Goal: Task Accomplishment & Management: Use online tool/utility

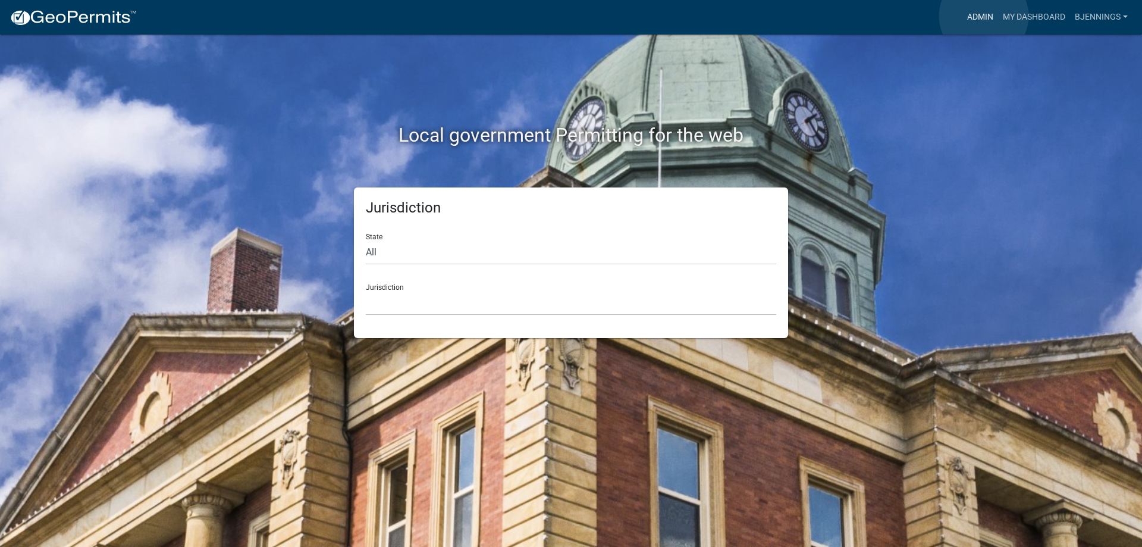
click at [984, 16] on link "Admin" at bounding box center [980, 17] width 36 height 23
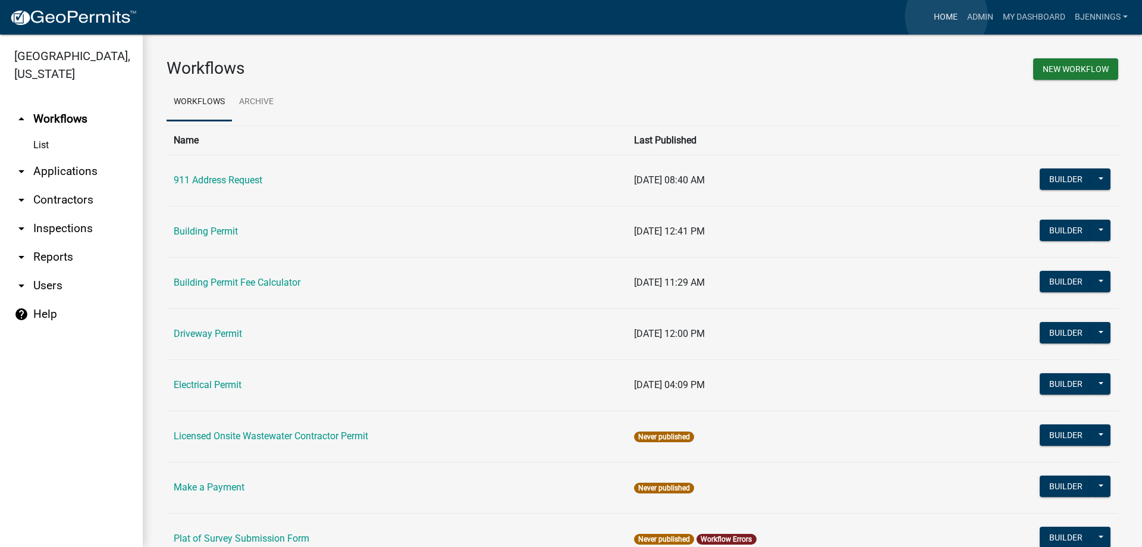
click at [946, 16] on link "Home" at bounding box center [945, 17] width 33 height 23
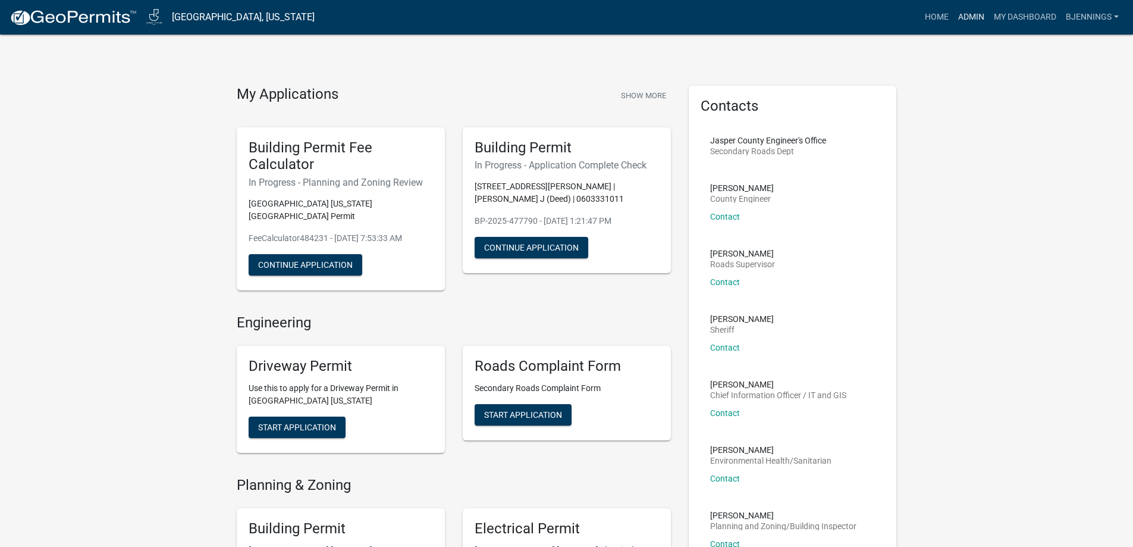
click at [971, 15] on link "Admin" at bounding box center [971, 17] width 36 height 23
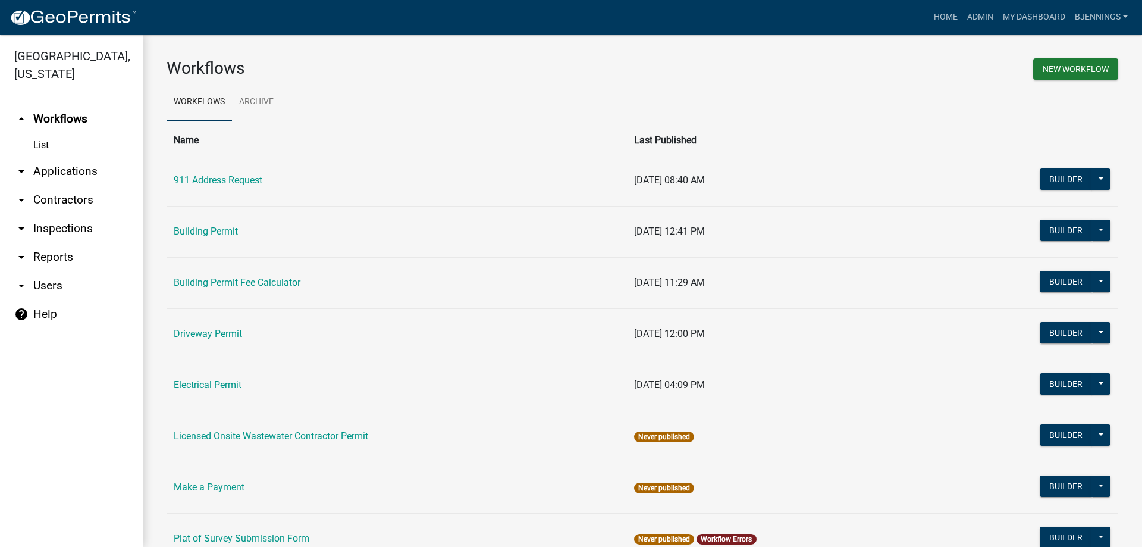
scroll to position [119, 0]
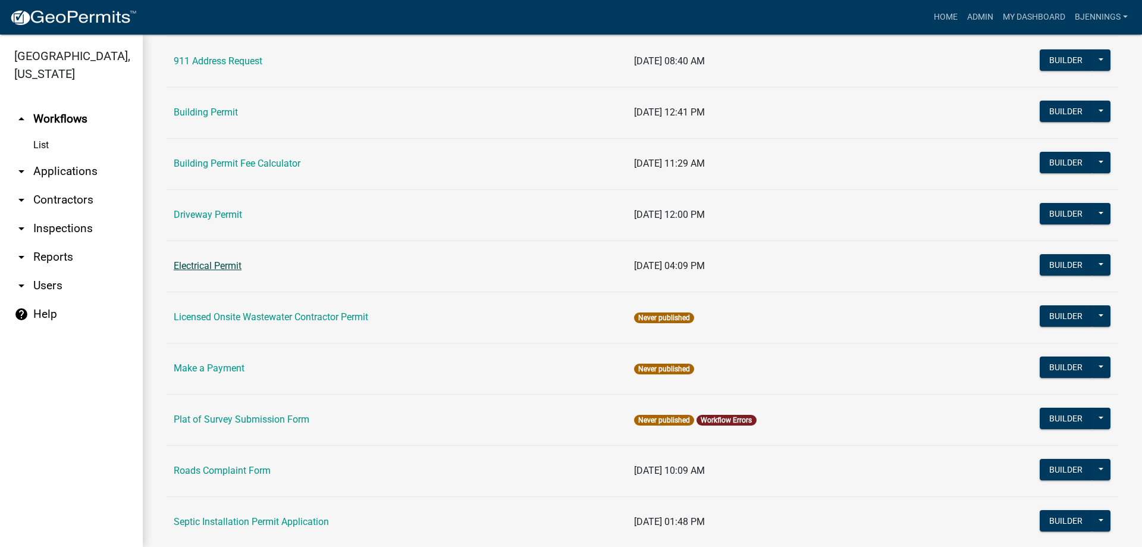
click at [209, 271] on link "Electrical Permit" at bounding box center [208, 265] width 68 height 11
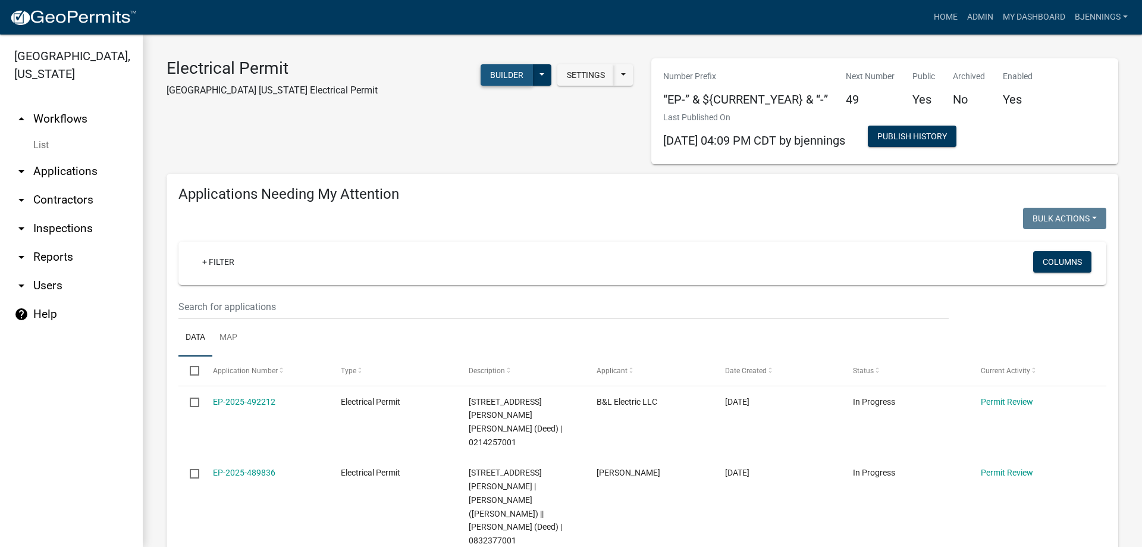
click at [500, 76] on button "Builder" at bounding box center [507, 74] width 52 height 21
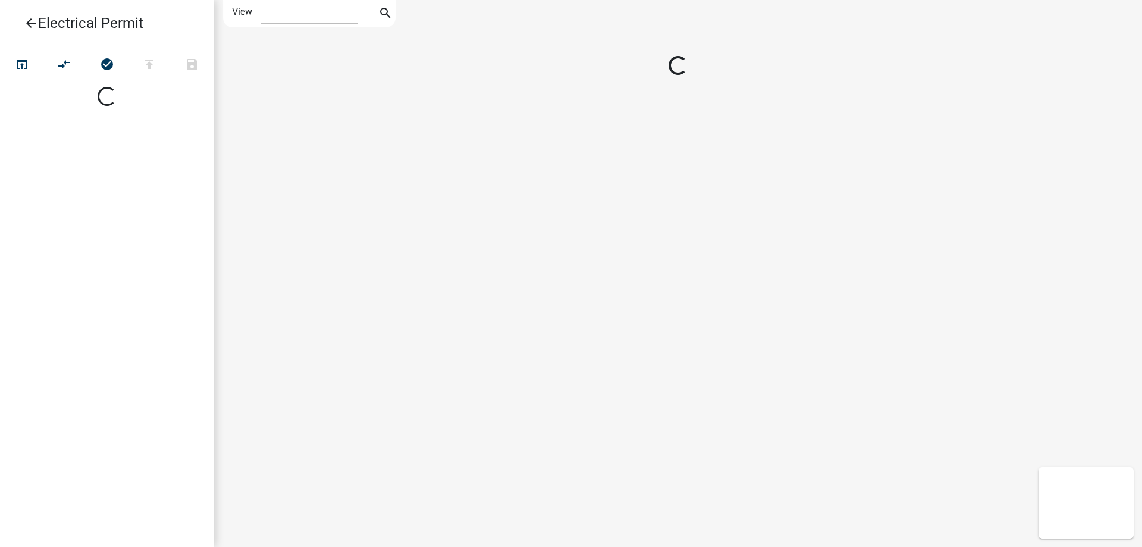
select select "1"
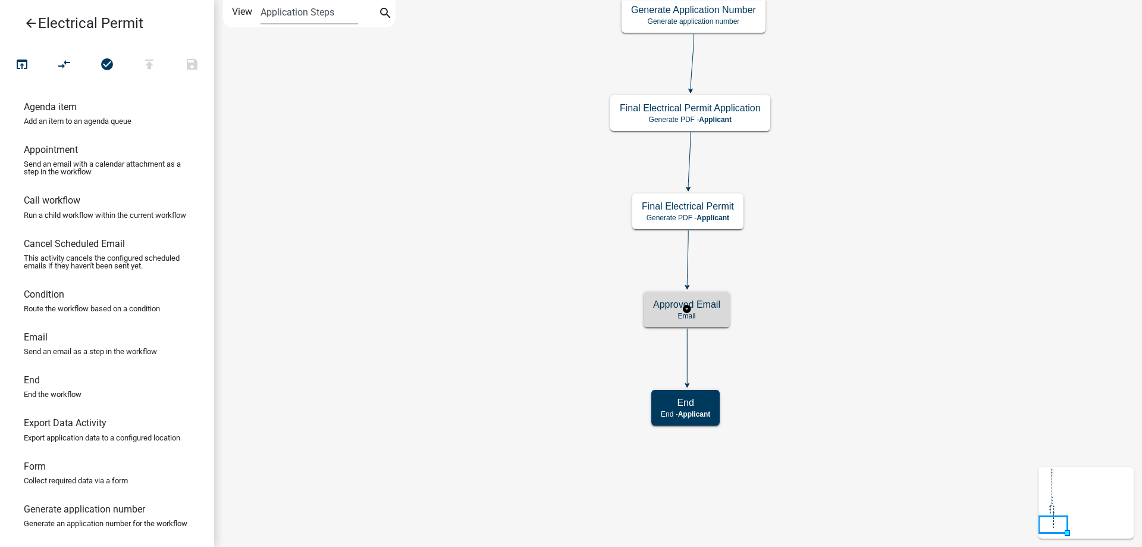
click at [709, 303] on h5 "Approved Email" at bounding box center [686, 304] width 67 height 11
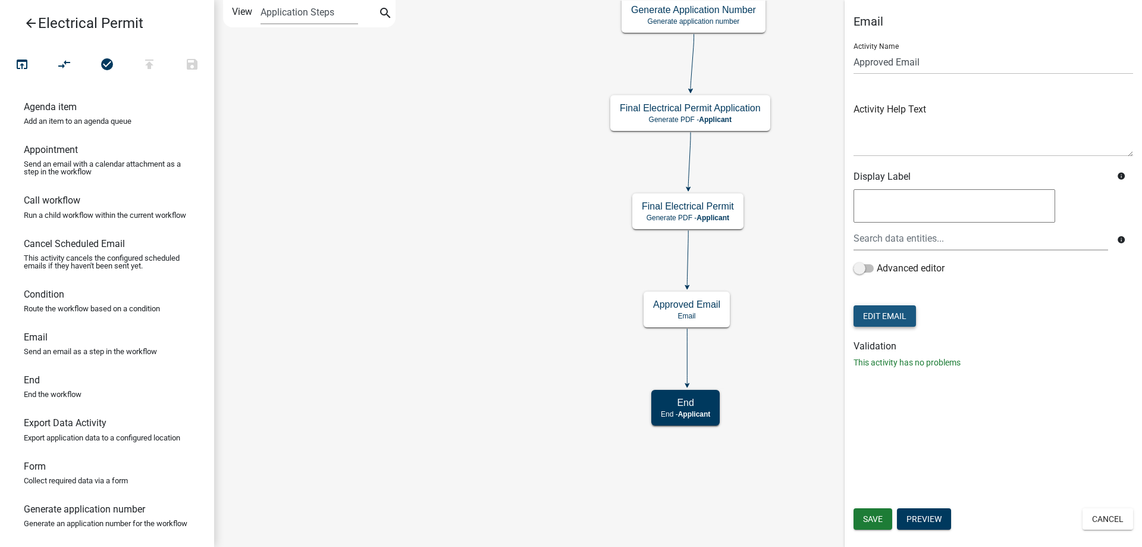
click at [903, 319] on button "Edit Email" at bounding box center [884, 315] width 62 height 21
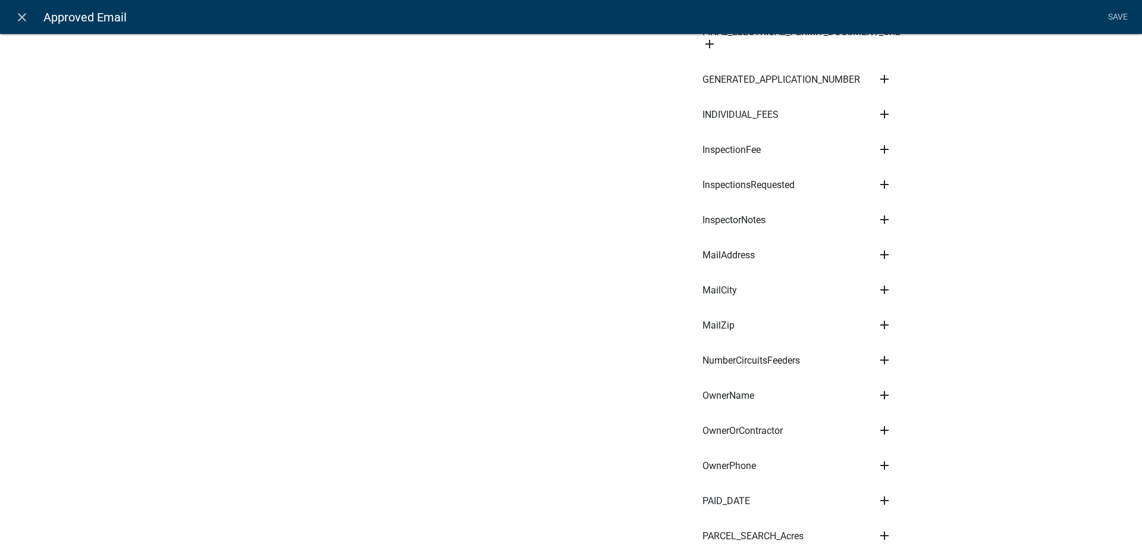
scroll to position [1189, 0]
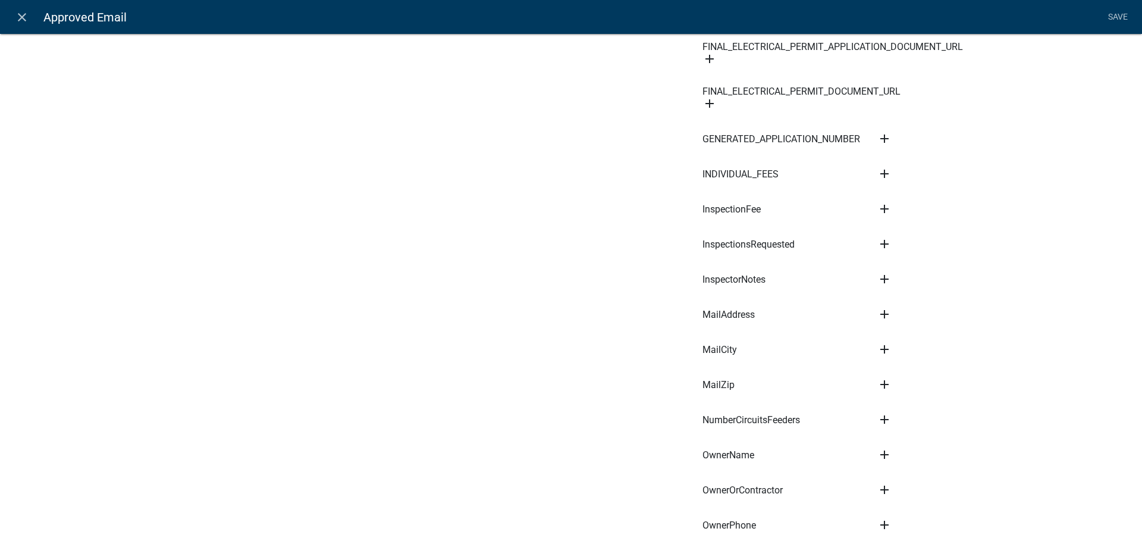
click at [881, 244] on icon "add" at bounding box center [884, 244] width 14 height 14
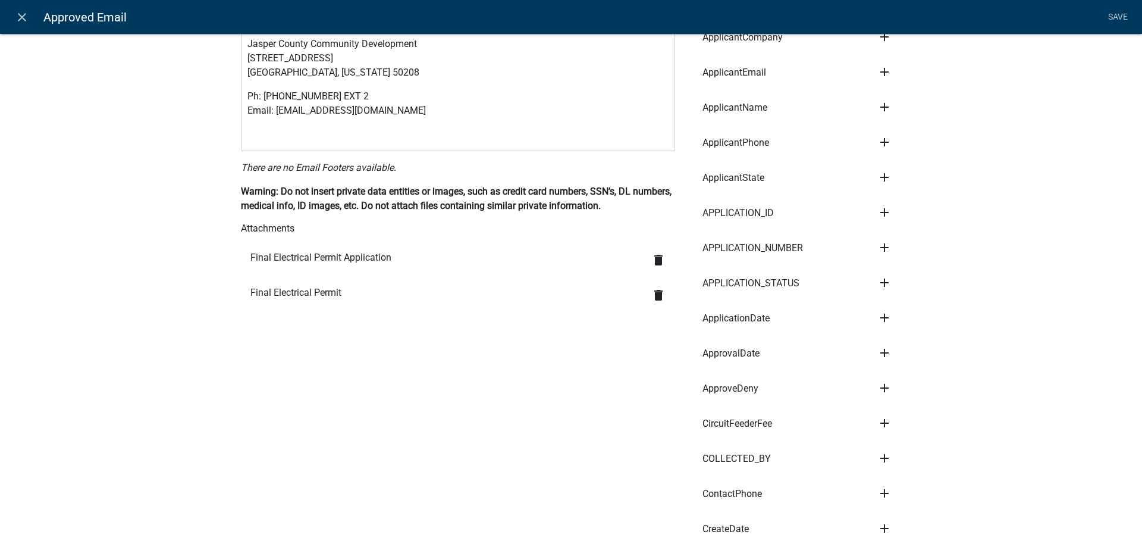
scroll to position [476, 0]
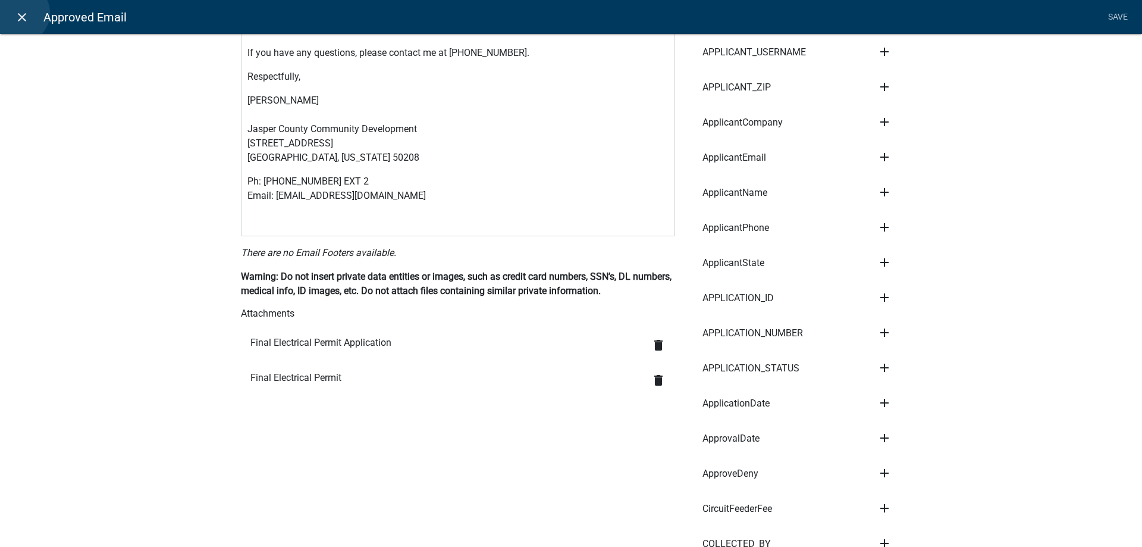
click at [20, 13] on icon "close" at bounding box center [22, 17] width 14 height 14
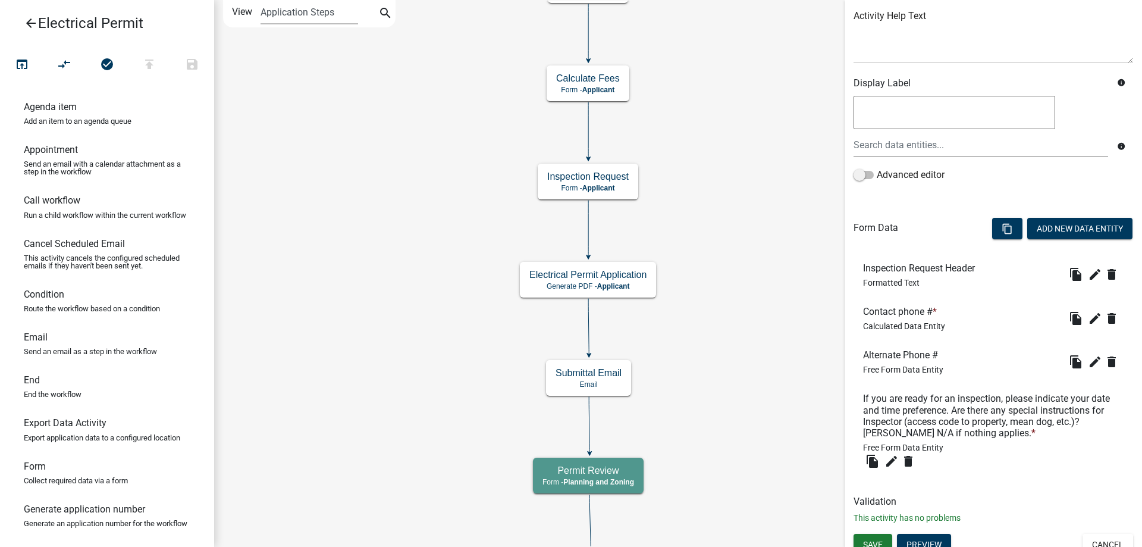
scroll to position [155, 0]
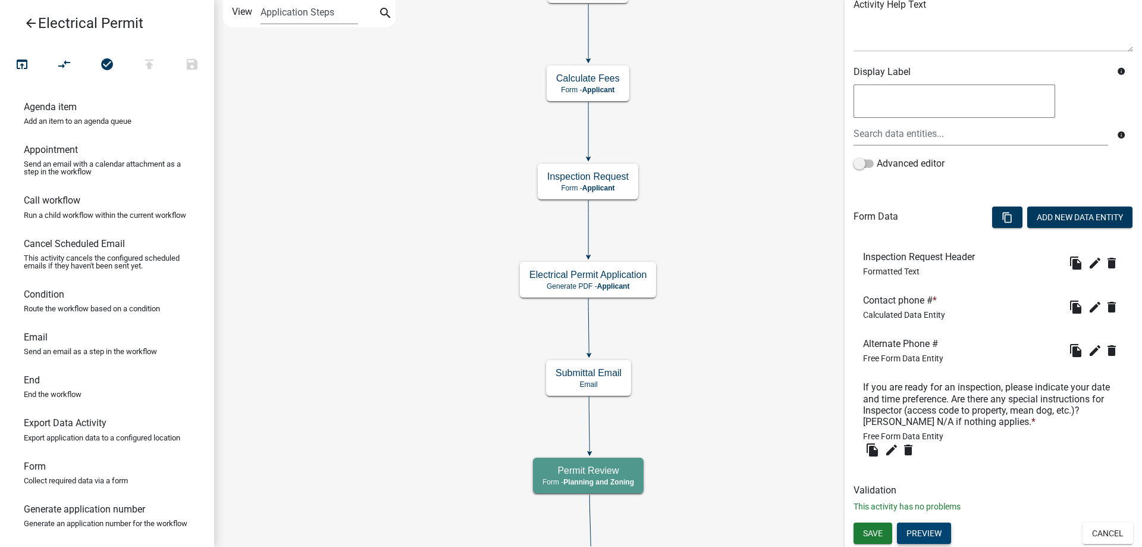
click at [928, 529] on button "Preview" at bounding box center [924, 532] width 54 height 21
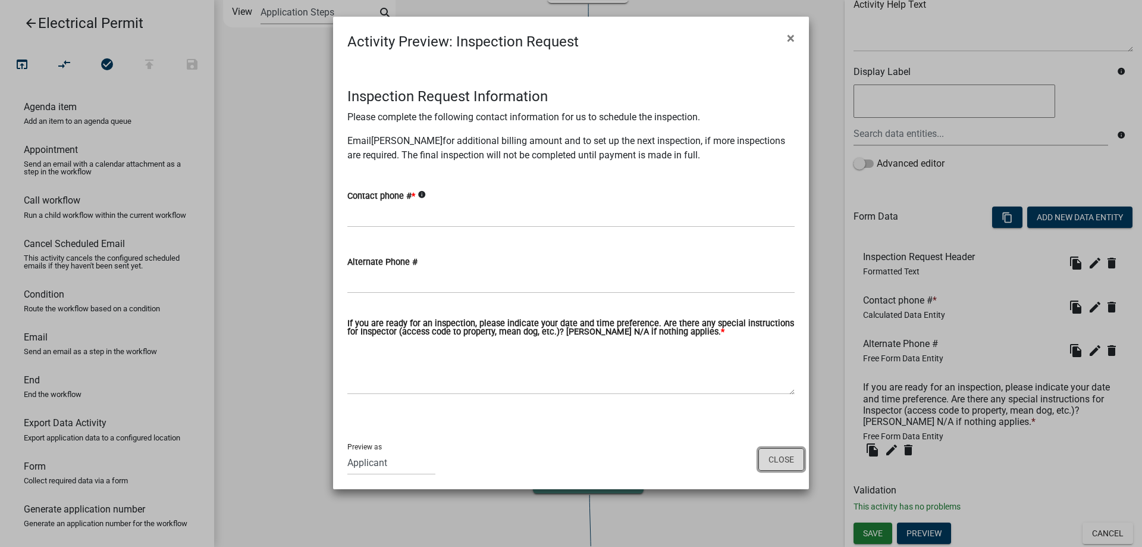
click at [764, 459] on button "Close" at bounding box center [781, 459] width 46 height 23
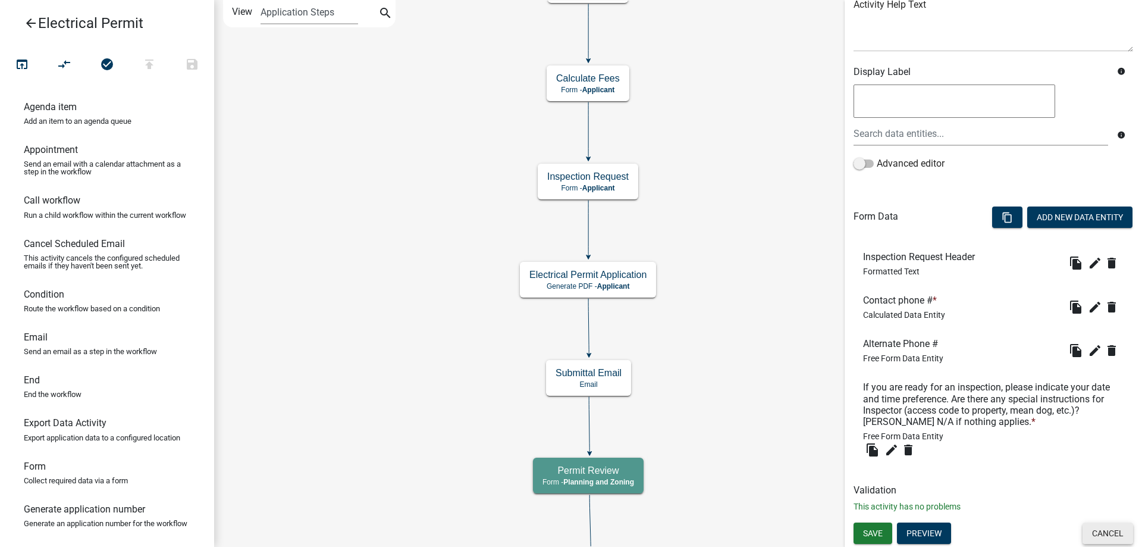
click at [1089, 527] on button "Cancel" at bounding box center [1107, 532] width 51 height 21
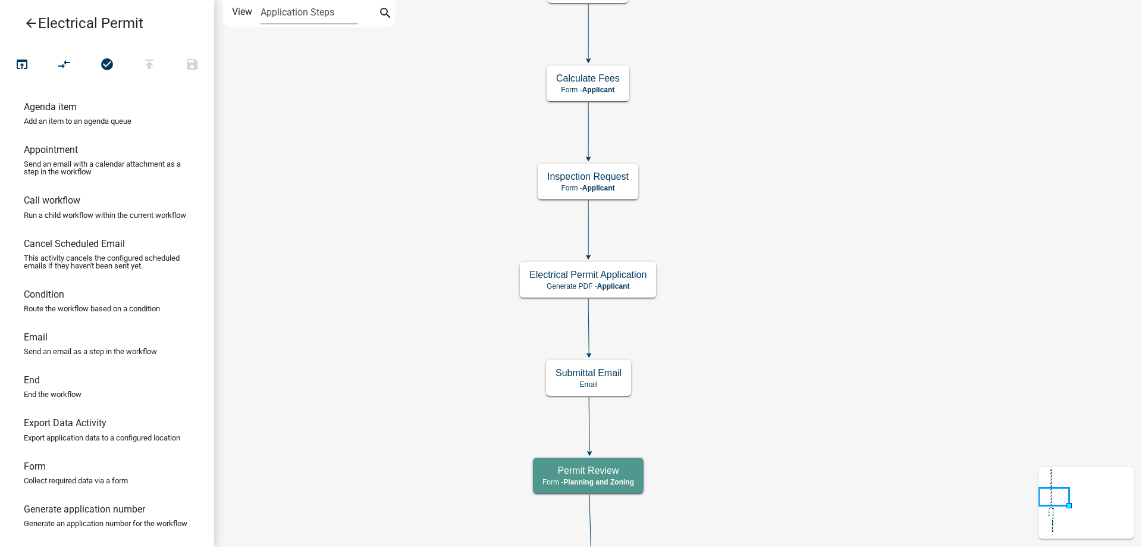
scroll to position [0, 0]
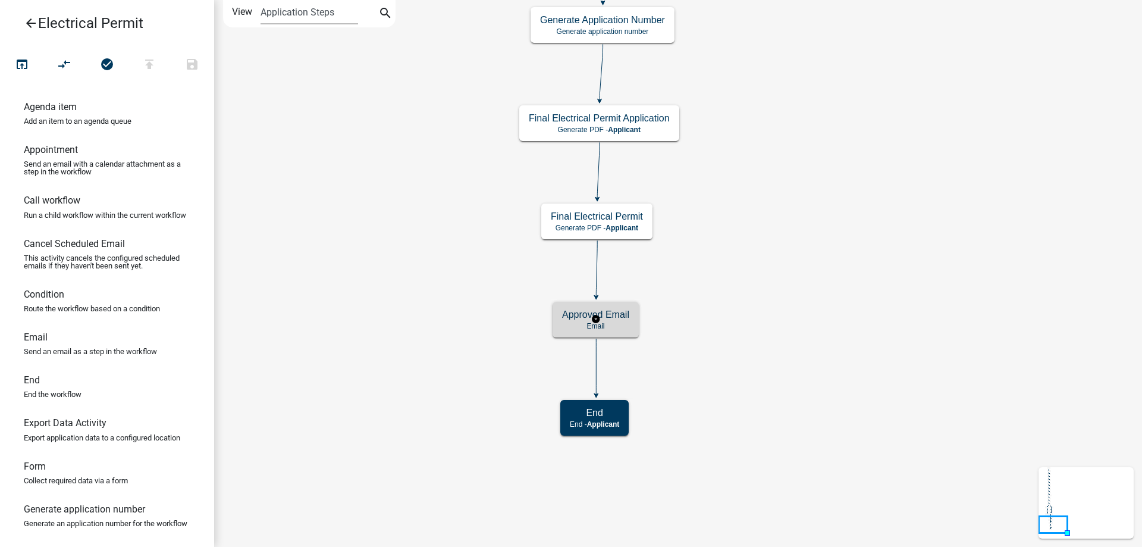
click at [628, 322] on p "Email" at bounding box center [595, 326] width 67 height 8
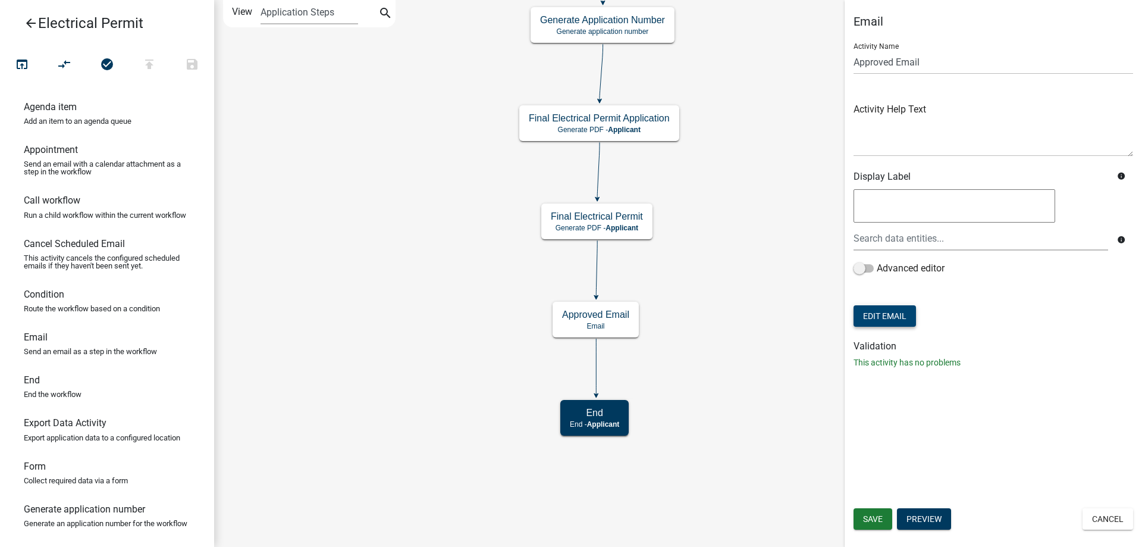
click at [890, 313] on button "Edit Email" at bounding box center [884, 315] width 62 height 21
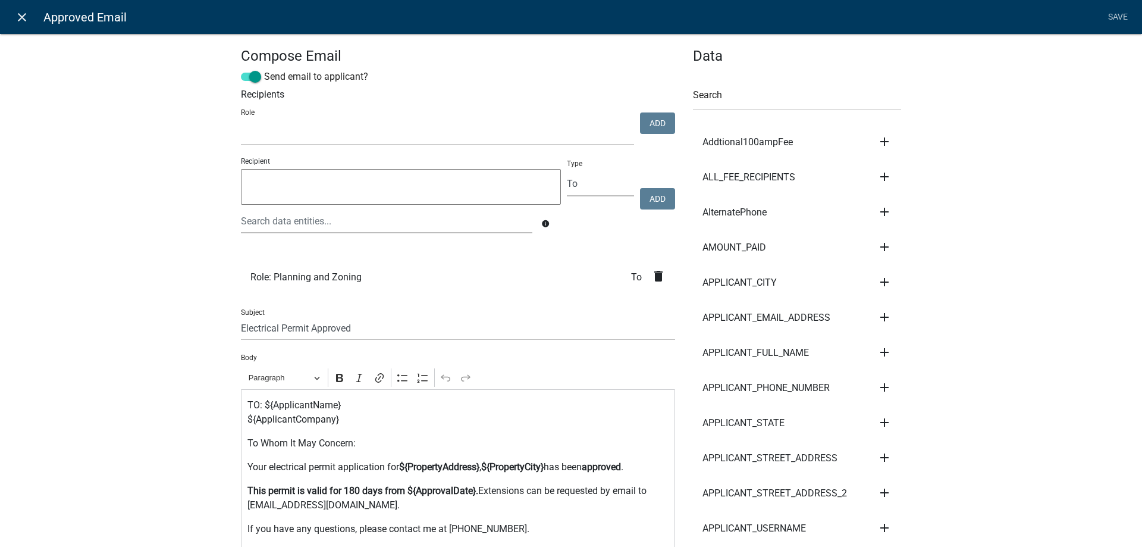
click at [26, 17] on icon "close" at bounding box center [22, 17] width 14 height 14
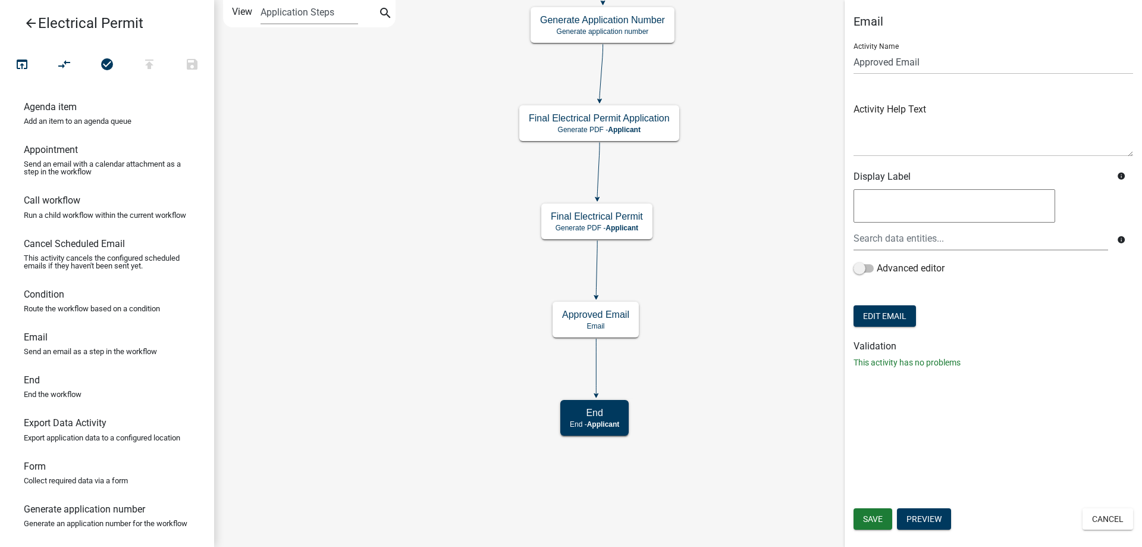
click at [27, 21] on icon "arrow_back" at bounding box center [31, 24] width 14 height 17
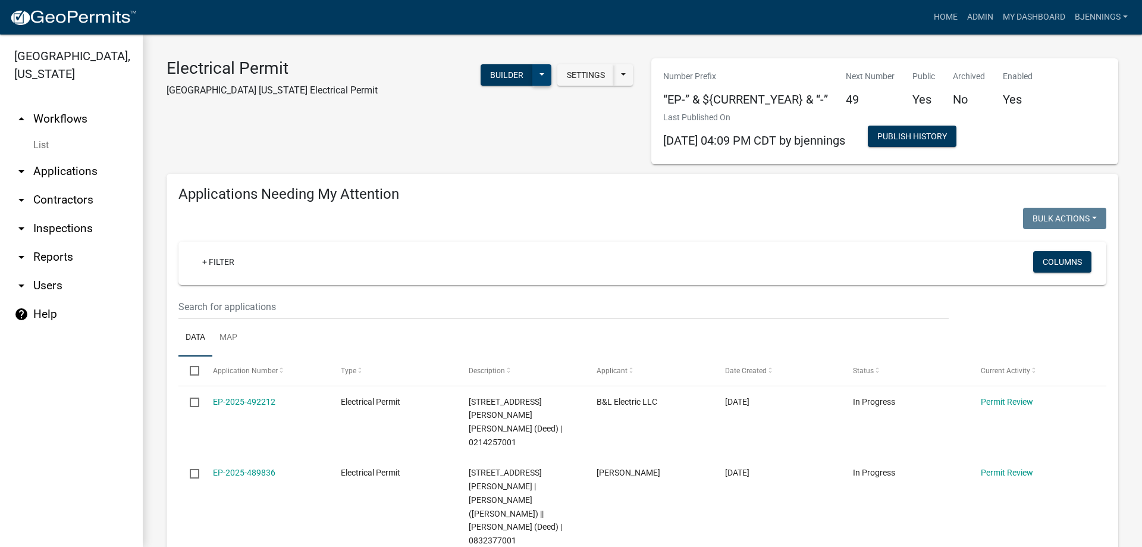
click at [538, 74] on button at bounding box center [541, 74] width 19 height 21
click at [604, 72] on button "Settings" at bounding box center [585, 74] width 57 height 21
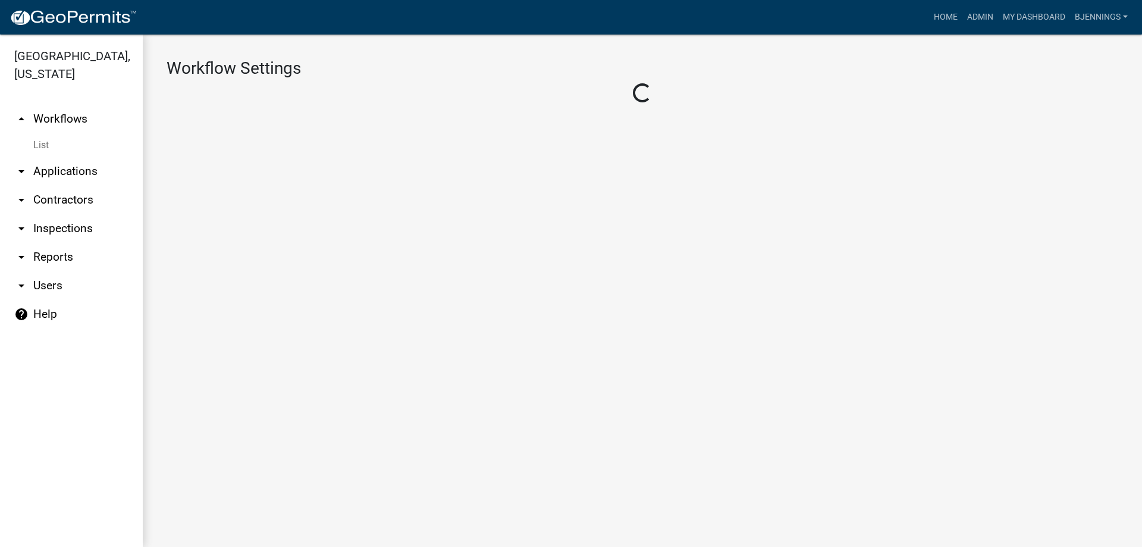
select select "1"
select select "d392e26b-c0c0-45aa-bdb1-7f983545489e"
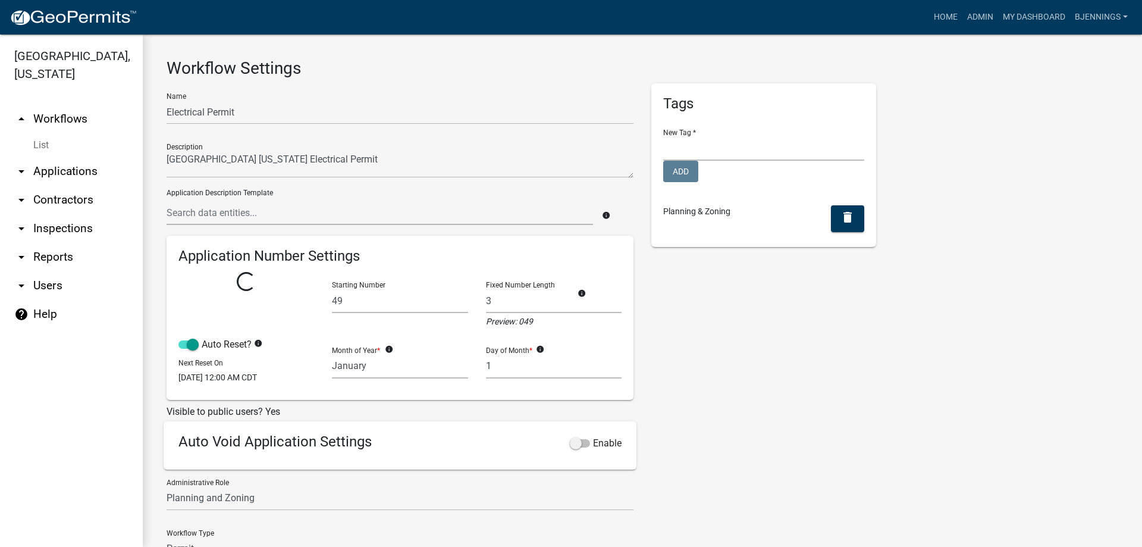
select select
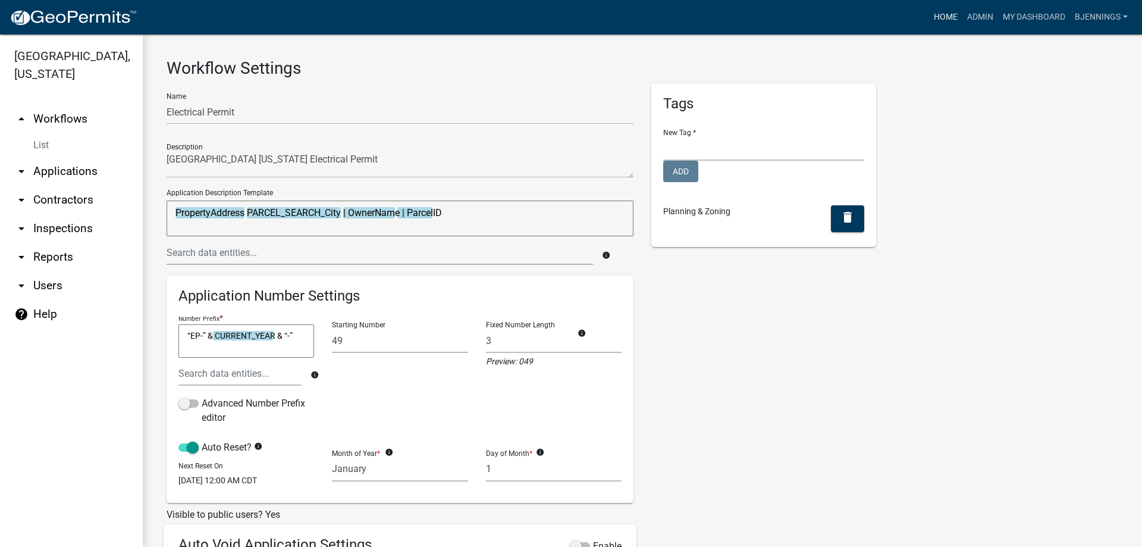
click at [944, 18] on link "Home" at bounding box center [945, 17] width 33 height 23
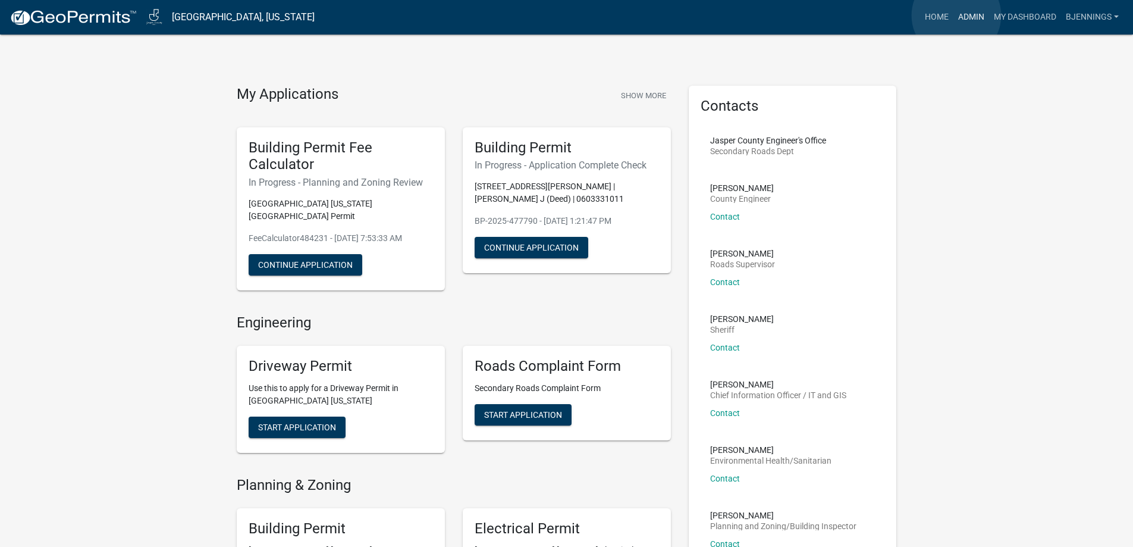
click at [956, 15] on link "Admin" at bounding box center [971, 17] width 36 height 23
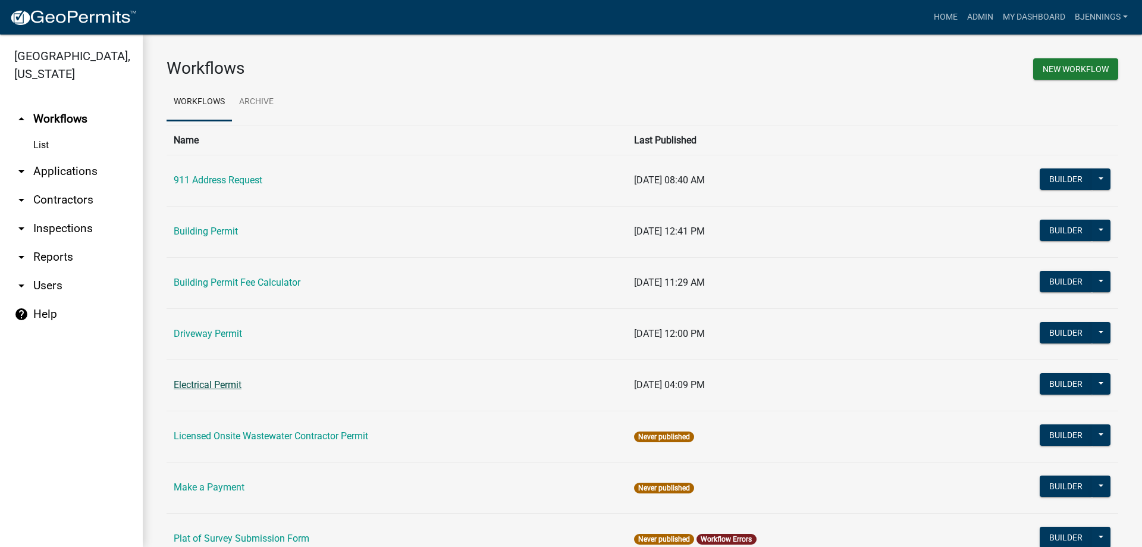
click at [213, 379] on link "Electrical Permit" at bounding box center [208, 384] width 68 height 11
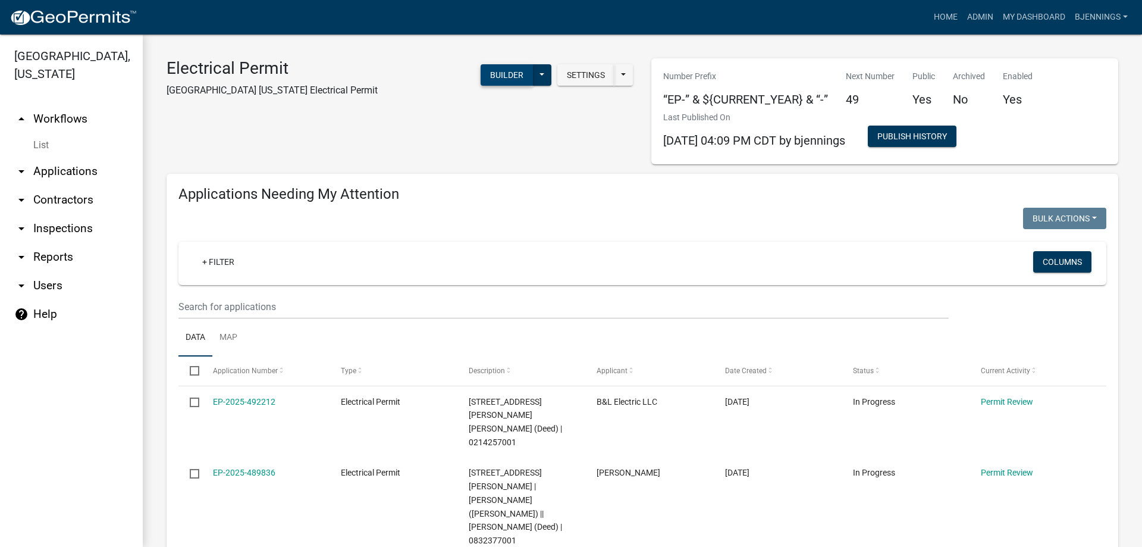
click at [494, 73] on button "Builder" at bounding box center [507, 74] width 52 height 21
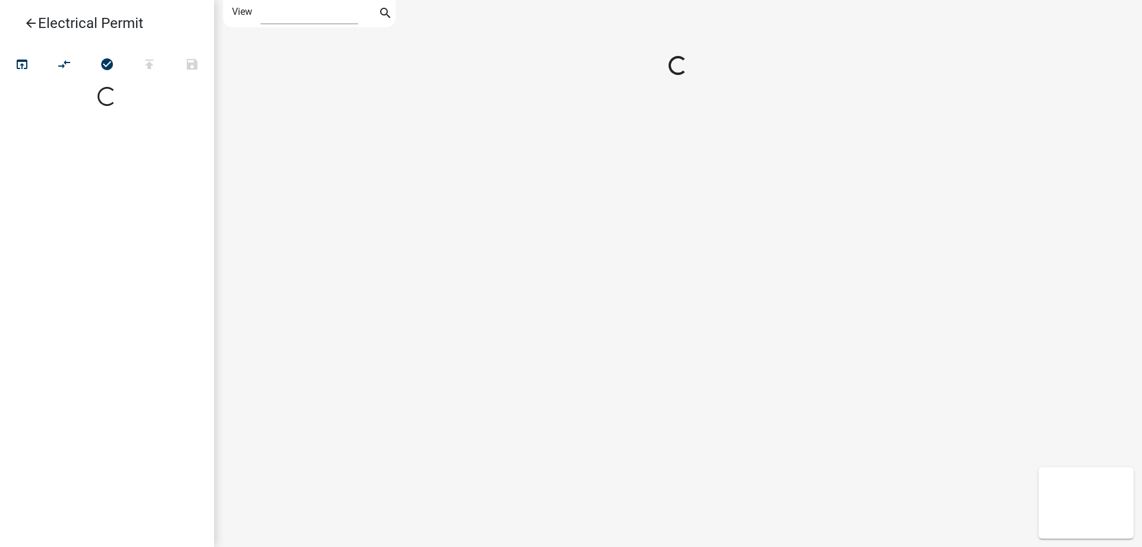
select select "1"
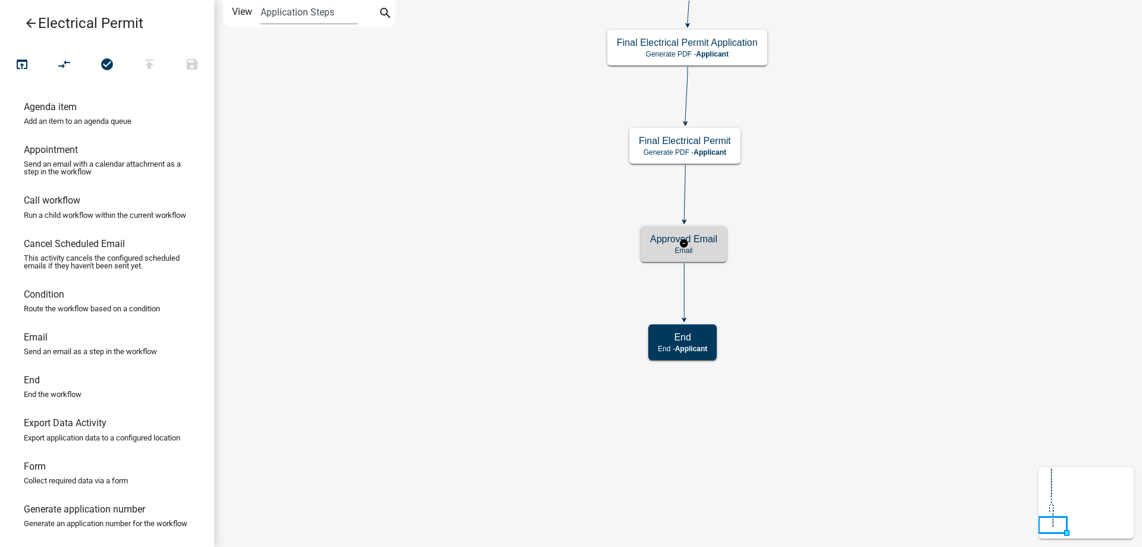
click at [708, 246] on p "Email" at bounding box center [683, 250] width 67 height 8
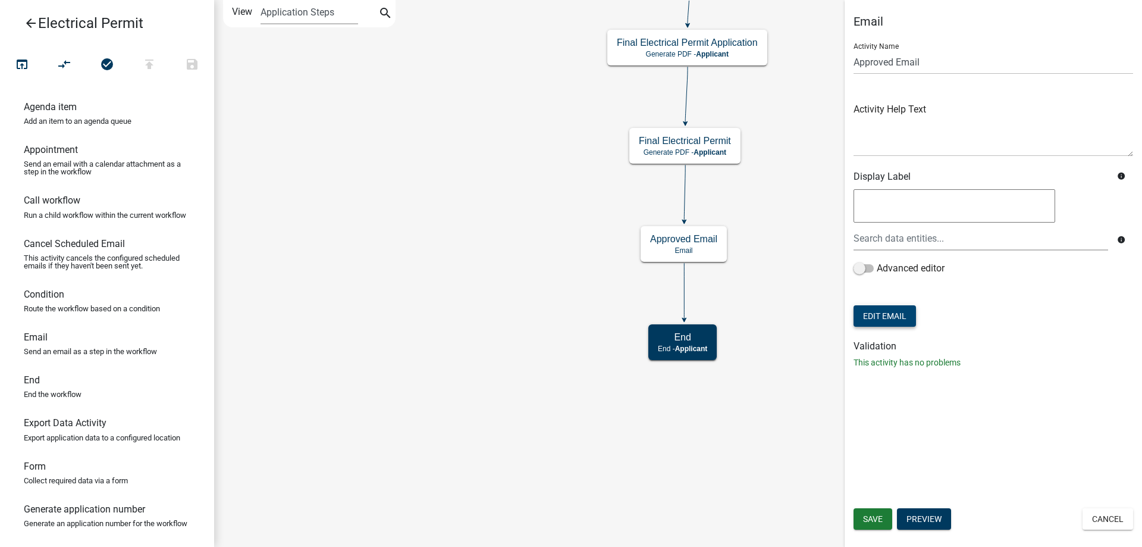
click at [900, 310] on button "Edit Email" at bounding box center [884, 315] width 62 height 21
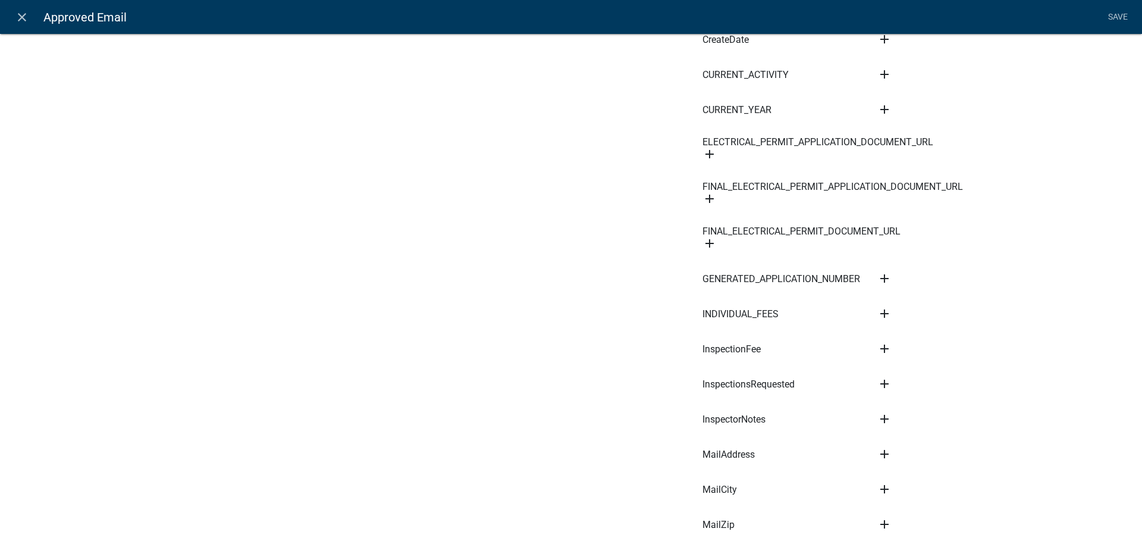
scroll to position [1070, 0]
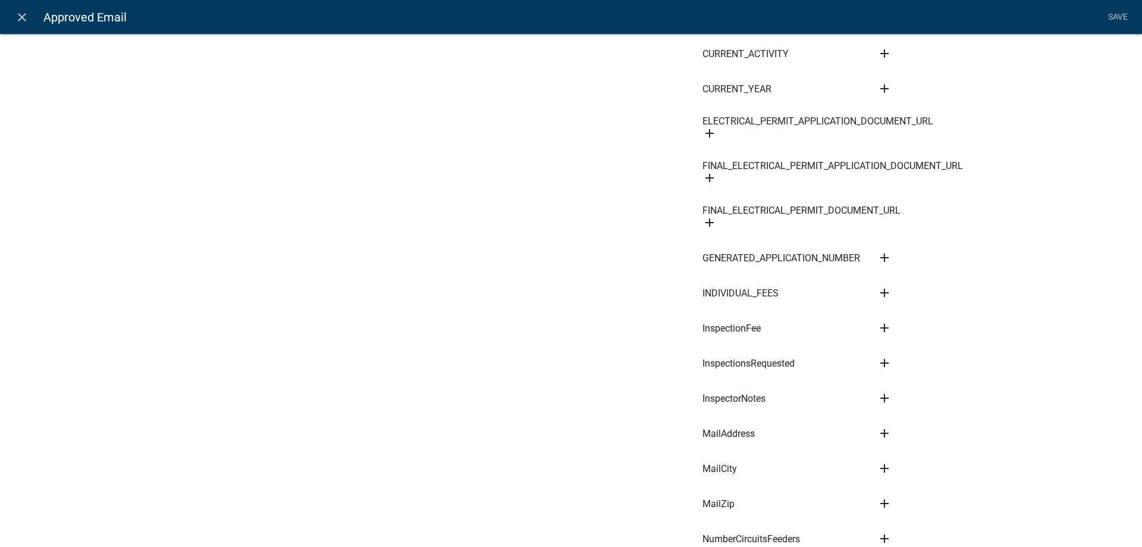
click at [877, 395] on icon "add" at bounding box center [884, 398] width 14 height 14
click at [909, 436] on button "Body" at bounding box center [924, 438] width 95 height 29
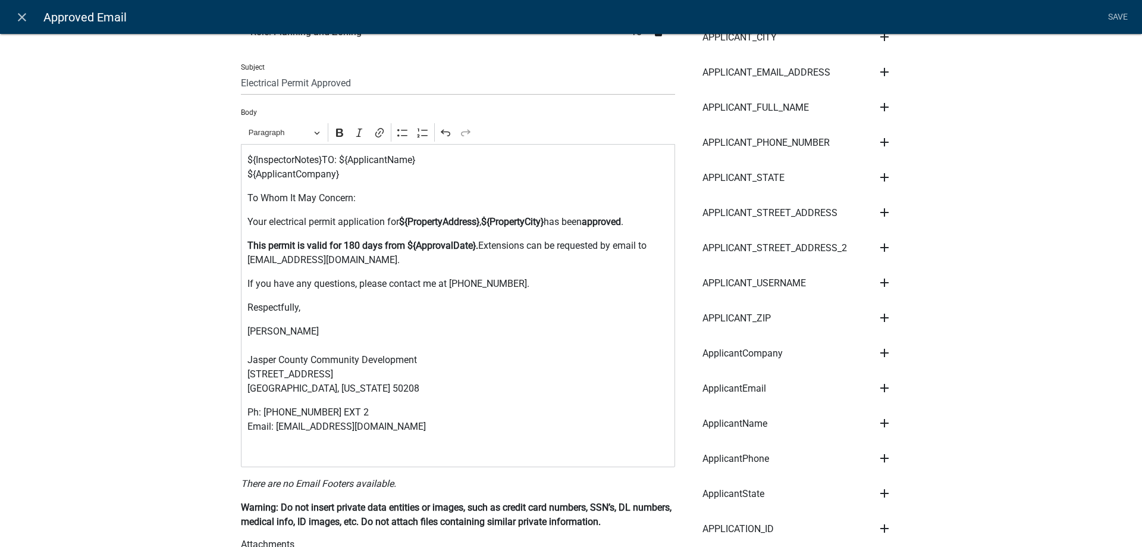
scroll to position [238, 0]
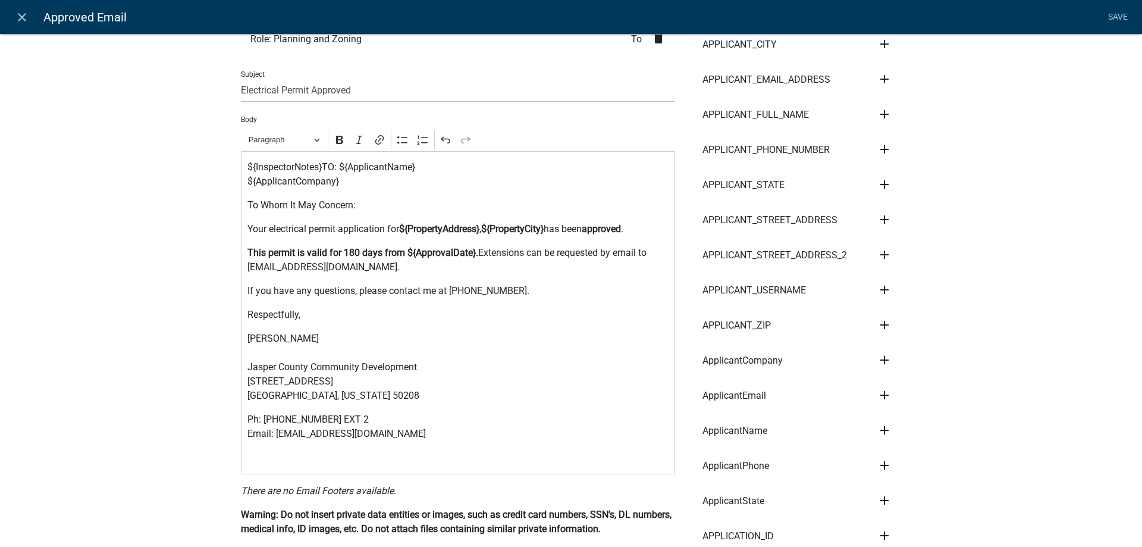
click at [363, 268] on p "This permit is valid for 180 days from ${ApprovalDate}. Extensions can be reque…" at bounding box center [458, 260] width 422 height 29
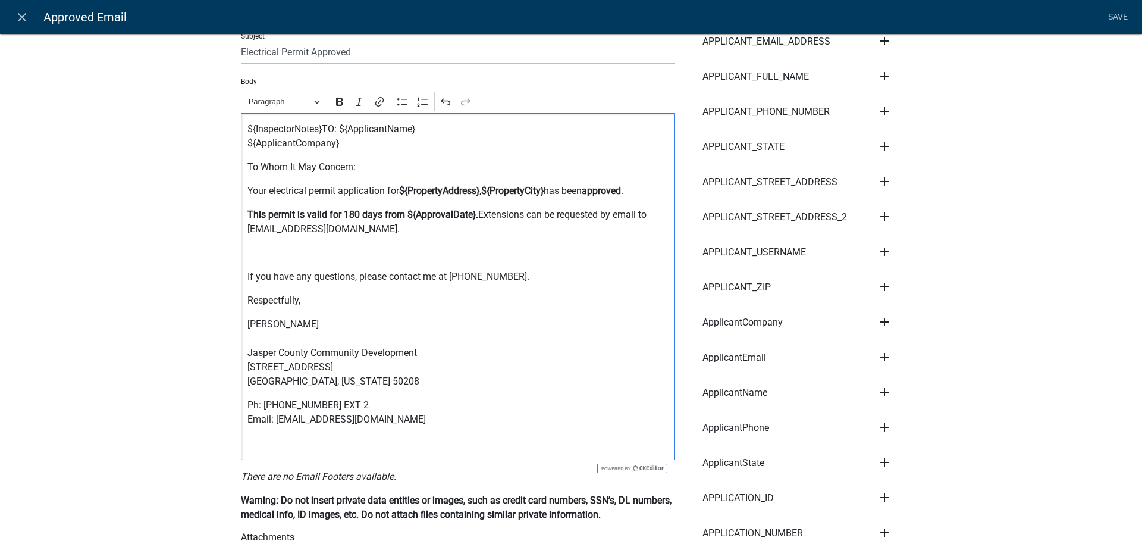
scroll to position [297, 0]
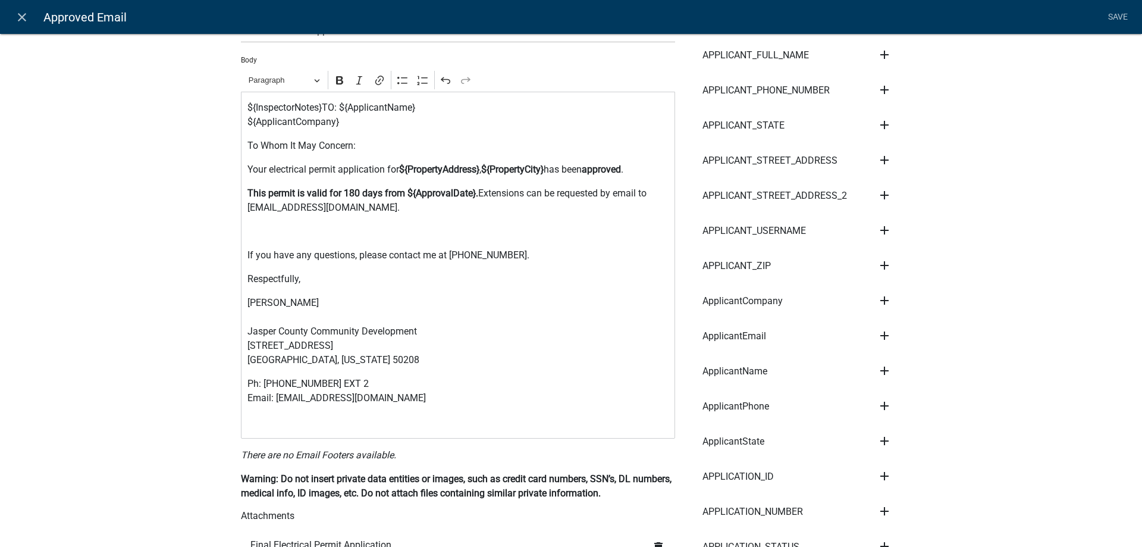
click at [339, 363] on p "Brett Jennings Jasper County Community Development 315 W 3rd St N, Suite 150 Ne…" at bounding box center [458, 331] width 422 height 71
click at [335, 361] on p "Brett Jennings Jasper County Community Development 315 W 3rd St N, Suite 150 Ne…" at bounding box center [458, 331] width 422 height 71
click at [310, 79] on button "Paragraph" at bounding box center [284, 80] width 82 height 18
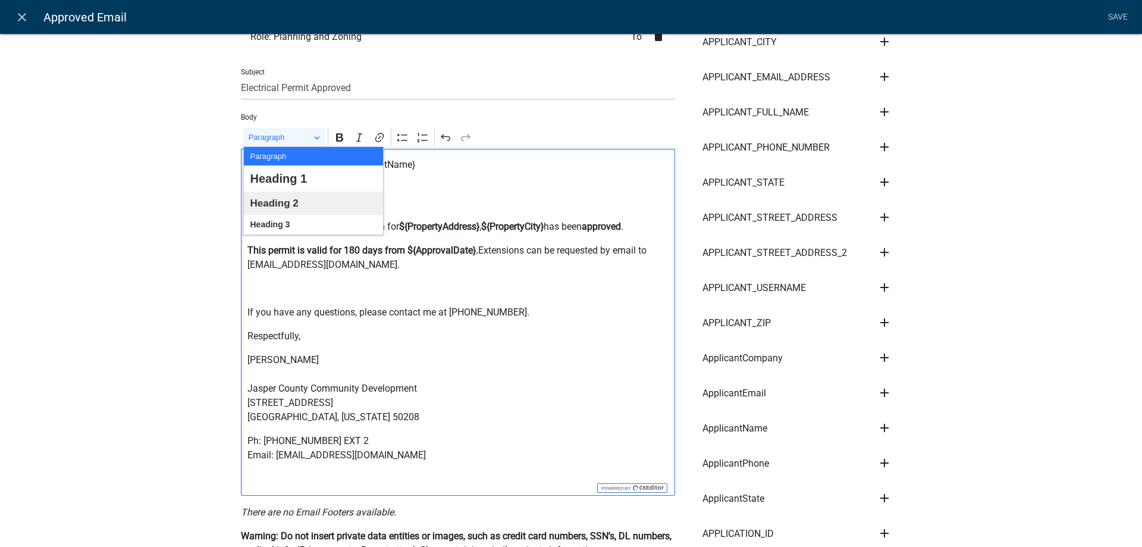
scroll to position [238, 0]
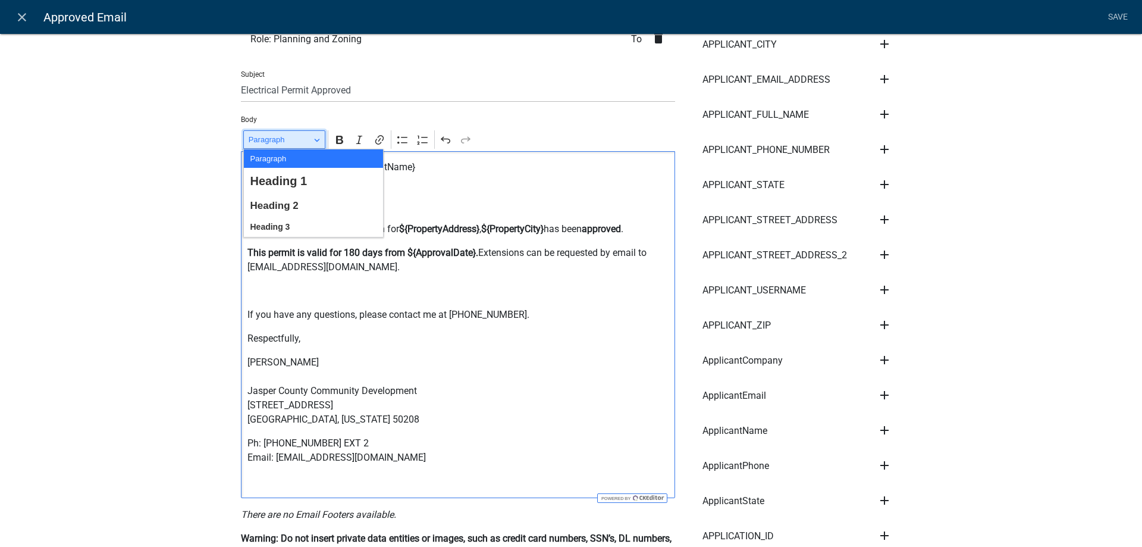
click at [308, 139] on button "Paragraph" at bounding box center [284, 139] width 82 height 18
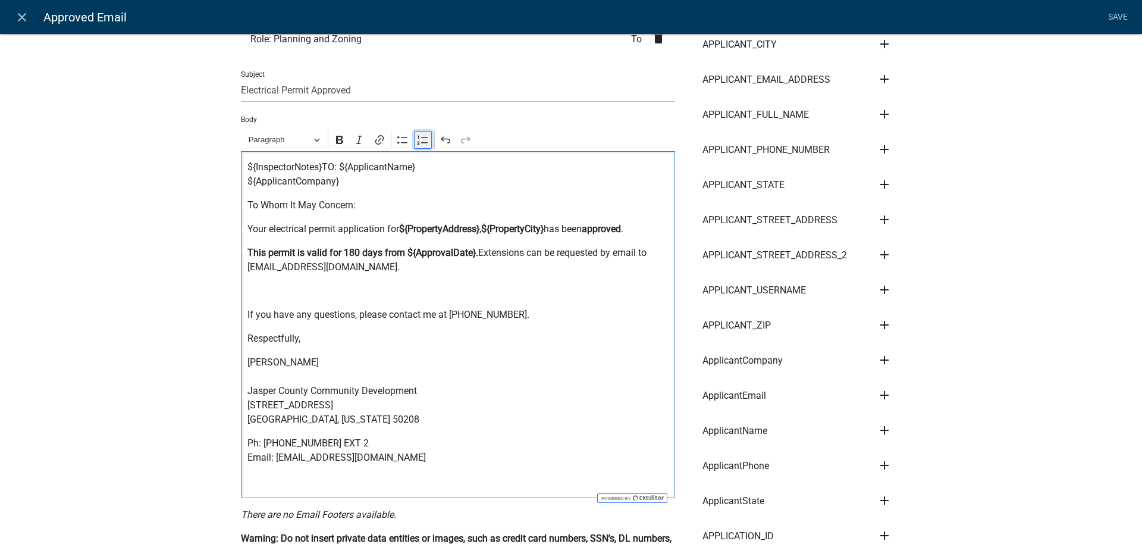
click at [420, 142] on icon "Editor toolbar" at bounding box center [423, 140] width 12 height 12
click at [339, 436] on div "${InspectorNotes}TO: ${ApplicantName} ${ApplicantCompany} To Whom It May Concer…" at bounding box center [458, 324] width 434 height 347
click at [271, 289] on p "Editor editing area: main. Press Alt+0 for help." at bounding box center [458, 291] width 422 height 14
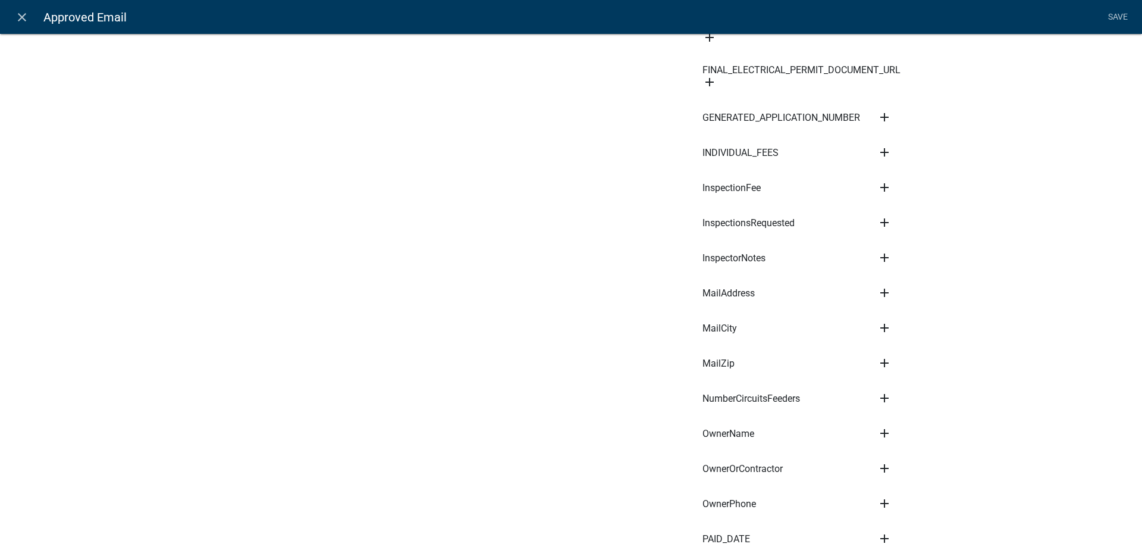
scroll to position [1189, 0]
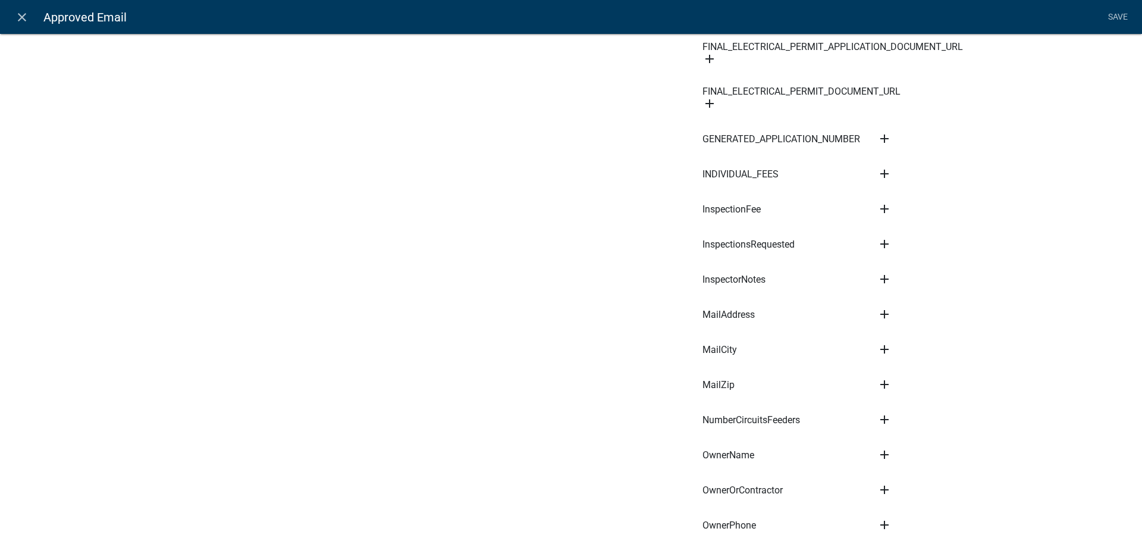
click at [879, 278] on icon "add" at bounding box center [884, 279] width 14 height 14
click at [916, 319] on button "Body" at bounding box center [924, 319] width 95 height 29
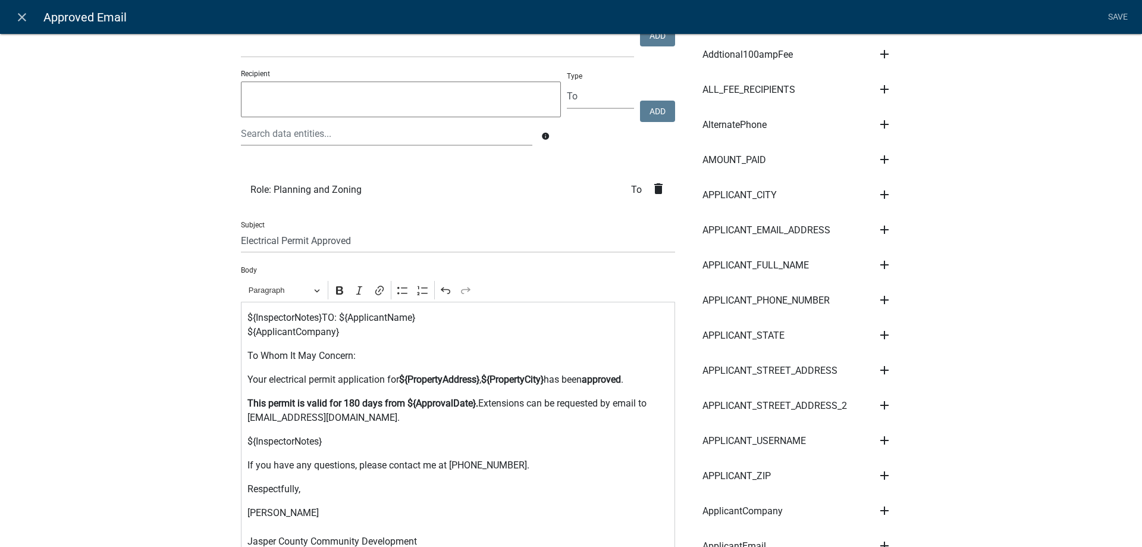
scroll to position [119, 0]
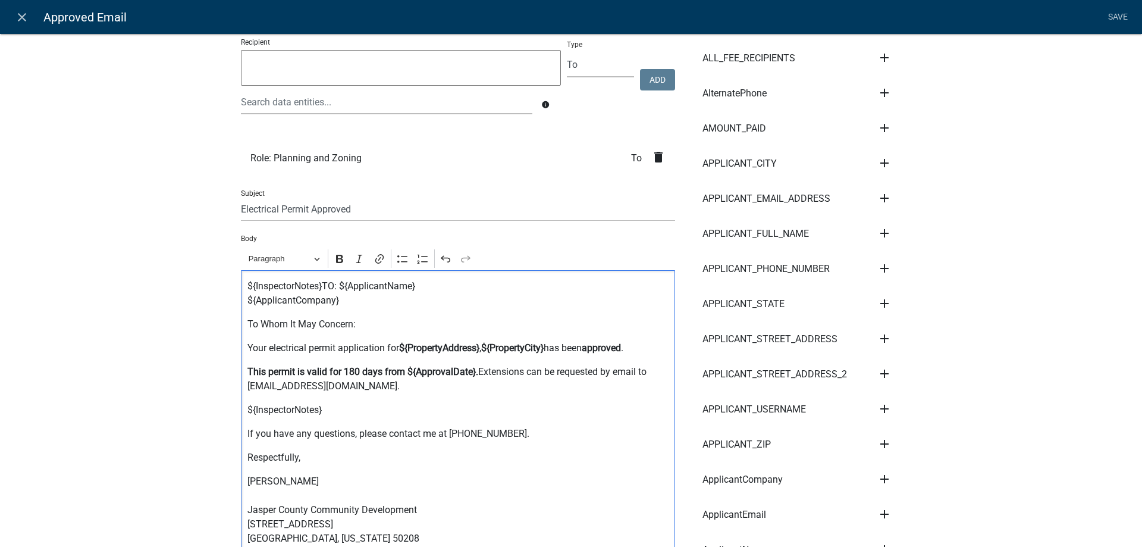
click at [331, 410] on p "${InspectorNotes}" at bounding box center [458, 410] width 422 height 14
drag, startPoint x: 331, startPoint y: 410, endPoint x: 238, endPoint y: 412, distance: 92.2
click at [241, 412] on div "${InspectorNotes}TO: ${ApplicantName} ${ApplicantCompany} To Whom It May Concer…" at bounding box center [458, 443] width 434 height 347
click at [339, 252] on button "Bold" at bounding box center [340, 259] width 18 height 18
click at [358, 396] on div "${InspectorNotes}TO: ${ApplicantName} ${ApplicantCompany} To Whom It May Concer…" at bounding box center [458, 443] width 434 height 347
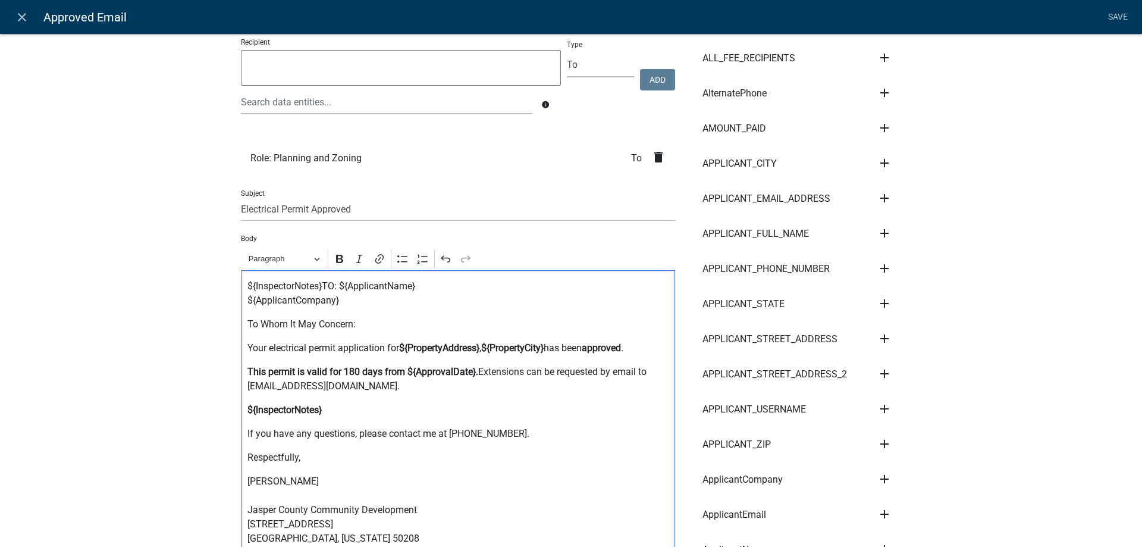
click at [368, 464] on p "Respectfully," at bounding box center [458, 457] width 422 height 14
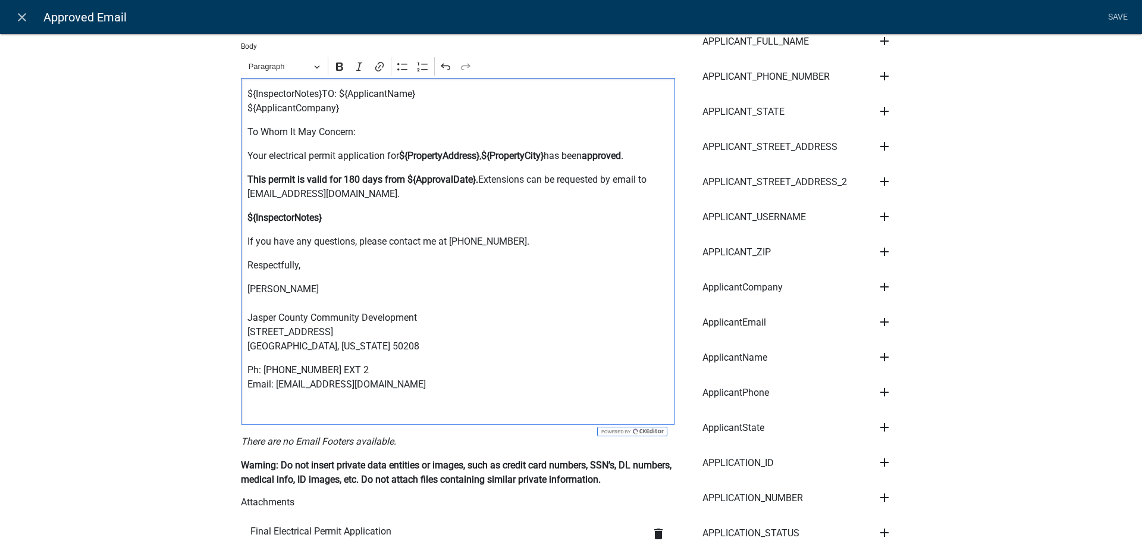
scroll to position [297, 0]
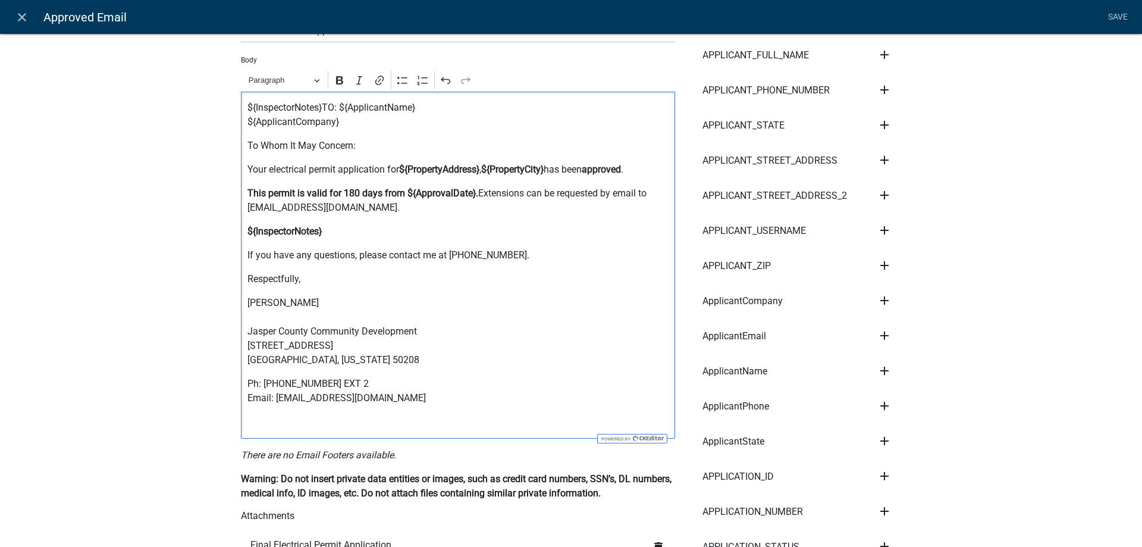
click at [321, 109] on p "${InspectorNotes}TO: ${ApplicantName} ${ApplicantCompany}" at bounding box center [458, 115] width 422 height 29
drag, startPoint x: 269, startPoint y: 234, endPoint x: 231, endPoint y: 267, distance: 50.2
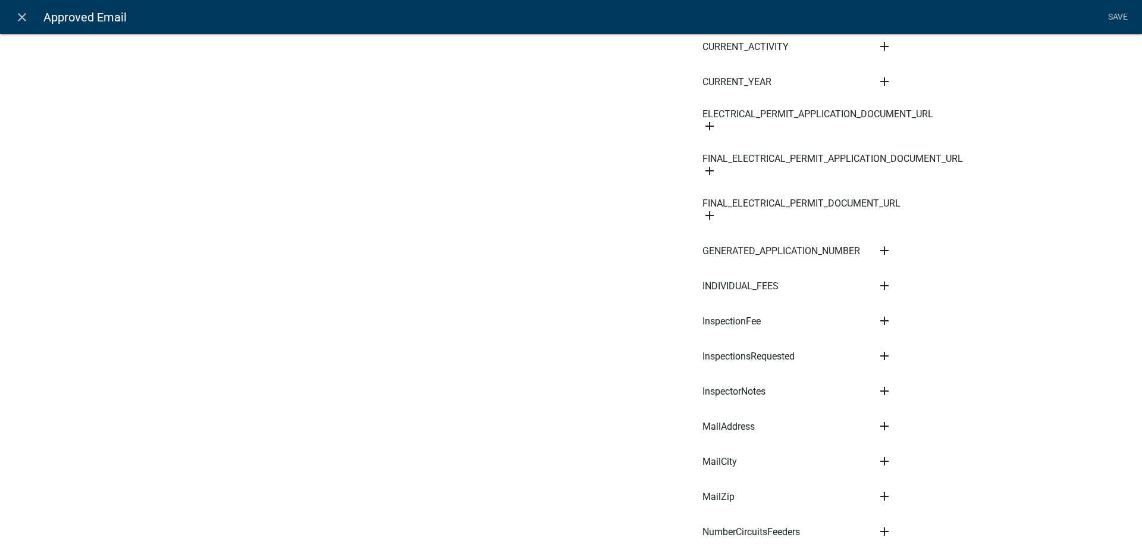
scroll to position [1070, 0]
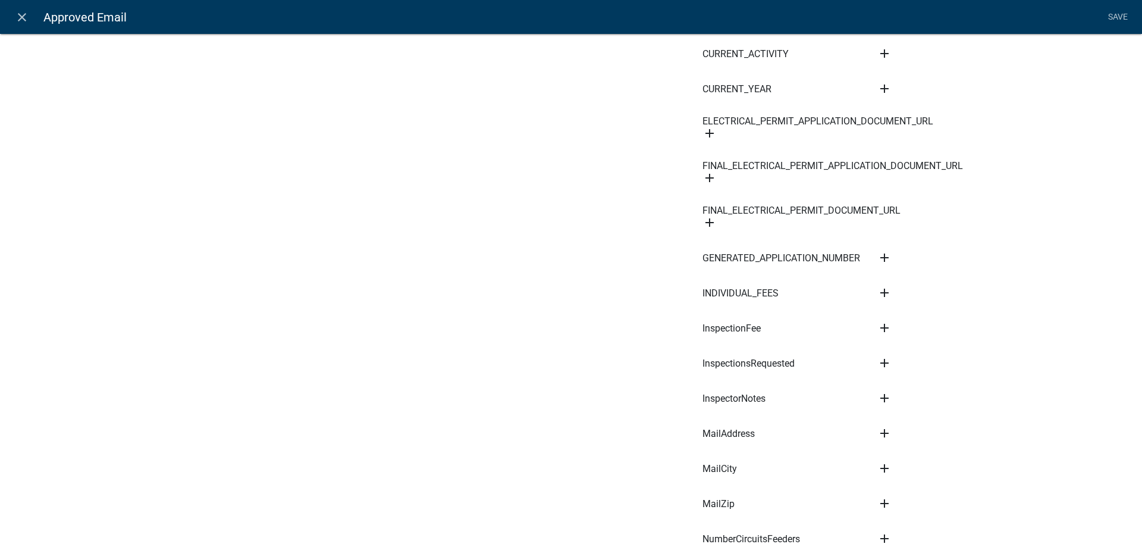
click at [738, 400] on span "InspectorNotes" at bounding box center [733, 399] width 63 height 10
drag, startPoint x: 737, startPoint y: 397, endPoint x: 727, endPoint y: 397, distance: 10.1
click at [727, 397] on span "InspectorNotes" at bounding box center [733, 399] width 63 height 10
click at [877, 394] on icon "add" at bounding box center [884, 398] width 14 height 14
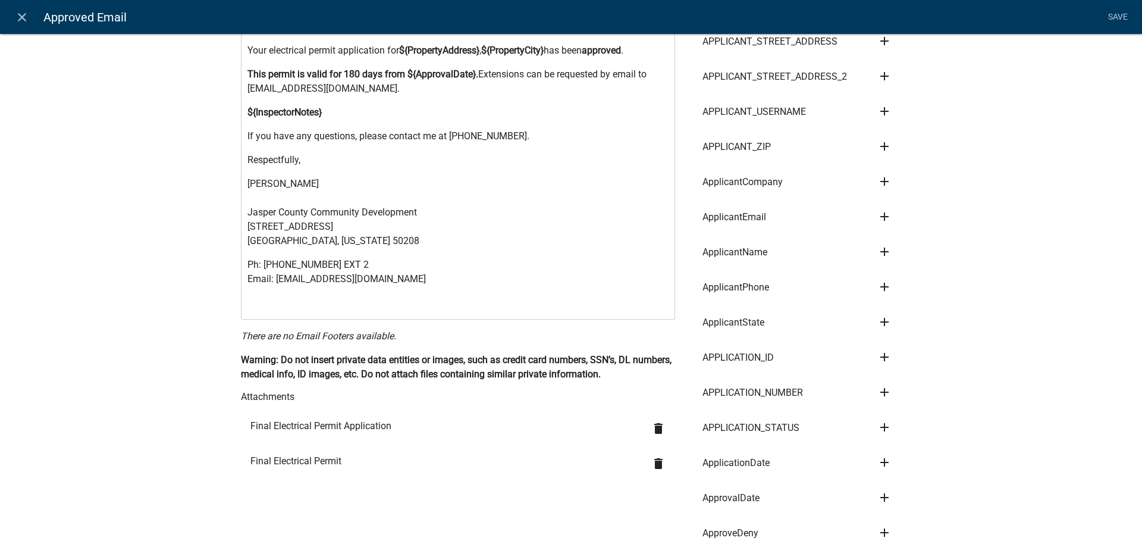
scroll to position [0, 0]
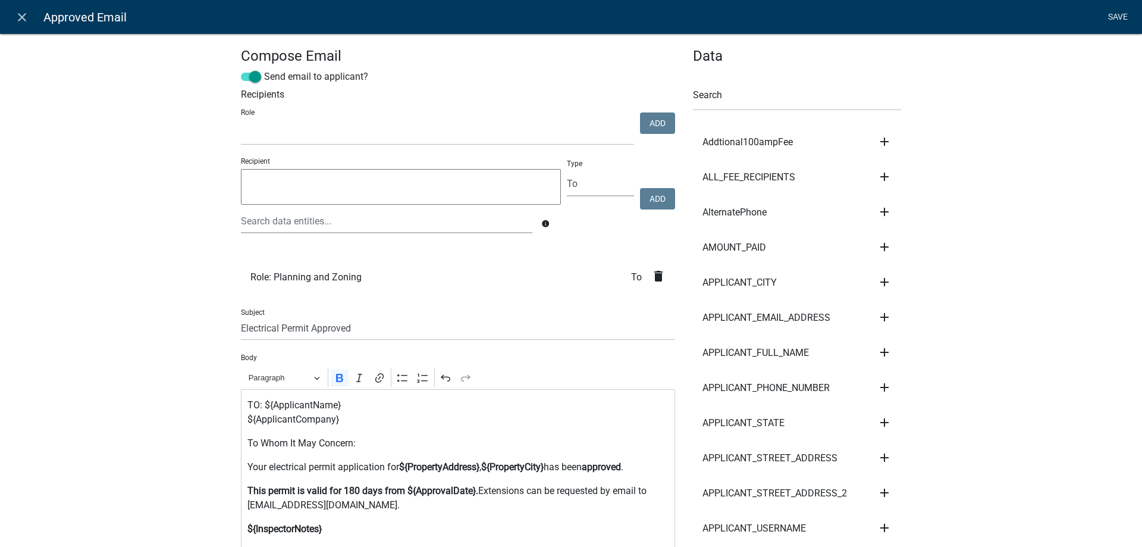
click at [1125, 17] on link "Save" at bounding box center [1118, 17] width 30 height 23
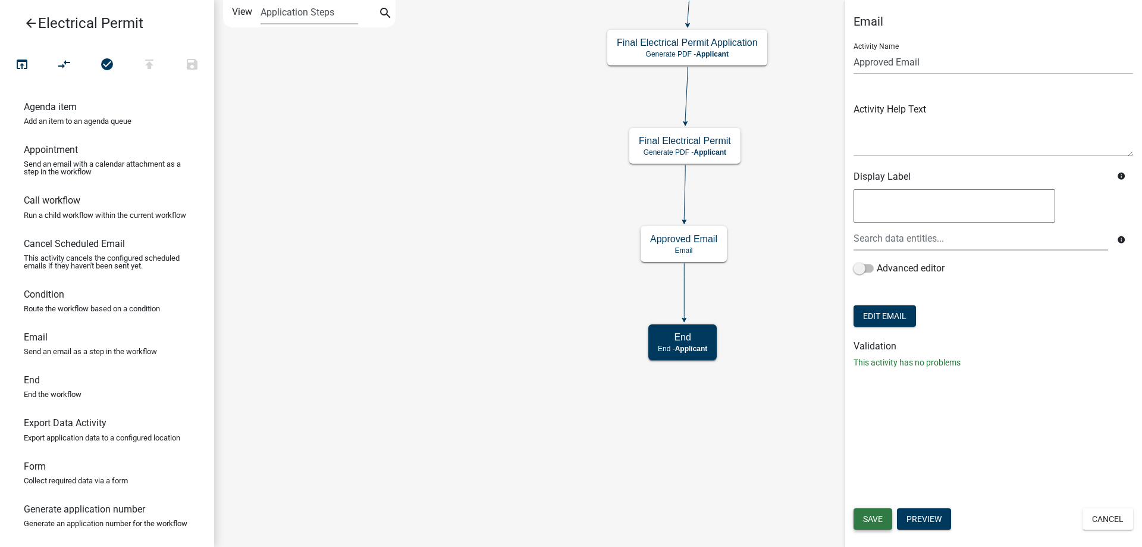
click at [867, 521] on span "Save" at bounding box center [873, 519] width 20 height 10
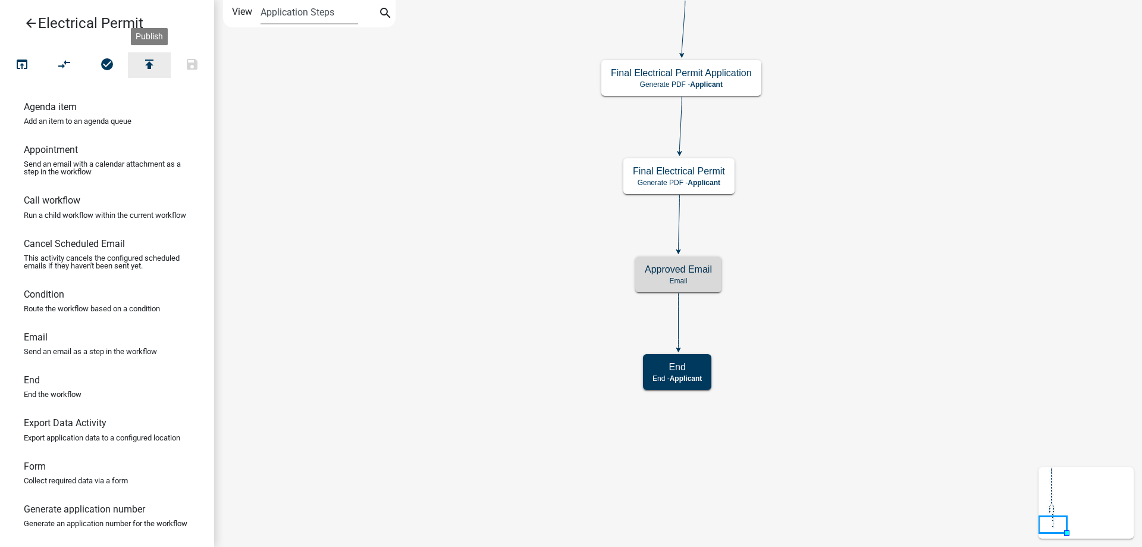
click at [149, 66] on icon "publish" at bounding box center [149, 65] width 14 height 17
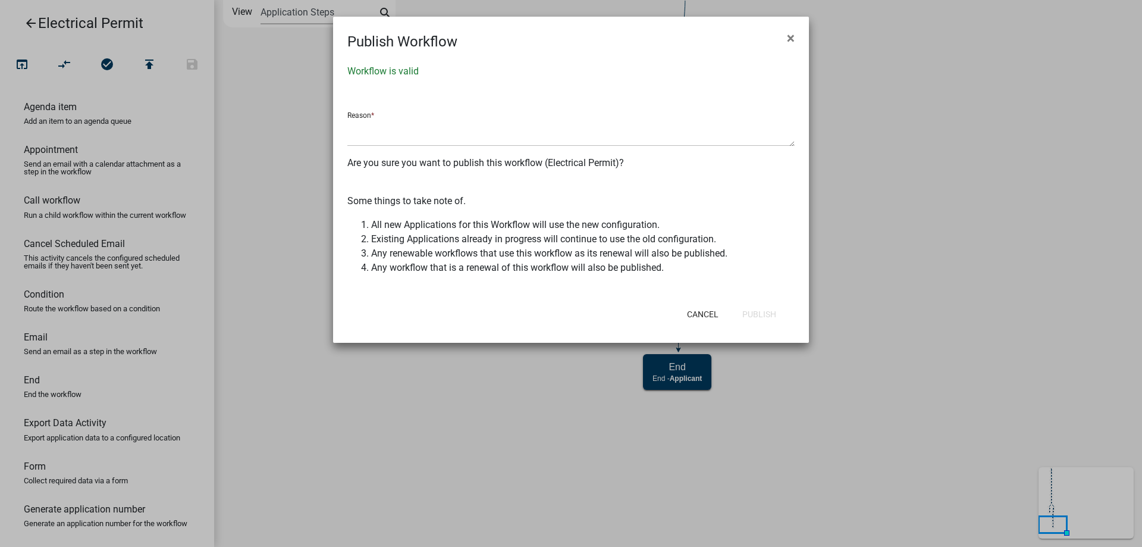
click at [749, 221] on li "All new Applications for this Workflow will use the new configuration." at bounding box center [582, 225] width 423 height 14
click at [786, 34] on button "×" at bounding box center [790, 37] width 27 height 33
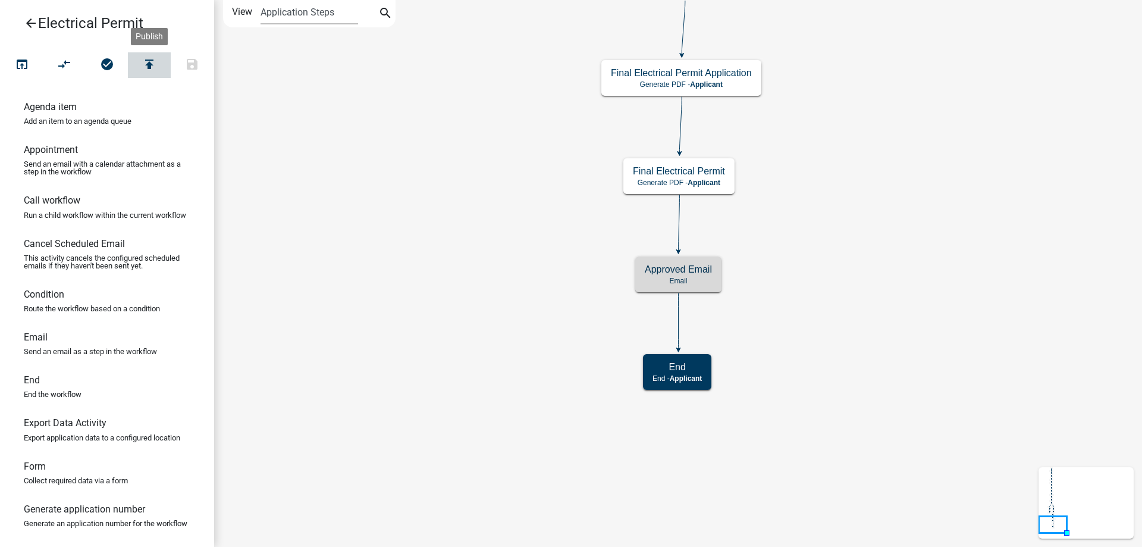
click at [148, 66] on icon "publish" at bounding box center [149, 65] width 14 height 17
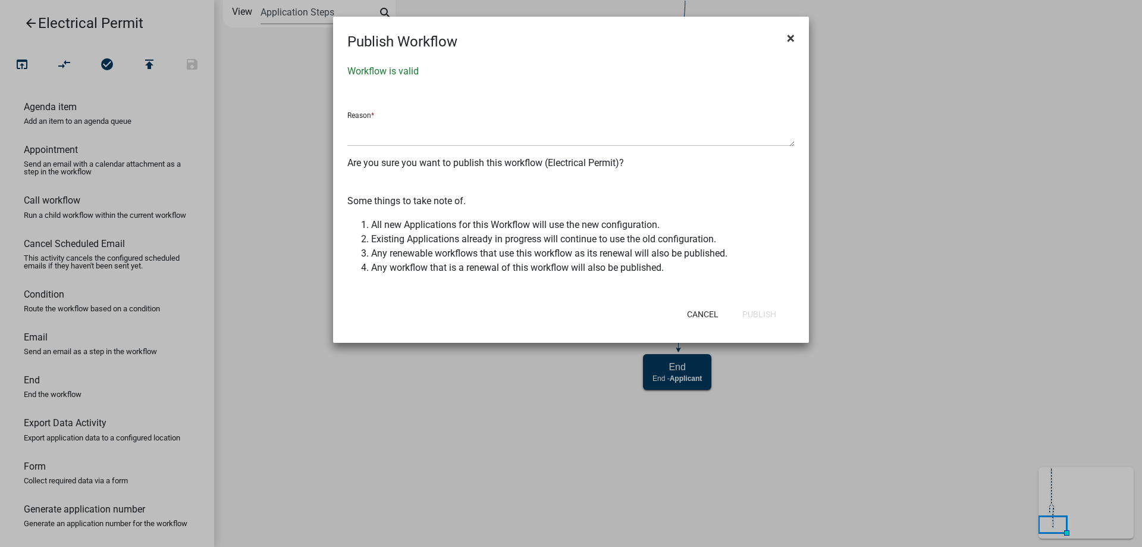
drag, startPoint x: 792, startPoint y: 42, endPoint x: 756, endPoint y: 44, distance: 35.7
click at [793, 43] on span "×" at bounding box center [791, 38] width 8 height 17
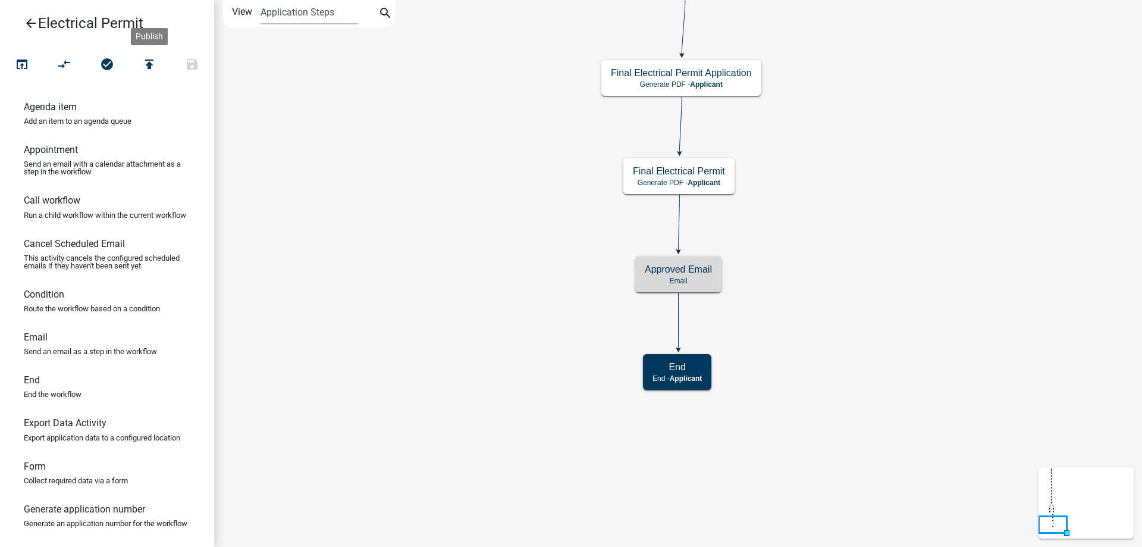
click at [29, 25] on icon "arrow_back" at bounding box center [31, 24] width 14 height 17
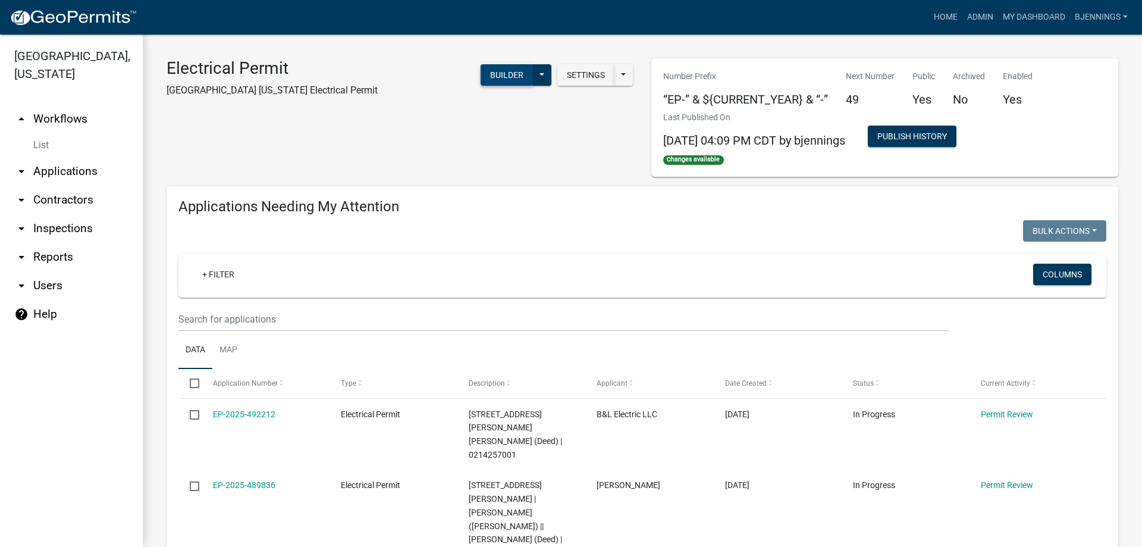
click at [497, 78] on button "Builder" at bounding box center [507, 74] width 52 height 21
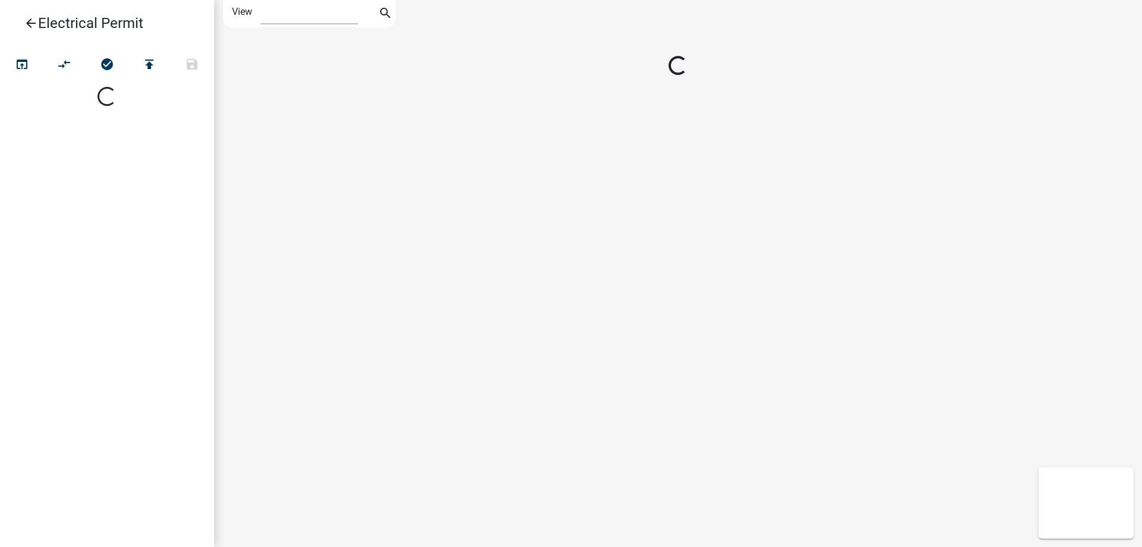
select select "1"
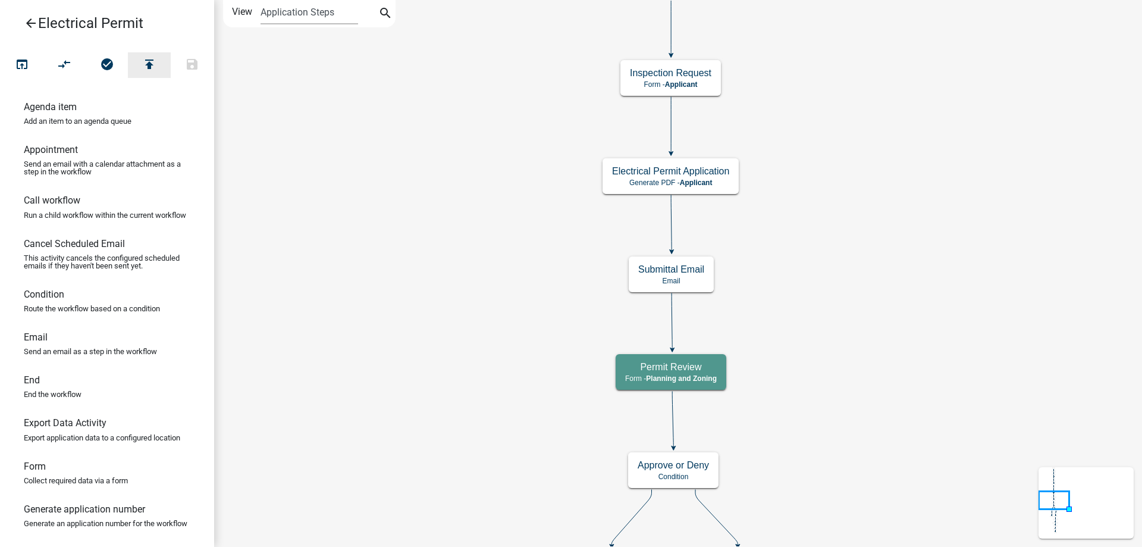
click at [147, 70] on icon "publish" at bounding box center [149, 65] width 14 height 17
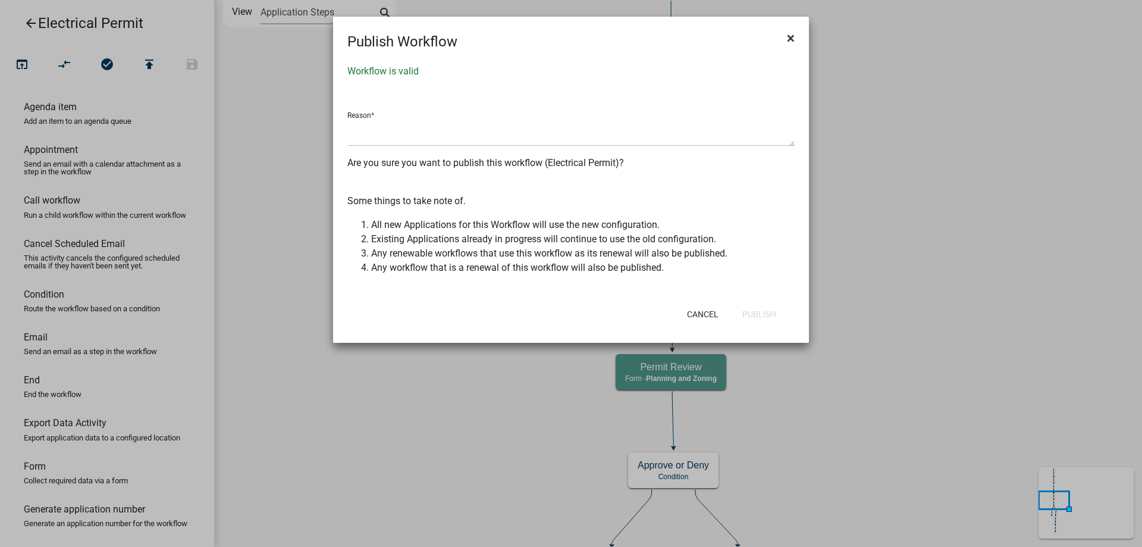
click at [789, 47] on button "×" at bounding box center [790, 37] width 27 height 33
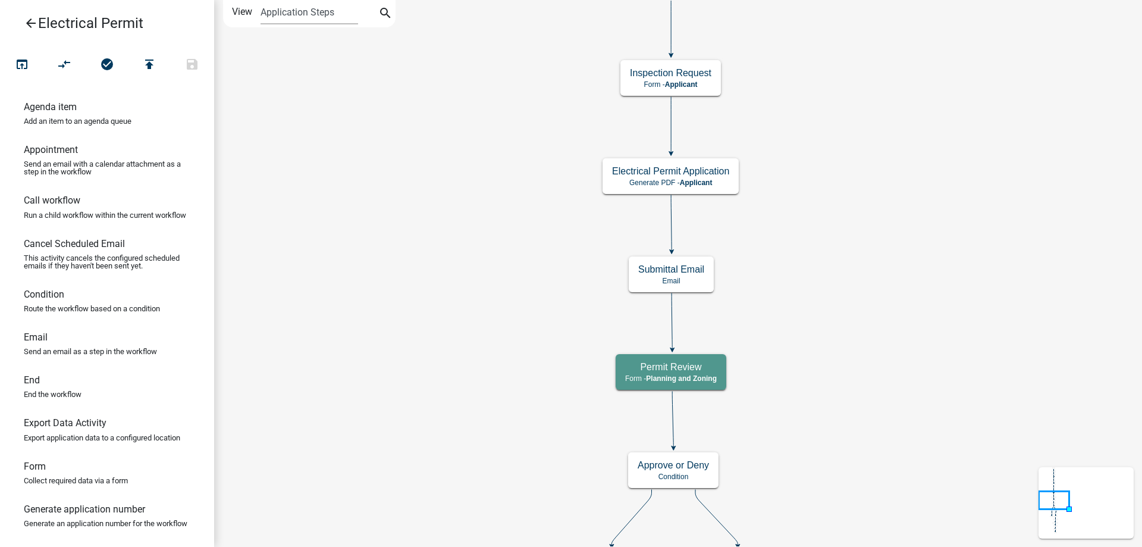
click at [25, 26] on icon "arrow_back" at bounding box center [31, 24] width 14 height 17
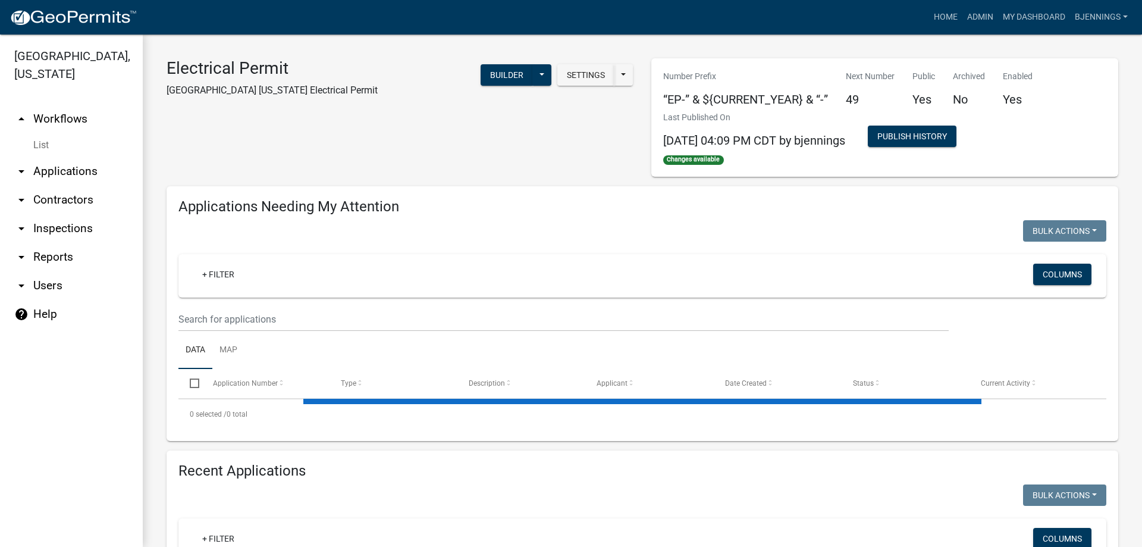
click at [42, 133] on link "List" at bounding box center [71, 145] width 143 height 24
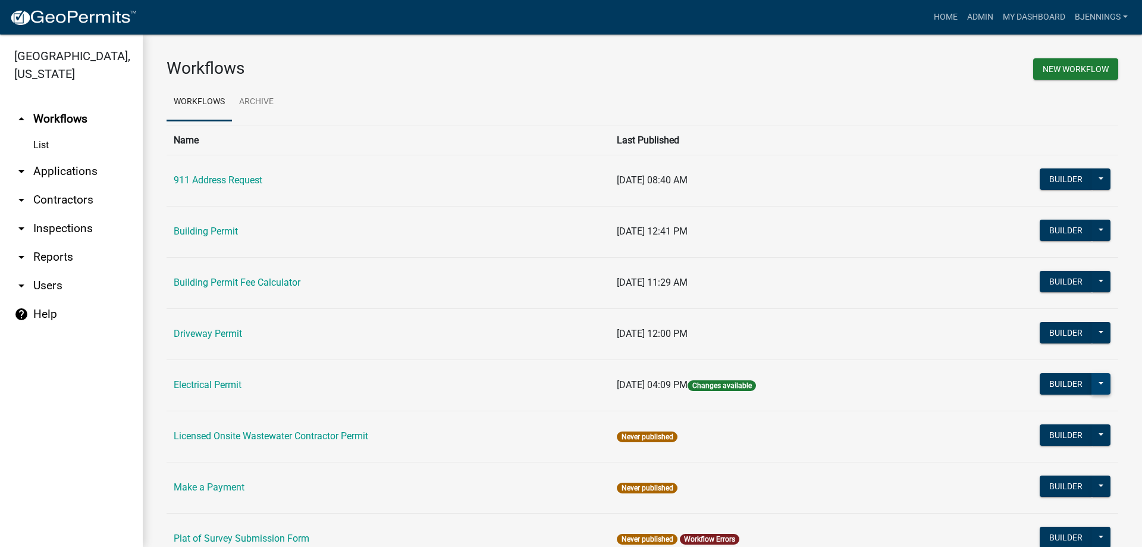
click at [1099, 384] on button at bounding box center [1100, 383] width 19 height 21
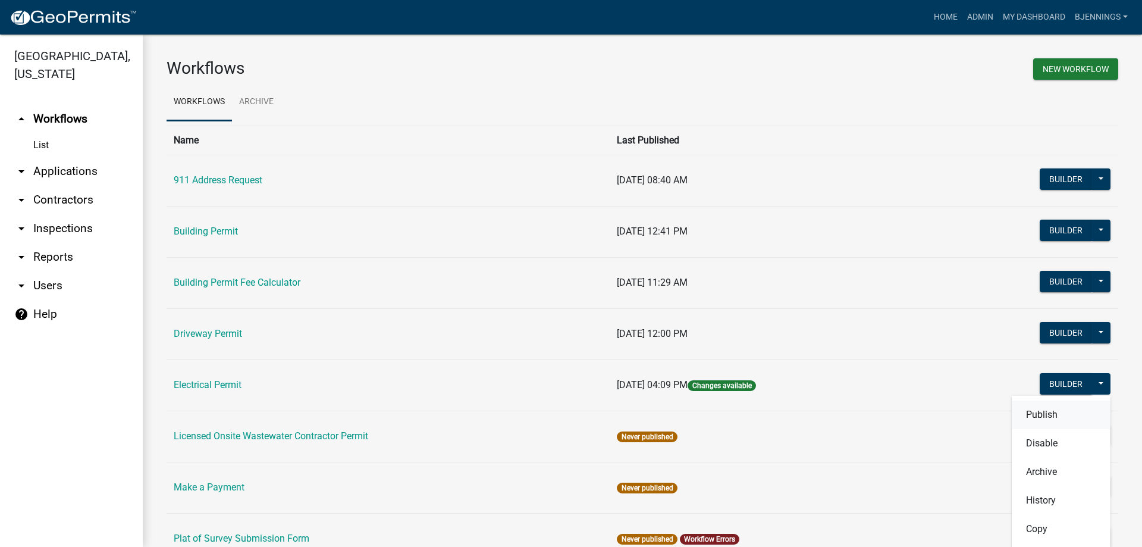
click at [1054, 415] on button "Publish" at bounding box center [1061, 414] width 99 height 29
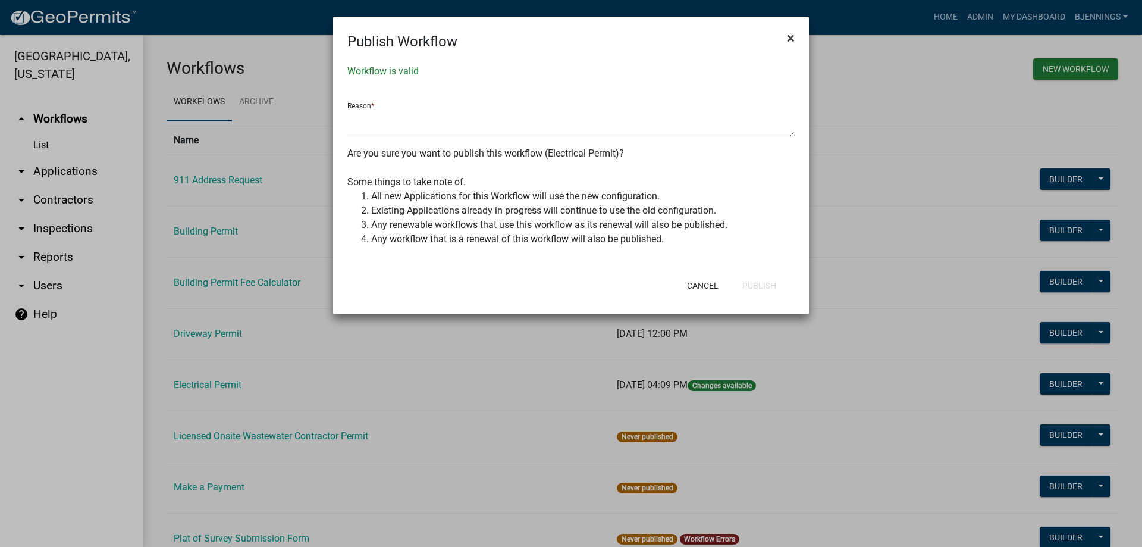
click at [795, 41] on button "×" at bounding box center [790, 37] width 27 height 33
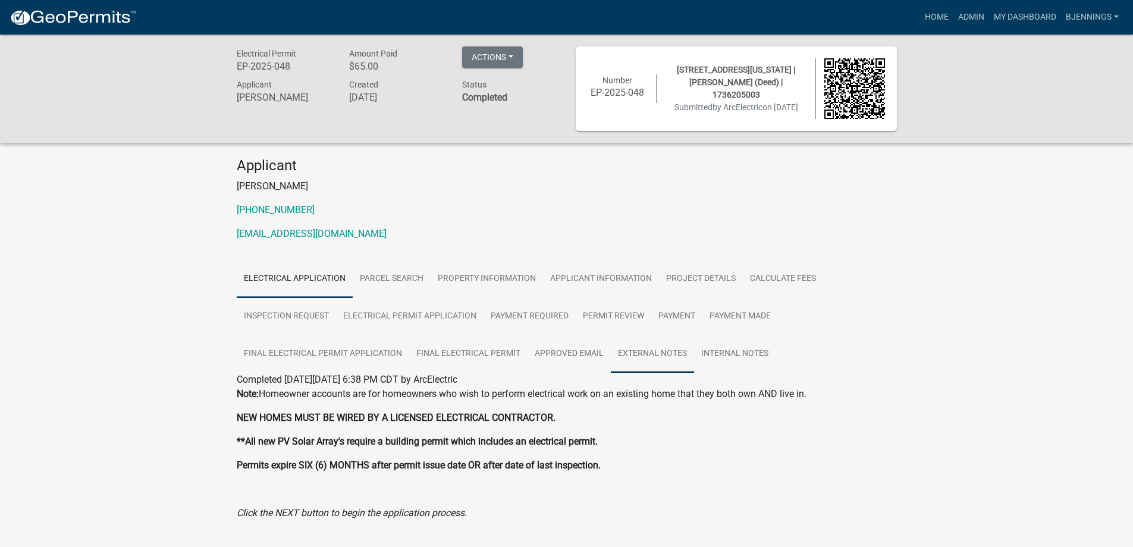
click at [632, 354] on link "External Notes" at bounding box center [652, 354] width 83 height 38
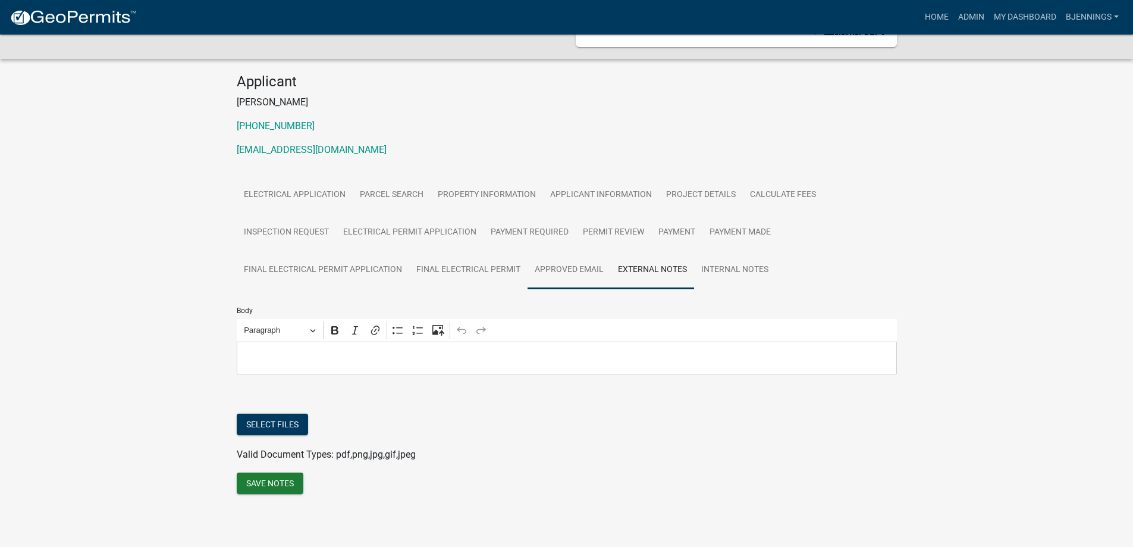
click at [572, 269] on link "Approved Email" at bounding box center [568, 270] width 83 height 38
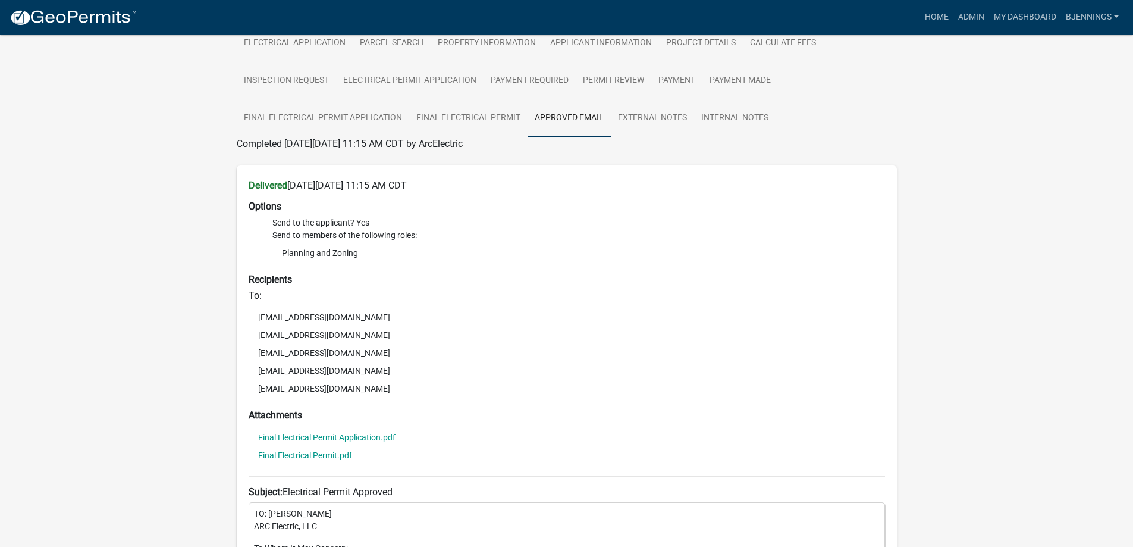
scroll to position [62, 0]
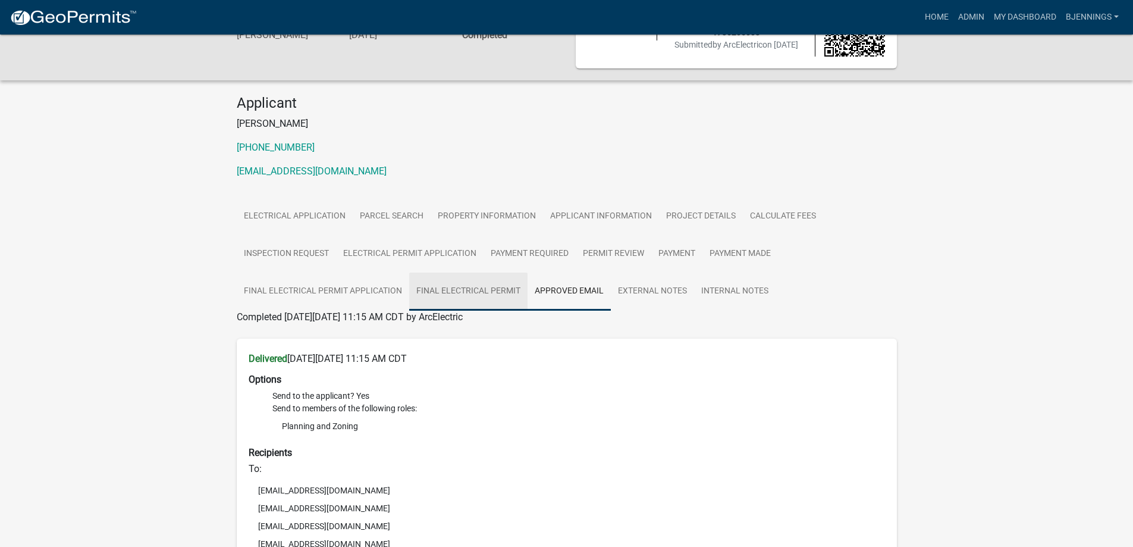
click at [488, 293] on link "Final Electrical Permit" at bounding box center [468, 291] width 118 height 38
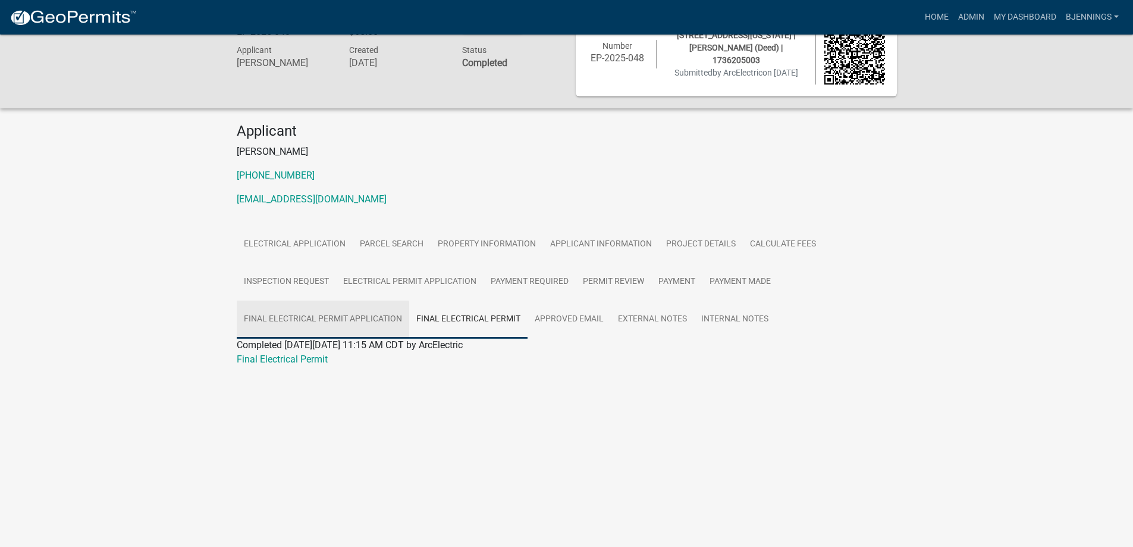
click at [356, 315] on link "Final Electrical Permit Application" at bounding box center [323, 319] width 172 height 38
click at [611, 277] on link "Permit Review" at bounding box center [614, 282] width 76 height 38
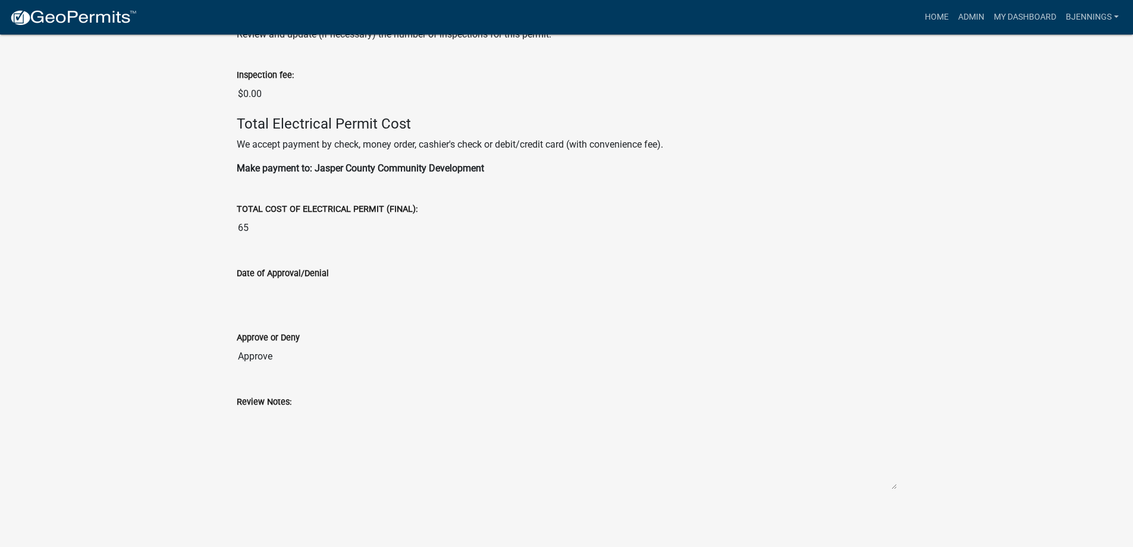
scroll to position [905, 0]
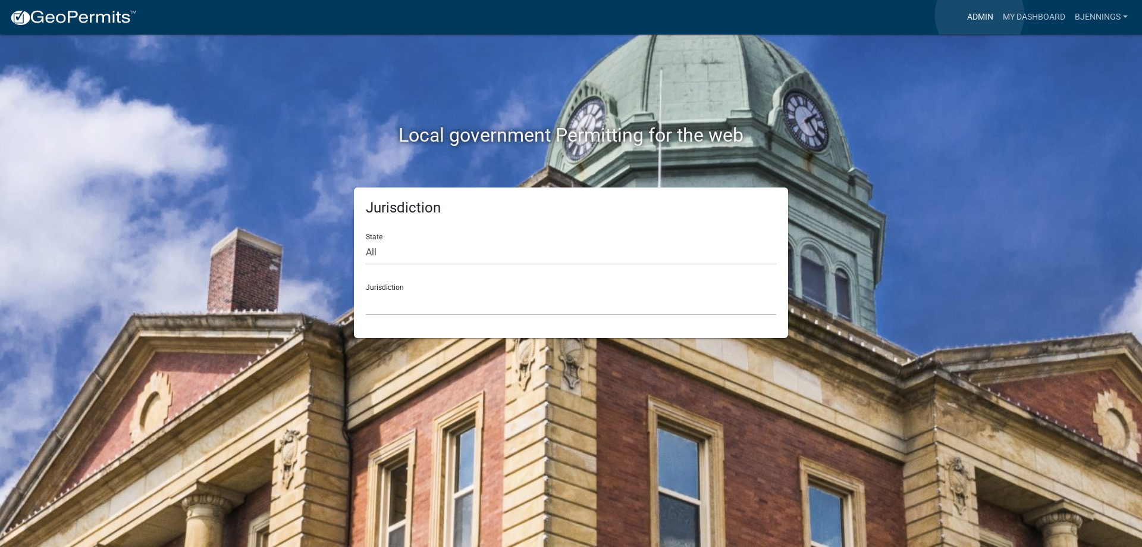
click at [979, 15] on link "Admin" at bounding box center [980, 17] width 36 height 23
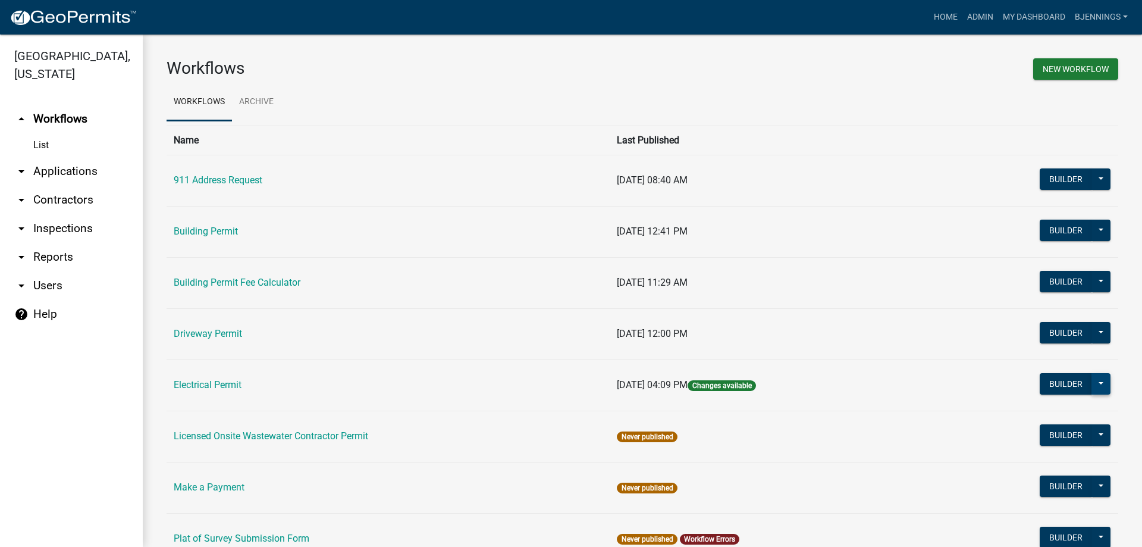
click at [1095, 381] on button at bounding box center [1100, 383] width 19 height 21
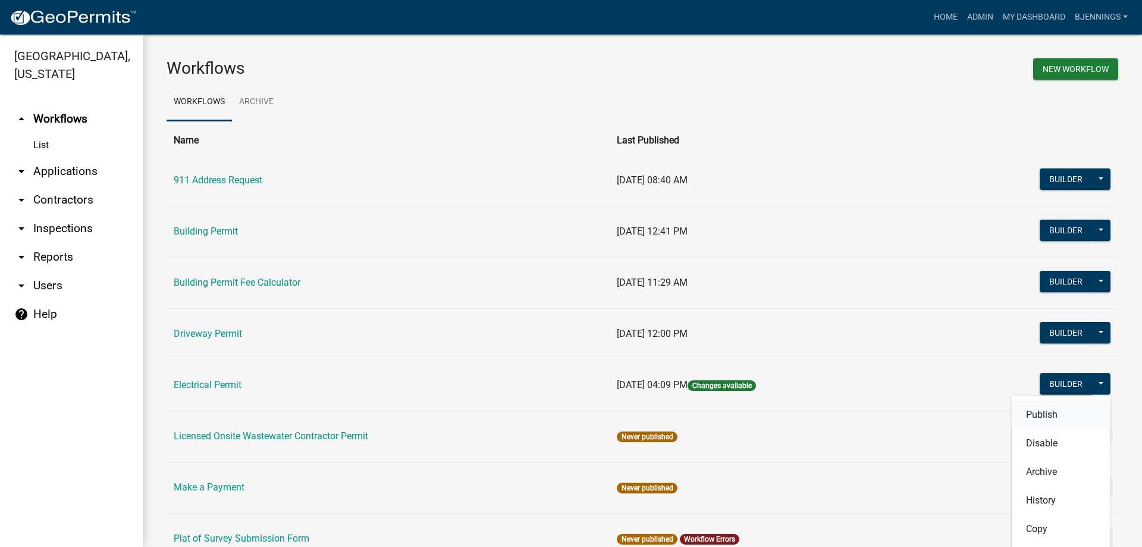
click at [1060, 411] on button "Publish" at bounding box center [1061, 414] width 99 height 29
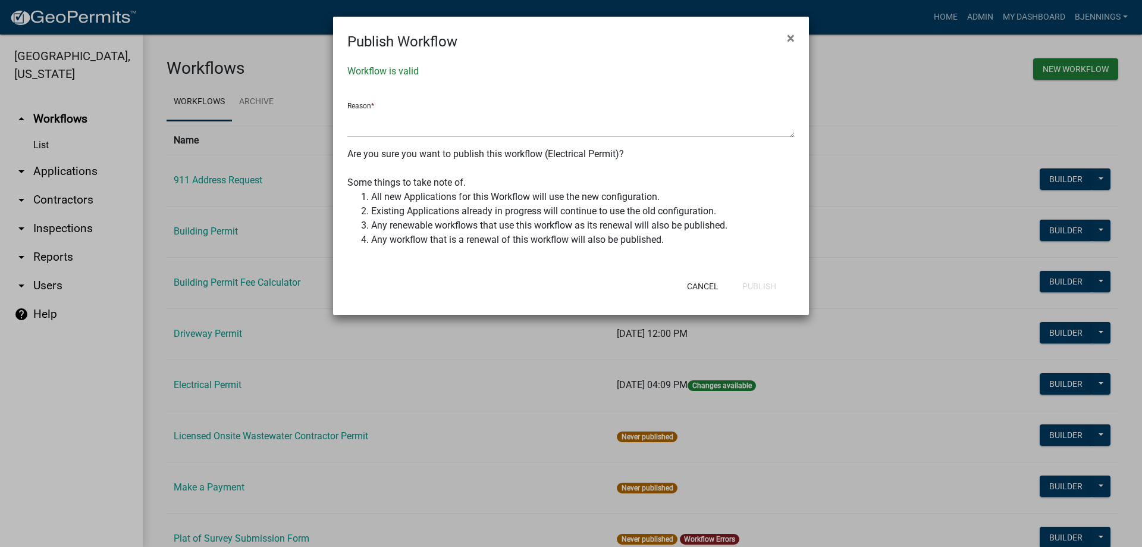
drag, startPoint x: 791, startPoint y: 131, endPoint x: 777, endPoint y: 131, distance: 14.3
click at [777, 131] on textarea at bounding box center [570, 123] width 447 height 28
click at [793, 43] on span "×" at bounding box center [791, 38] width 8 height 17
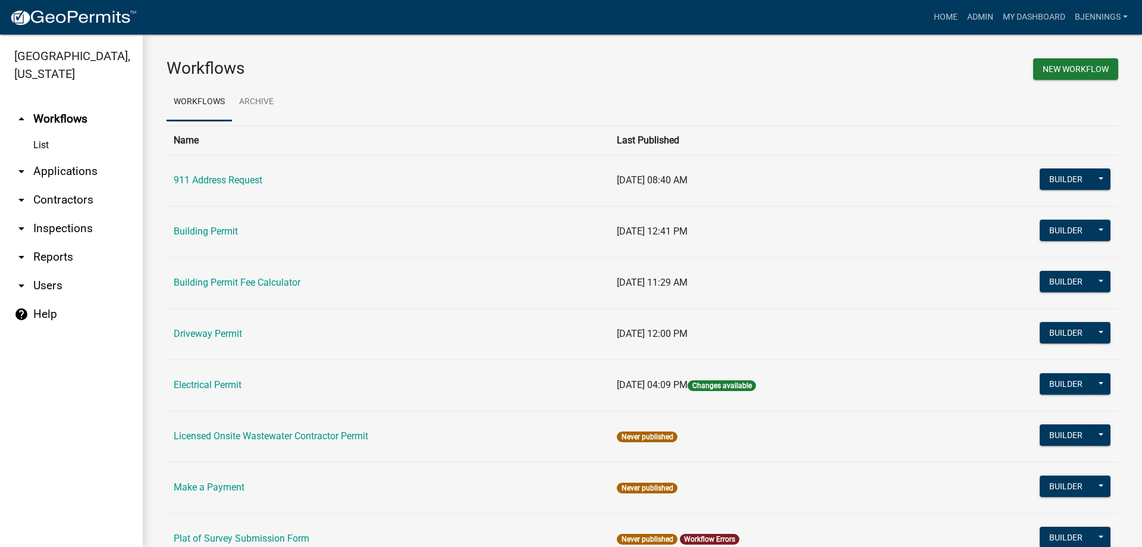
click at [720, 380] on span "Changes available" at bounding box center [721, 385] width 68 height 11
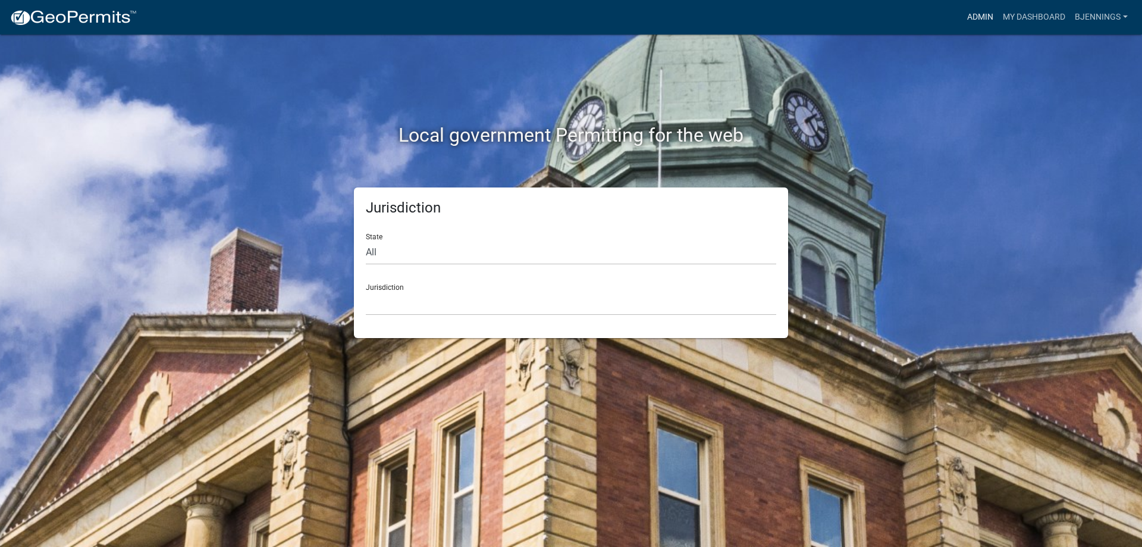
click at [980, 11] on link "Admin" at bounding box center [980, 17] width 36 height 23
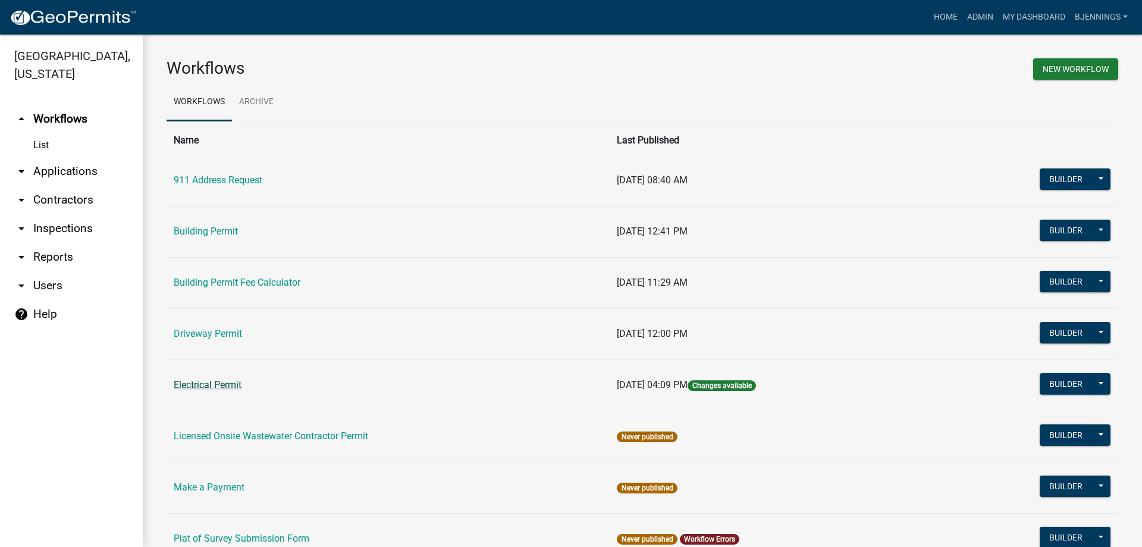
click at [193, 382] on link "Electrical Permit" at bounding box center [208, 384] width 68 height 11
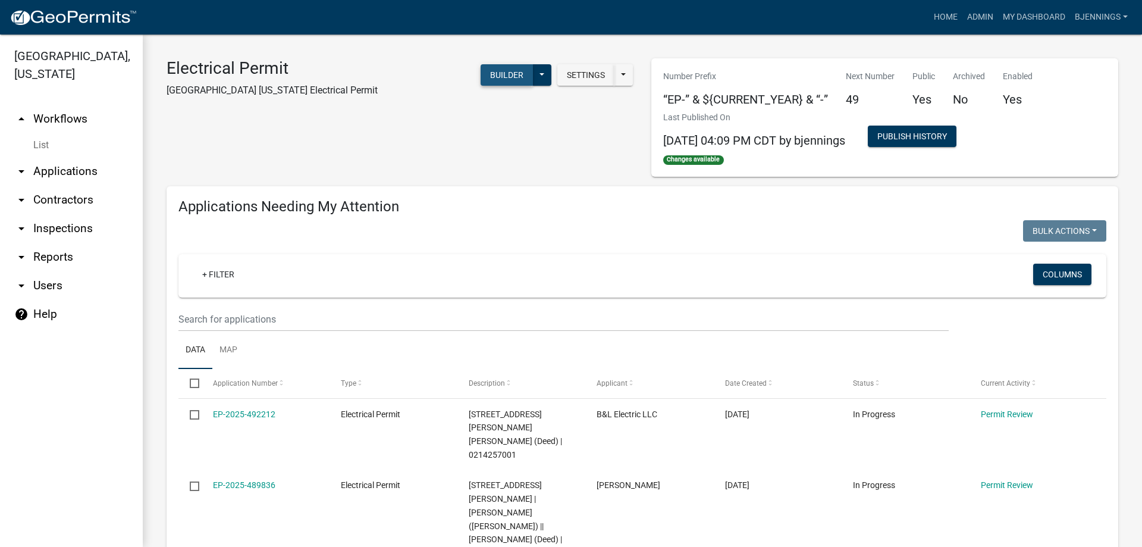
click at [489, 75] on button "Builder" at bounding box center [507, 74] width 52 height 21
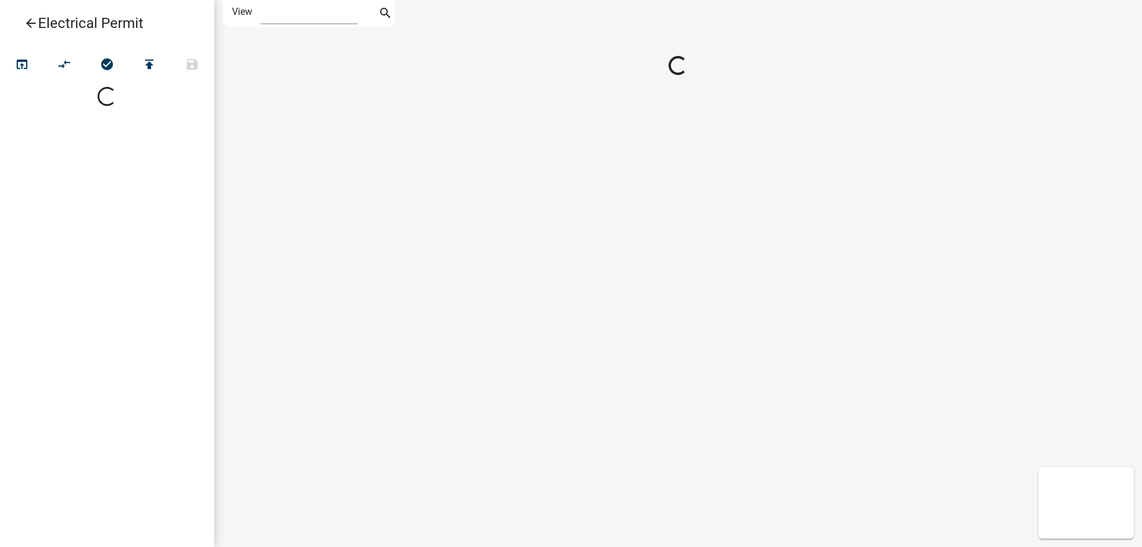
select select "1"
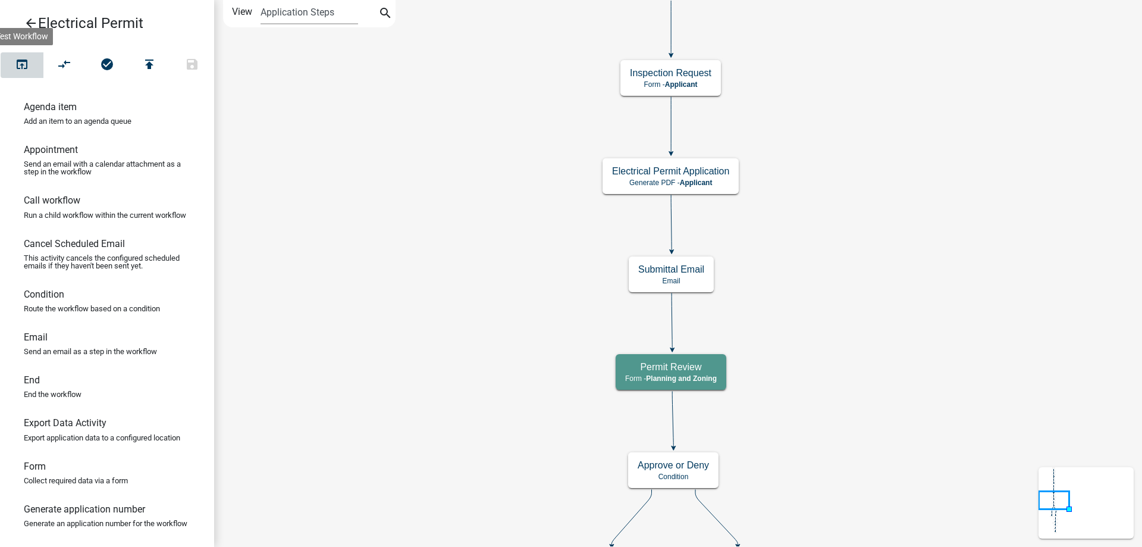
click at [15, 62] on icon "open_in_browser" at bounding box center [22, 65] width 14 height 17
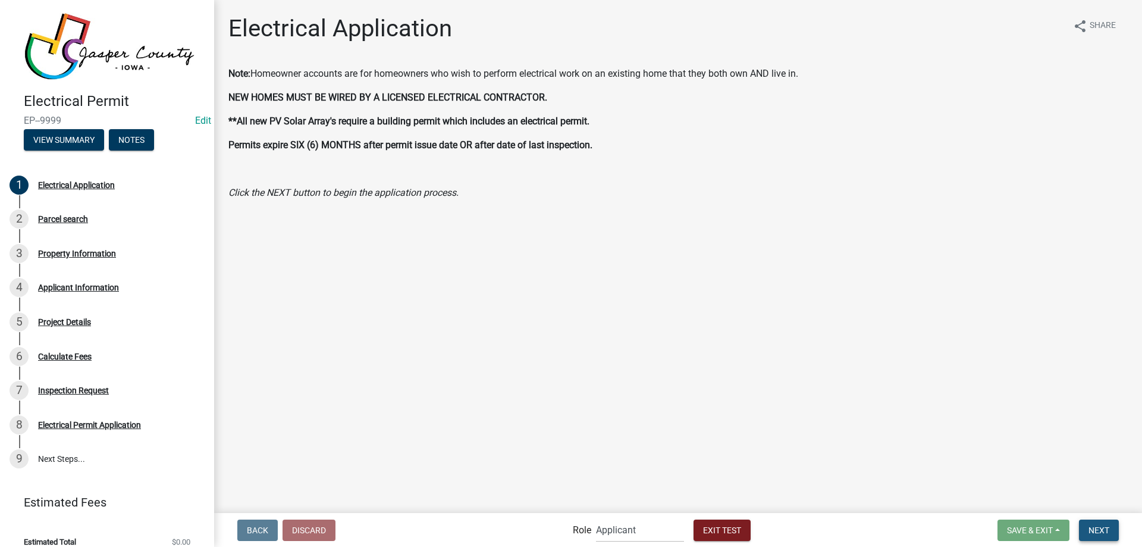
click at [1100, 530] on span "Next" at bounding box center [1098, 530] width 21 height 10
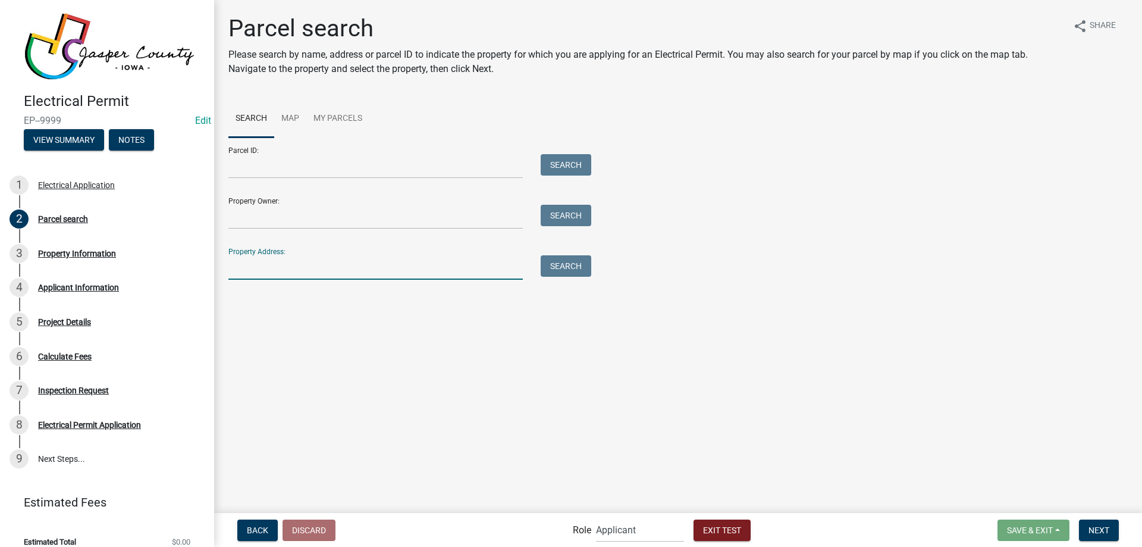
click at [423, 275] on input "Property Address:" at bounding box center [375, 267] width 294 height 24
type input "12968"
click at [553, 262] on button "Search" at bounding box center [566, 265] width 51 height 21
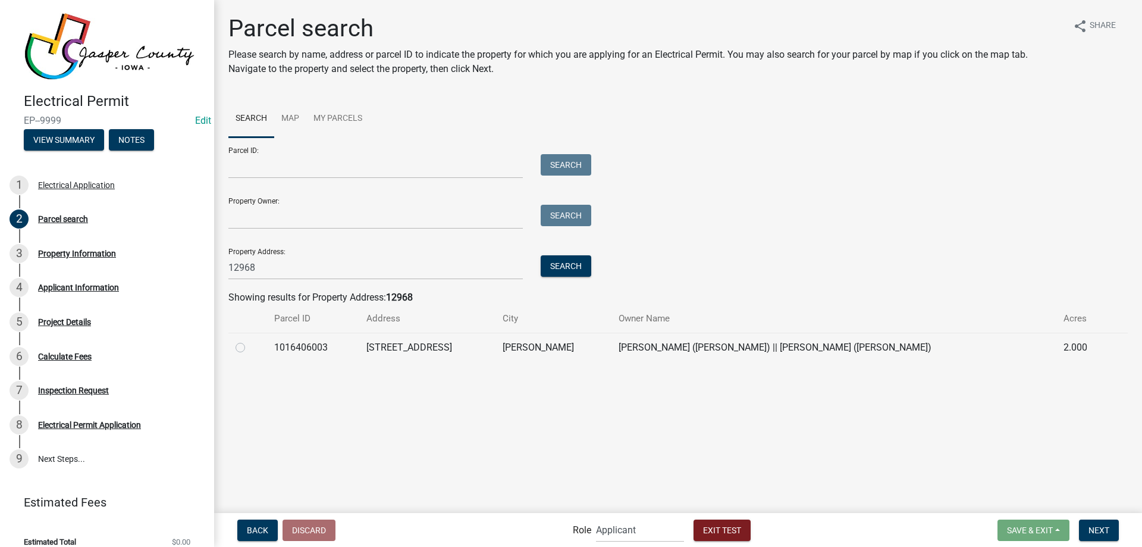
click at [250, 340] on label at bounding box center [250, 340] width 0 height 0
click at [250, 346] on input "radio" at bounding box center [254, 344] width 8 height 8
radio input "true"
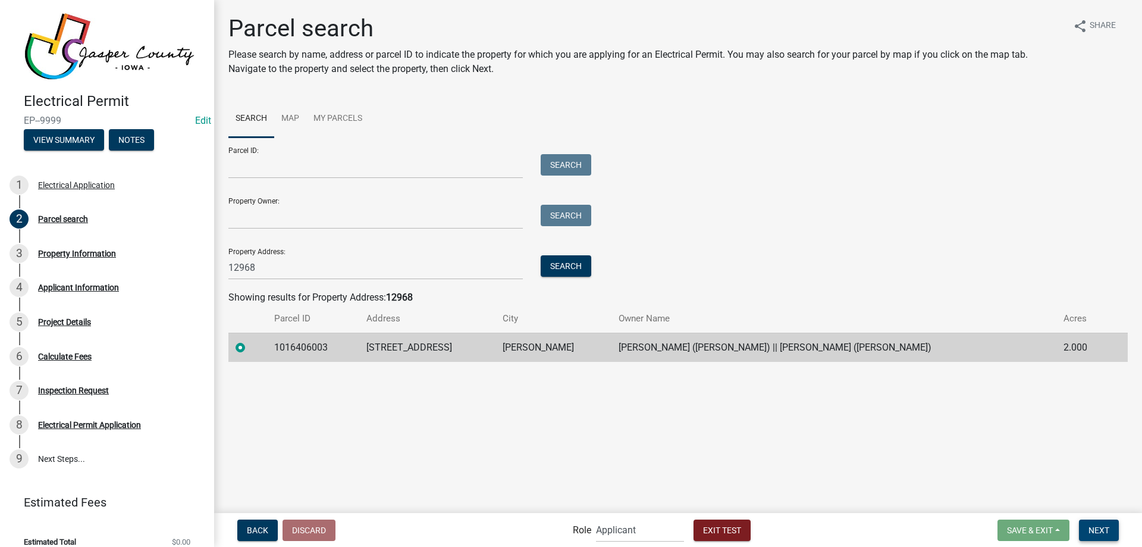
click at [1100, 520] on button "Next" at bounding box center [1099, 529] width 40 height 21
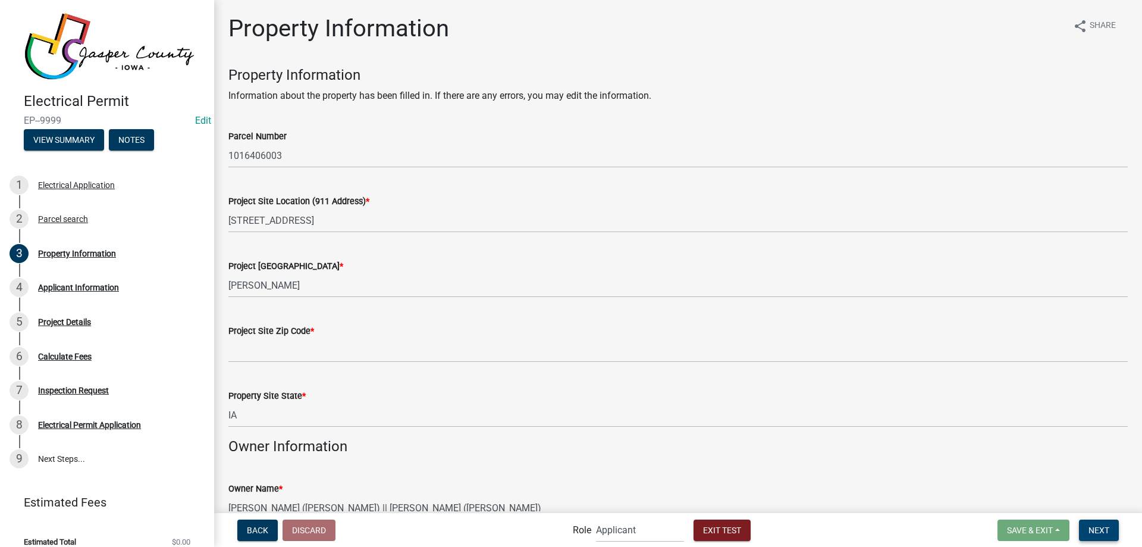
click at [1100, 520] on button "Next" at bounding box center [1099, 529] width 40 height 21
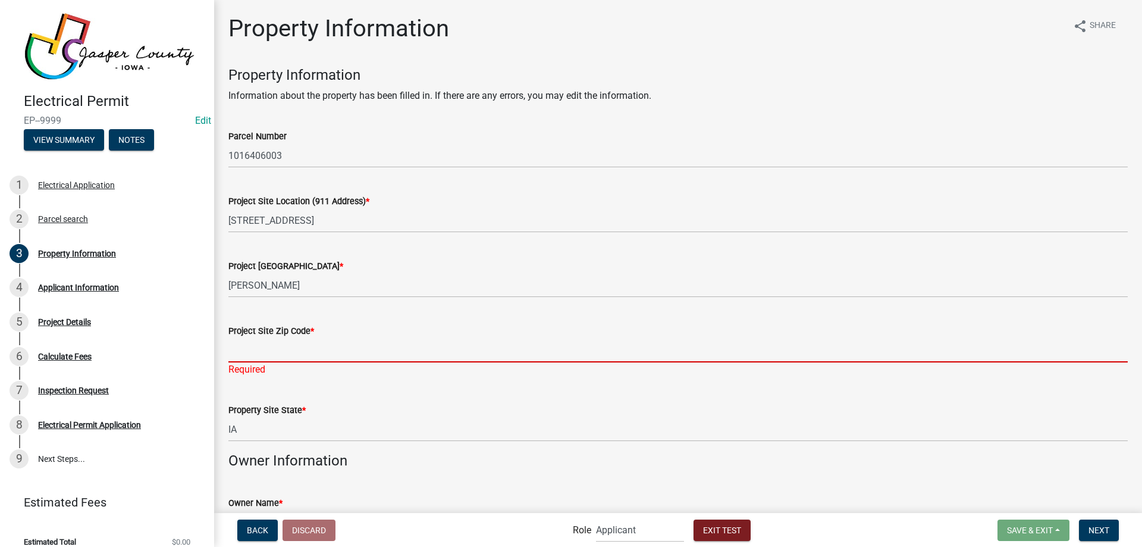
click at [397, 357] on input "Project Site Zip Code *" at bounding box center [677, 350] width 899 height 24
type input "50135"
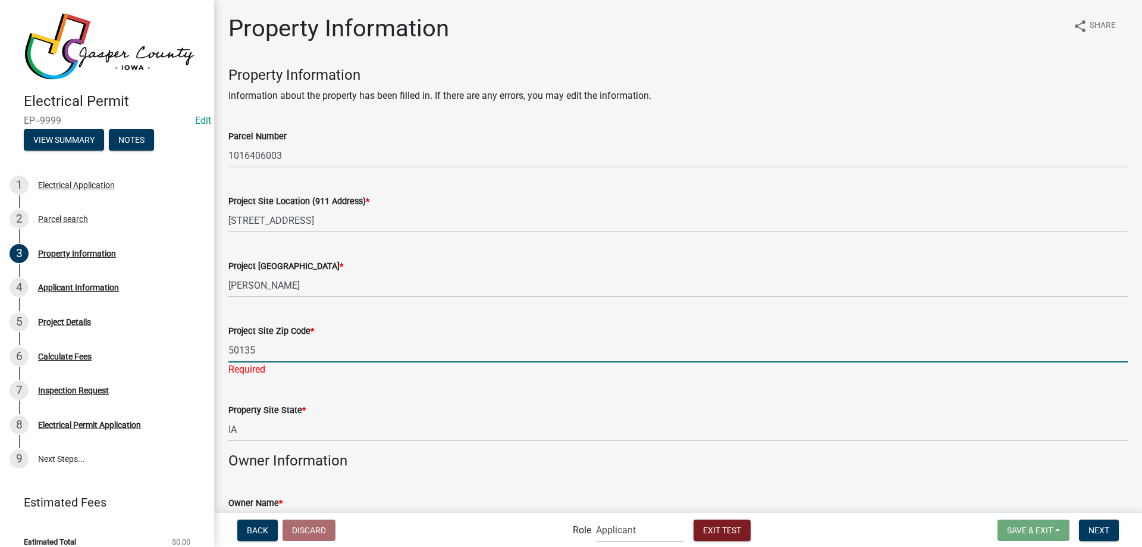
type input "6415210622"
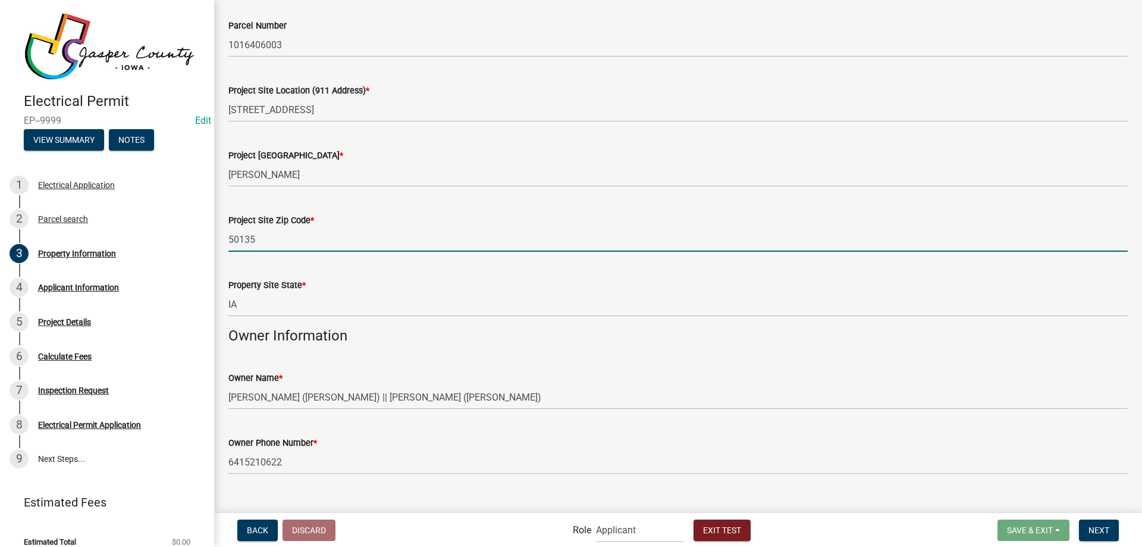
scroll to position [130, 0]
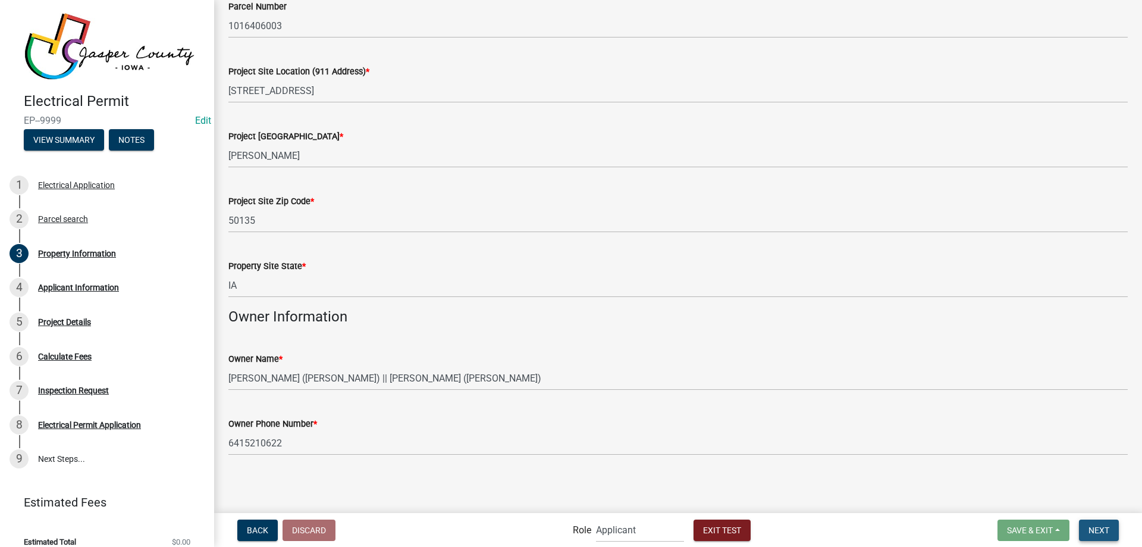
click at [1110, 527] on button "Next" at bounding box center [1099, 529] width 40 height 21
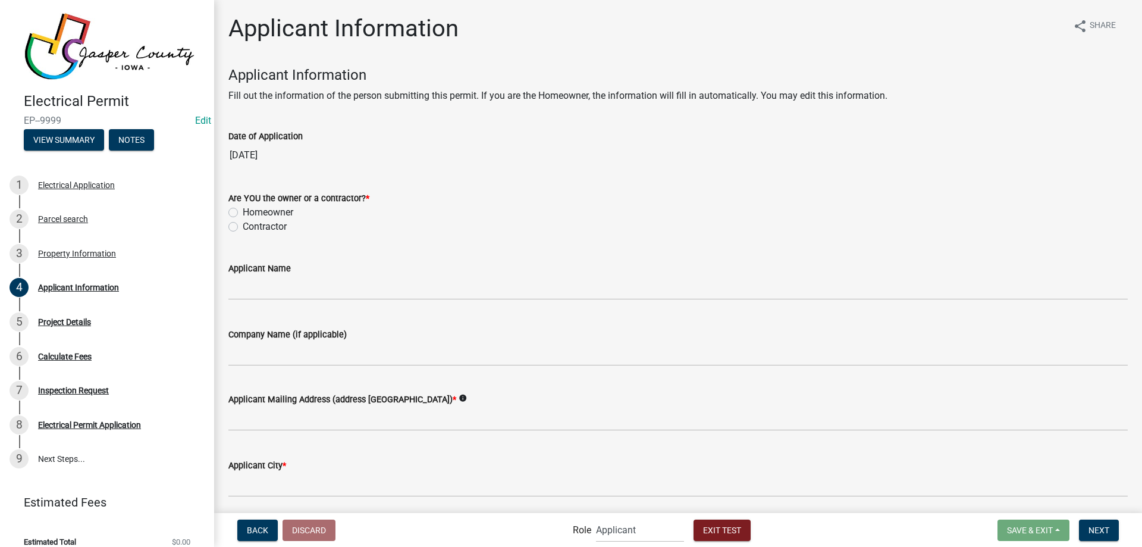
click at [266, 212] on label "Homeowner" at bounding box center [268, 212] width 51 height 14
click at [250, 212] on input "Homeowner" at bounding box center [247, 209] width 8 height 8
radio input "true"
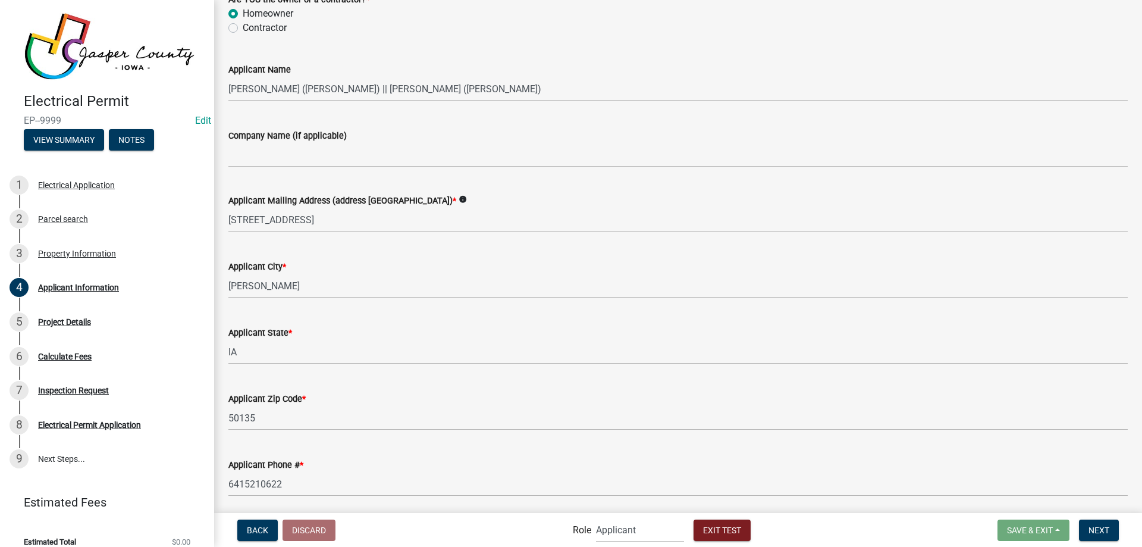
scroll to position [357, 0]
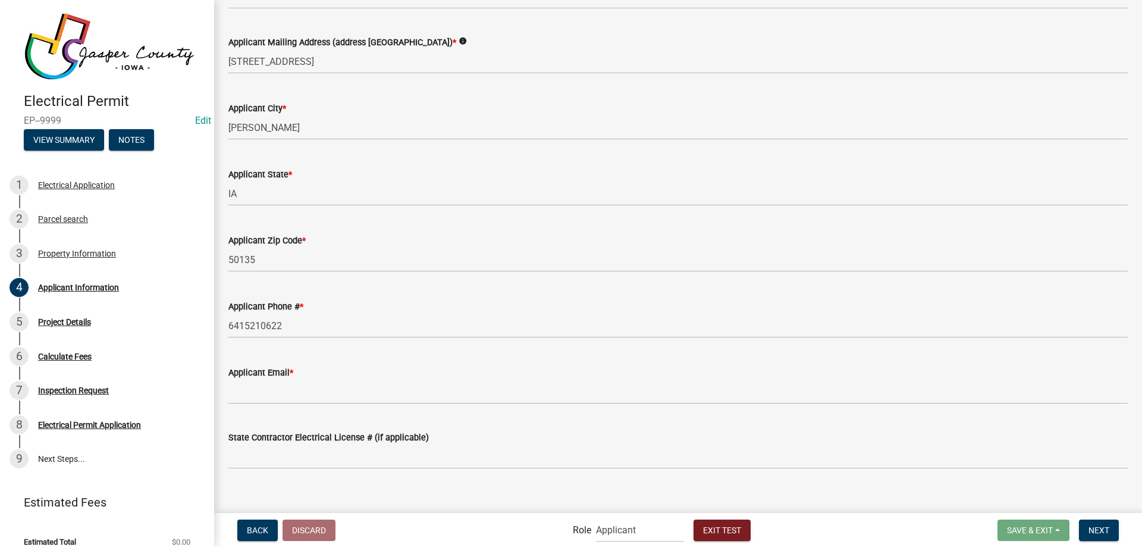
click at [274, 377] on label "Applicant Email *" at bounding box center [260, 373] width 65 height 8
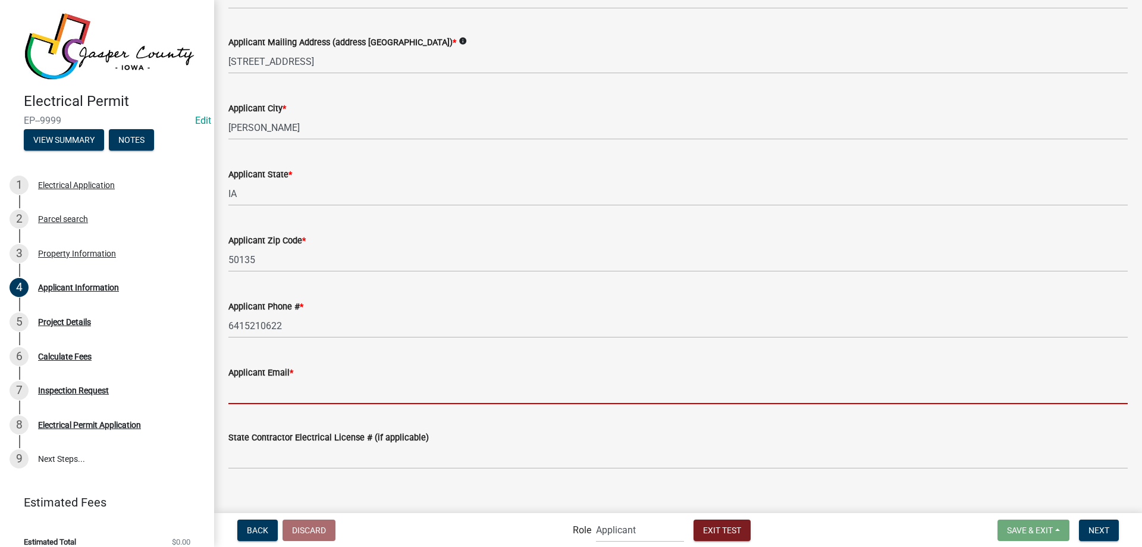
click at [274, 379] on input "Applicant Email *" at bounding box center [677, 391] width 899 height 24
click at [274, 388] on input "Applicant Email *" at bounding box center [677, 391] width 899 height 24
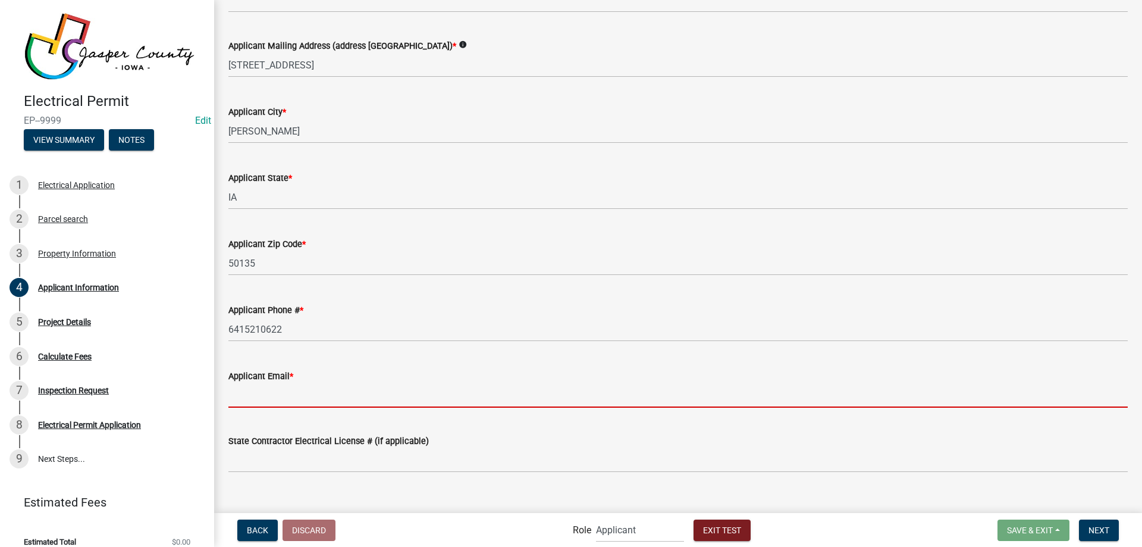
scroll to position [351, 0]
type input "bjennings@jasperia.org"
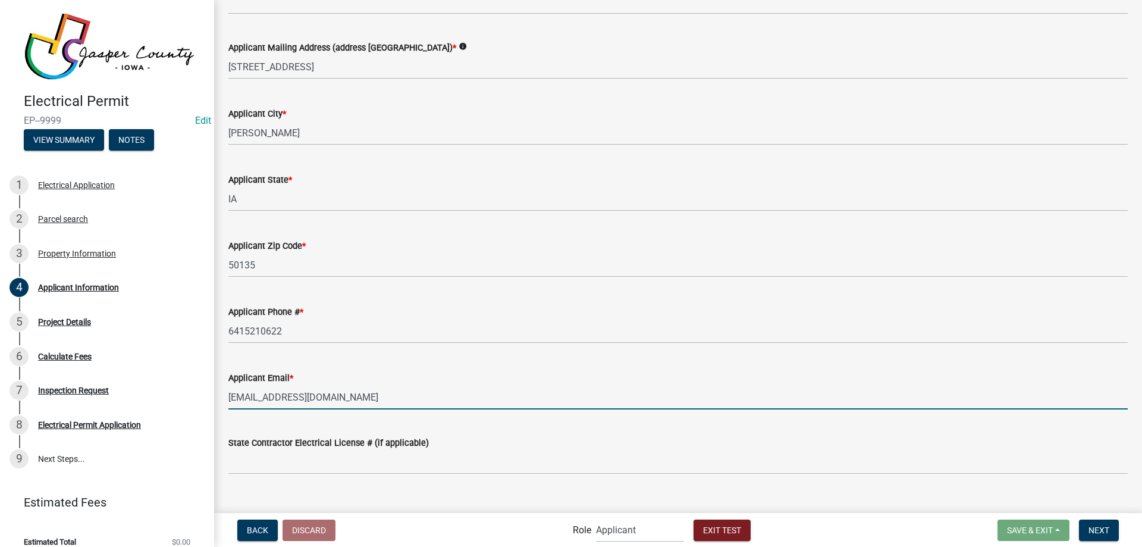
type input "Brett Jennings"
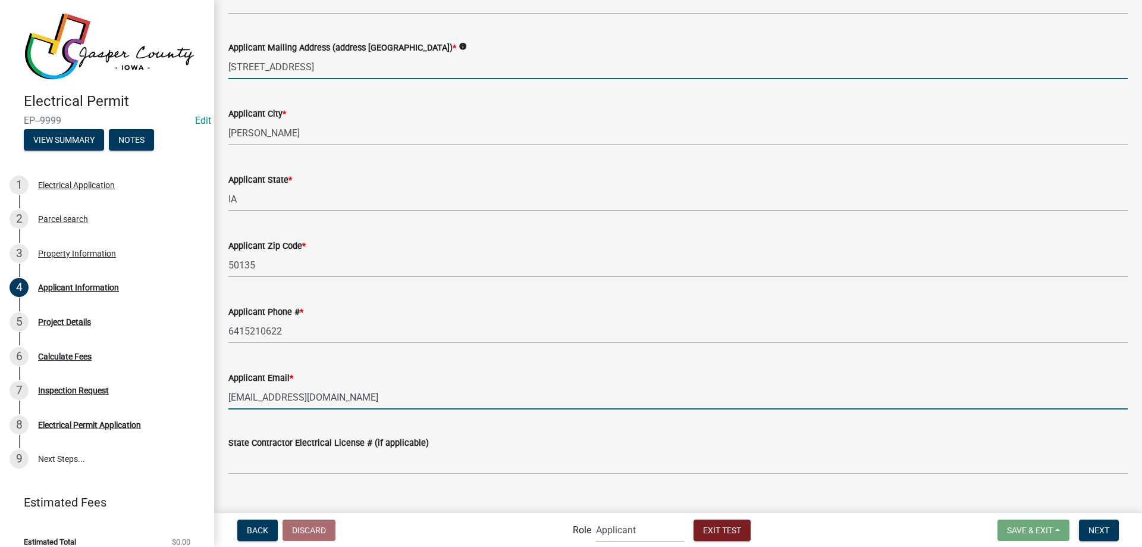
type input "12968 N 39th Ave E"
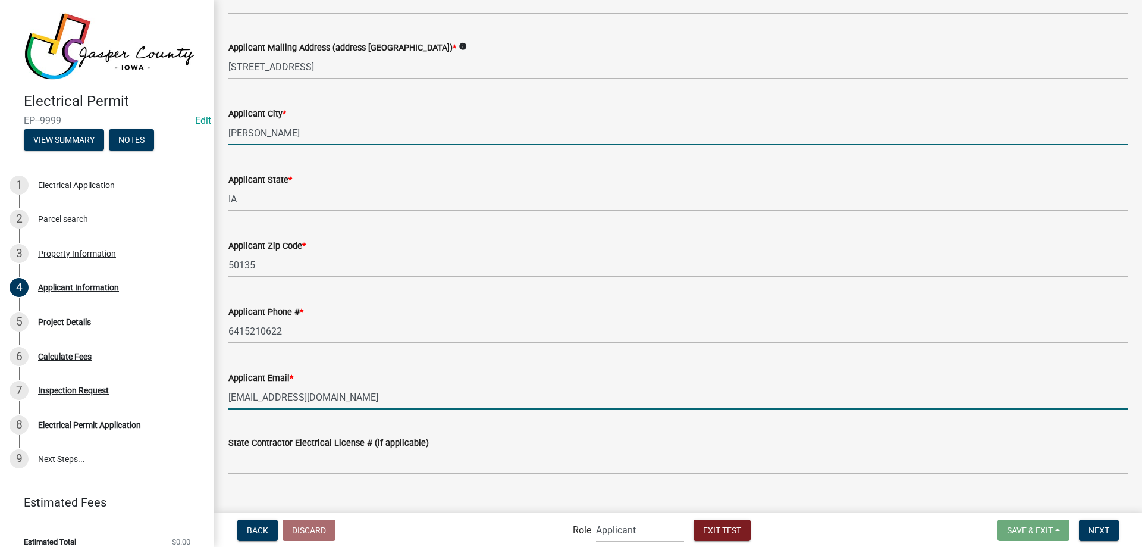
type input "Kellogg"
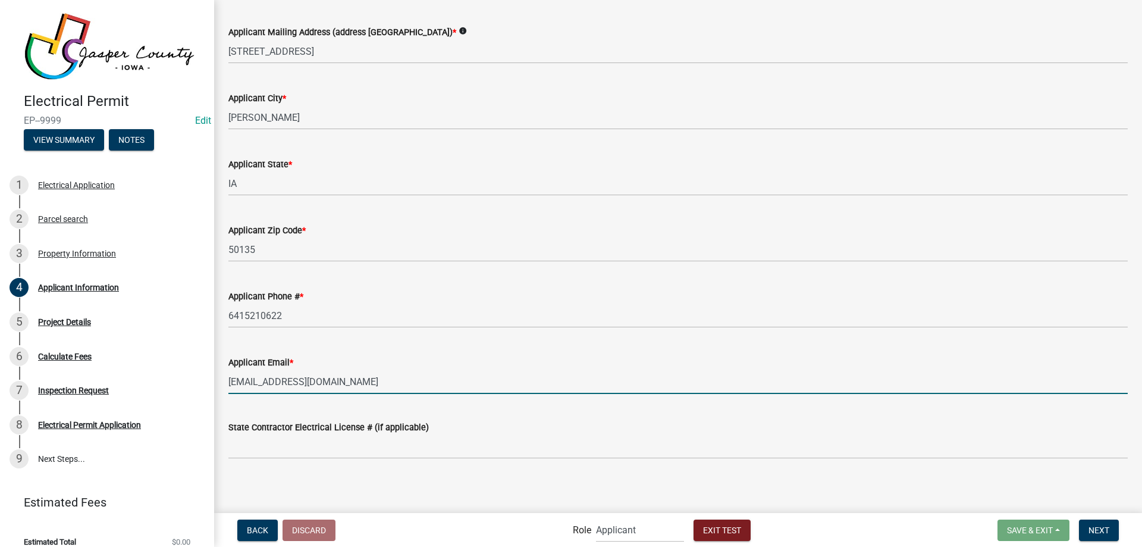
scroll to position [370, 0]
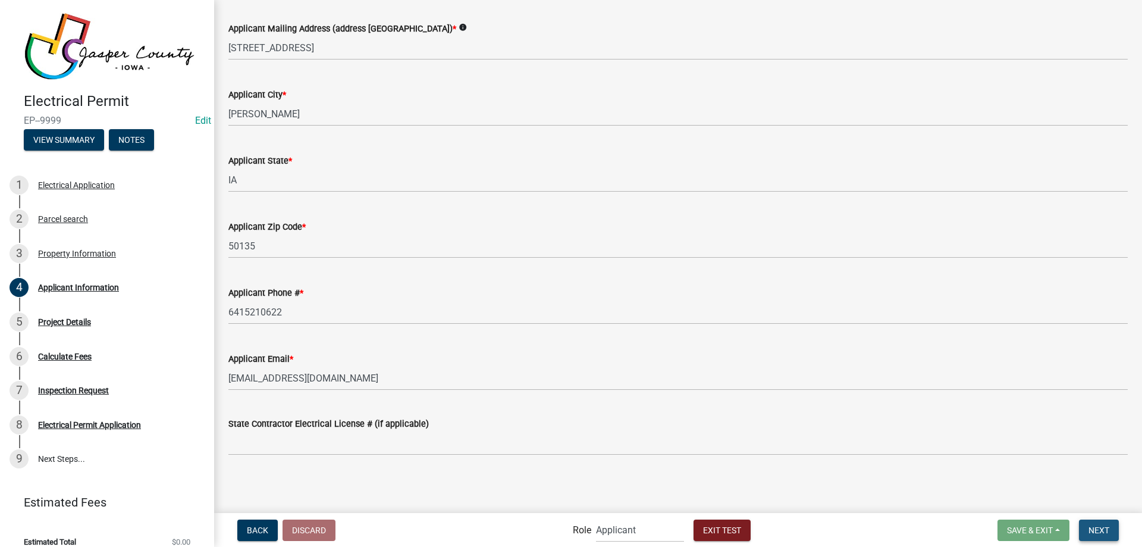
click at [1104, 527] on span "Next" at bounding box center [1098, 530] width 21 height 10
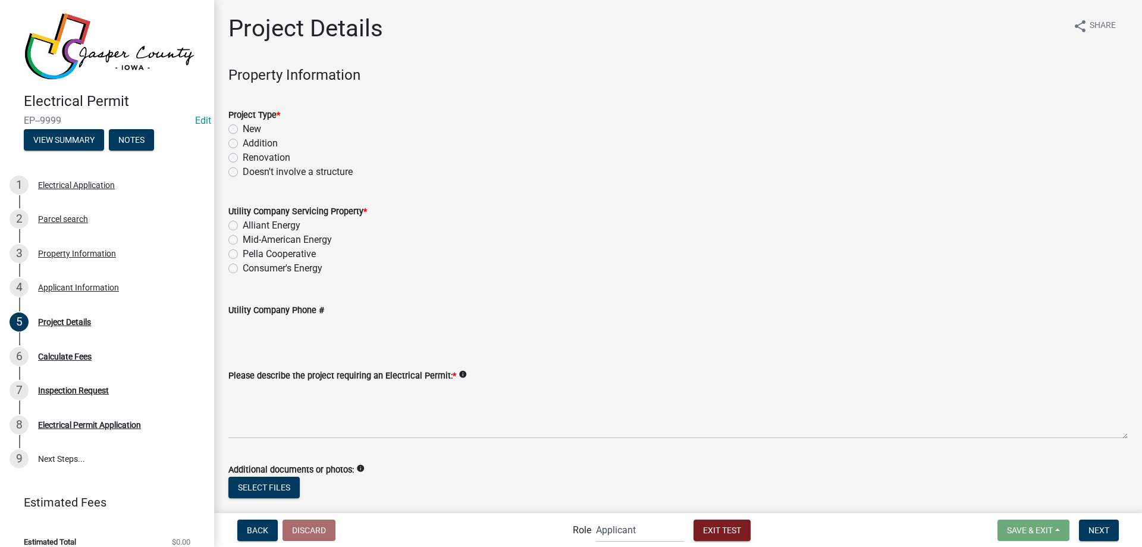
click at [243, 129] on label "New" at bounding box center [252, 129] width 18 height 14
click at [243, 129] on input "New" at bounding box center [247, 126] width 8 height 8
radio input "true"
click at [243, 221] on label "Alliant Energy" at bounding box center [272, 225] width 58 height 14
click at [243, 221] on input "Alliant Energy" at bounding box center [247, 222] width 8 height 8
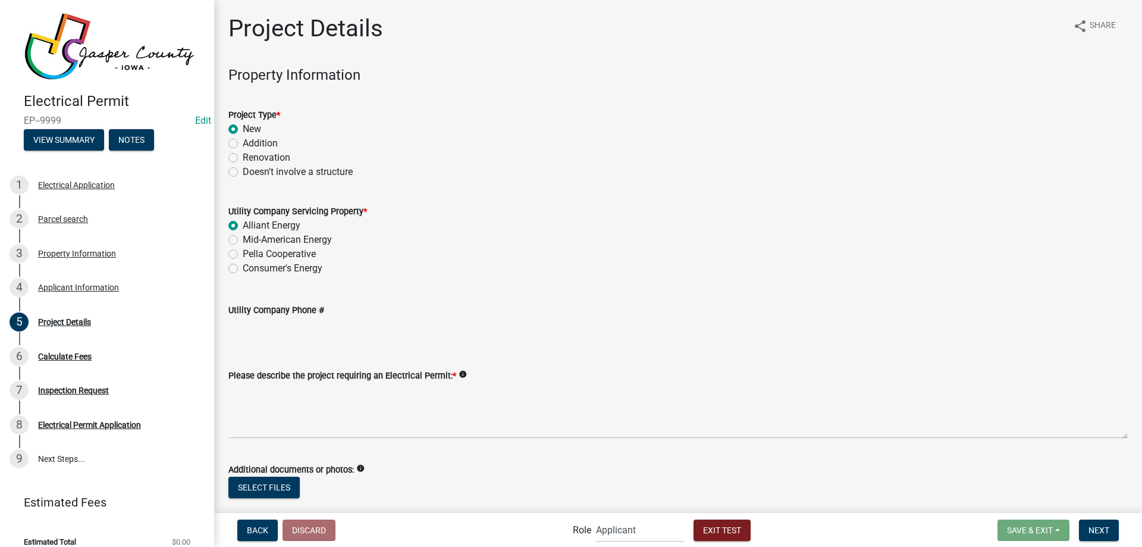
radio input "true"
click at [321, 365] on div "Please describe the project requiring an Electrical Permit: * info" at bounding box center [677, 394] width 899 height 87
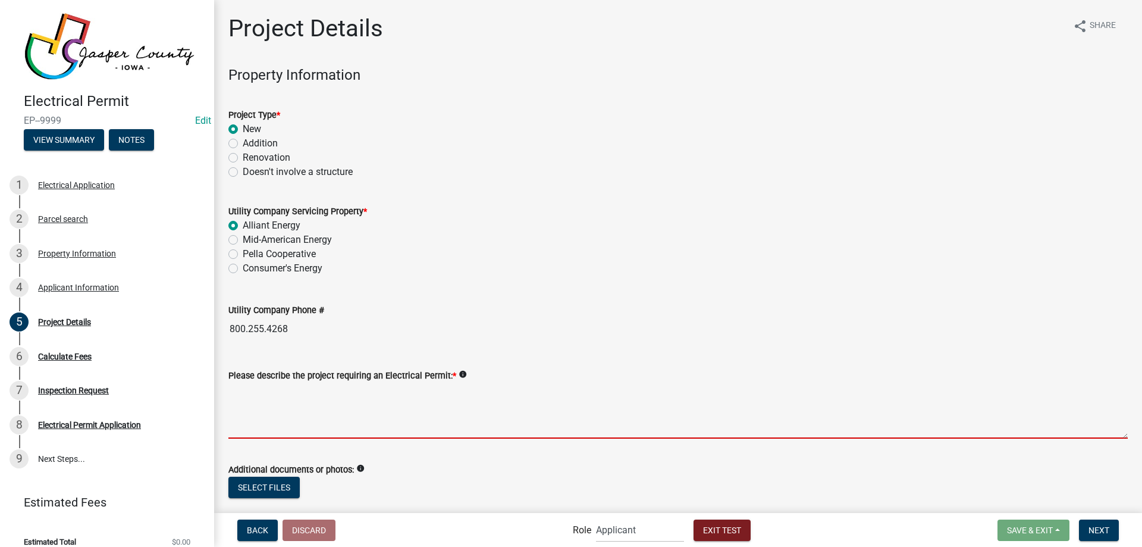
click at [332, 406] on textarea "Please describe the project requiring an Electrical Permit: *" at bounding box center [677, 410] width 899 height 56
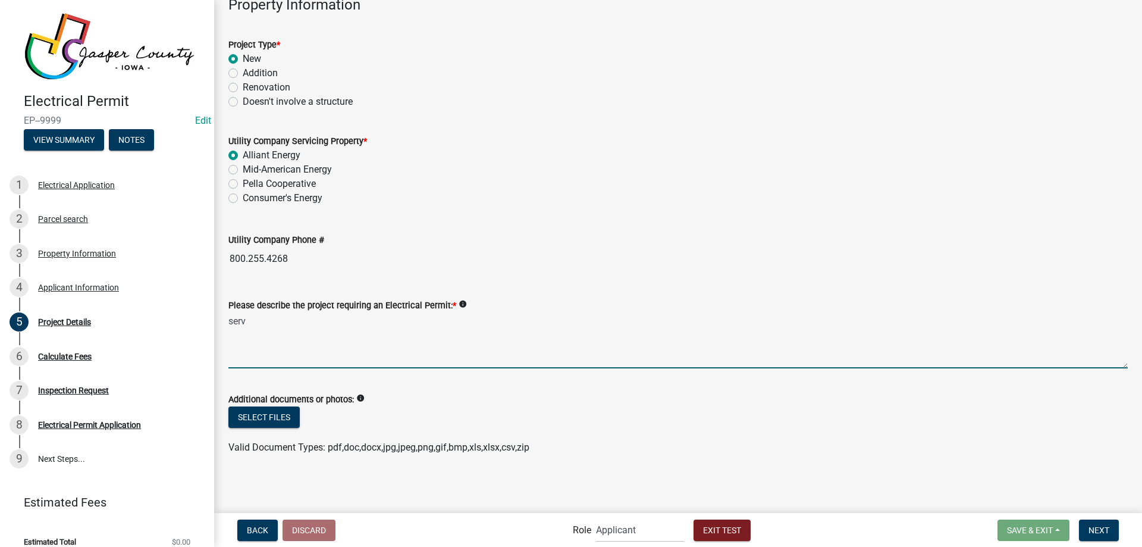
scroll to position [71, 0]
type textarea "service"
click at [1088, 524] on button "Next" at bounding box center [1099, 529] width 40 height 21
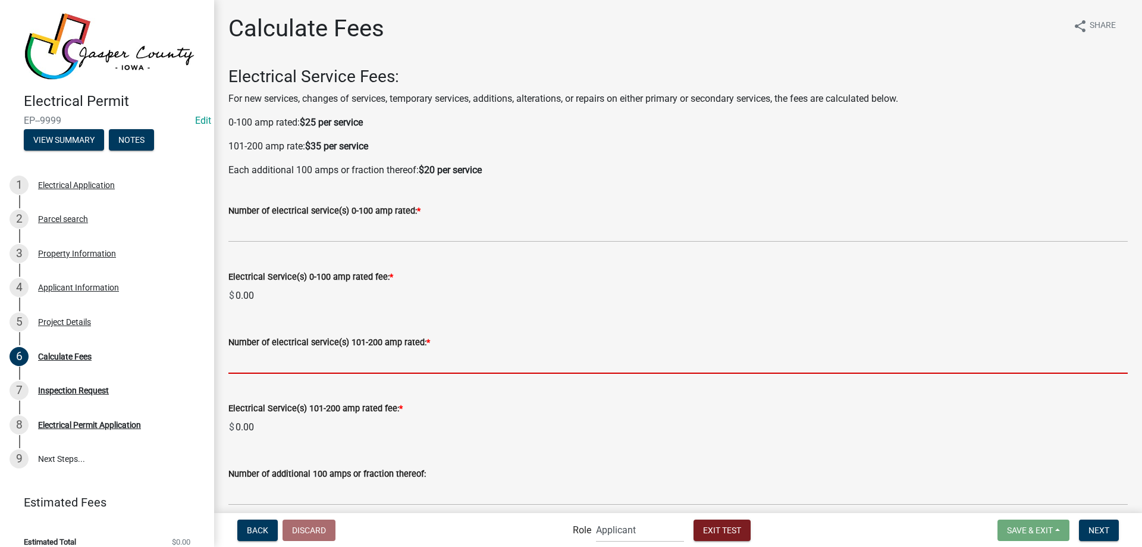
click at [266, 359] on input "text" at bounding box center [677, 361] width 899 height 24
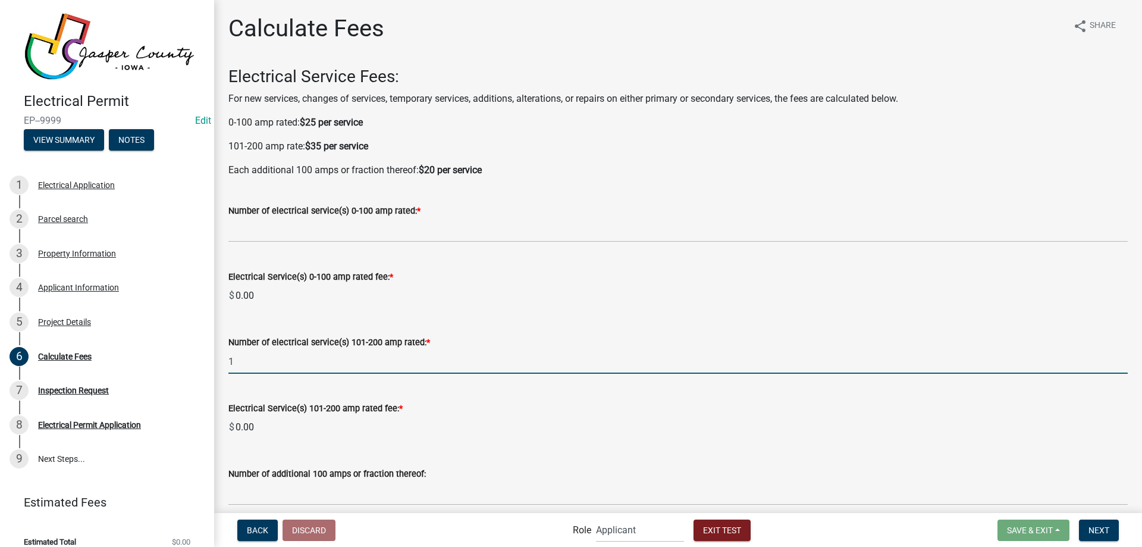
type input "1"
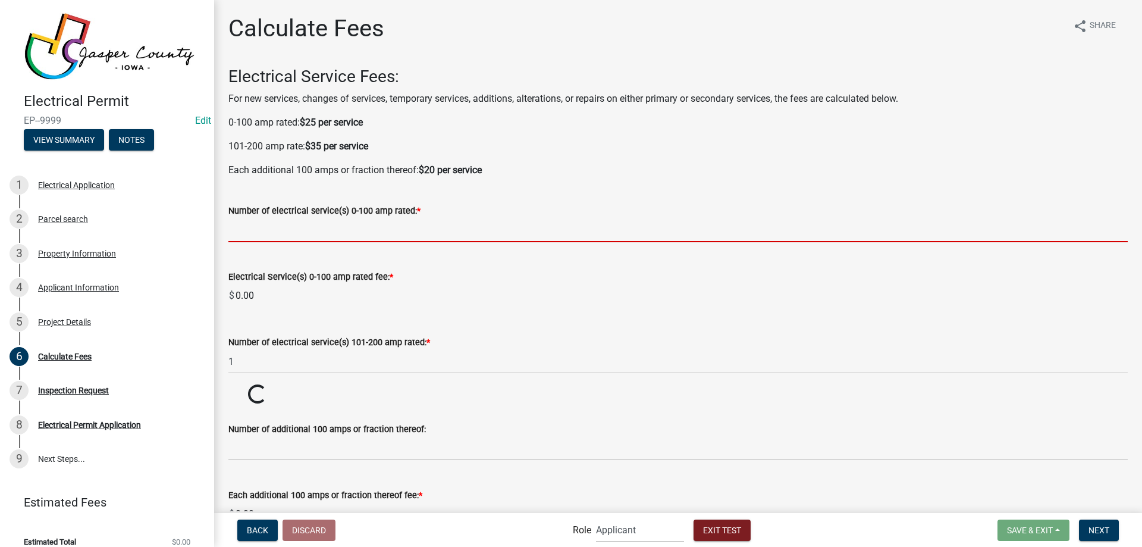
click at [268, 222] on input "text" at bounding box center [677, 230] width 899 height 24
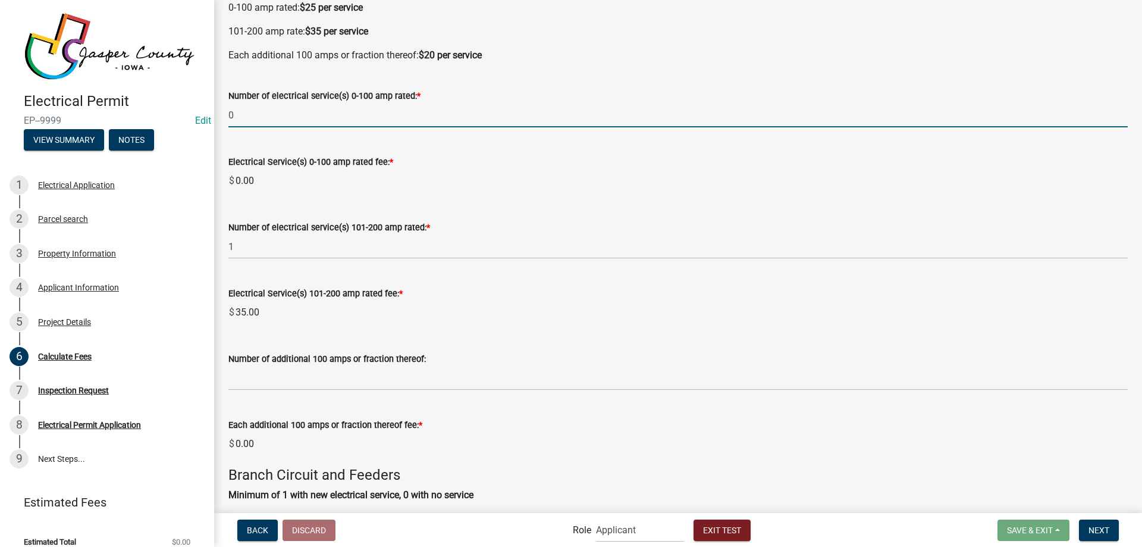
scroll to position [119, 0]
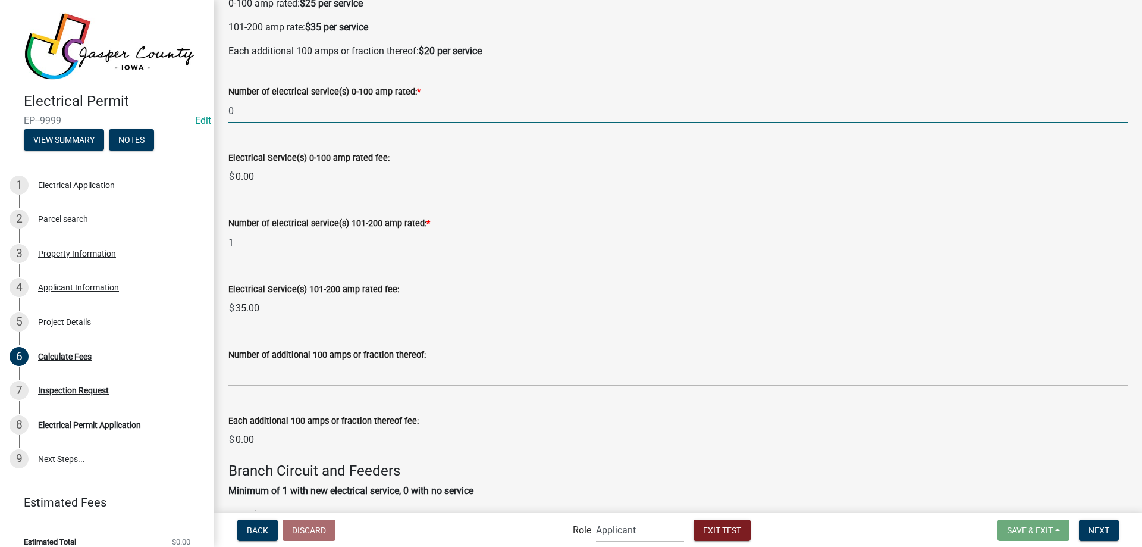
type input "0"
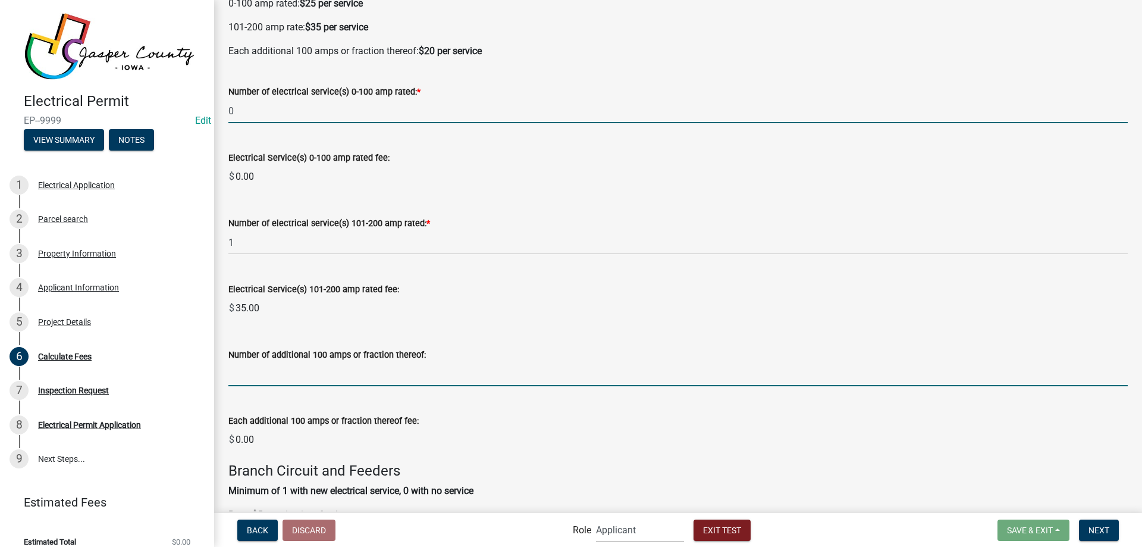
click at [276, 363] on wm-data-entity-input-list "Electrical Service Fees: For new services, changes of services, temporary servi…" at bounding box center [677, 461] width 899 height 1027
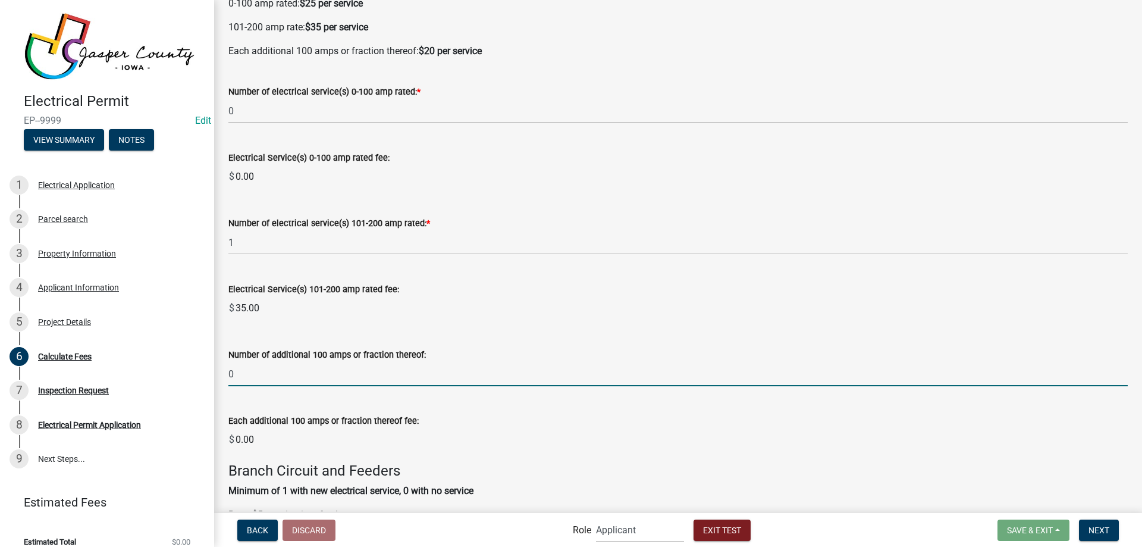
scroll to position [238, 0]
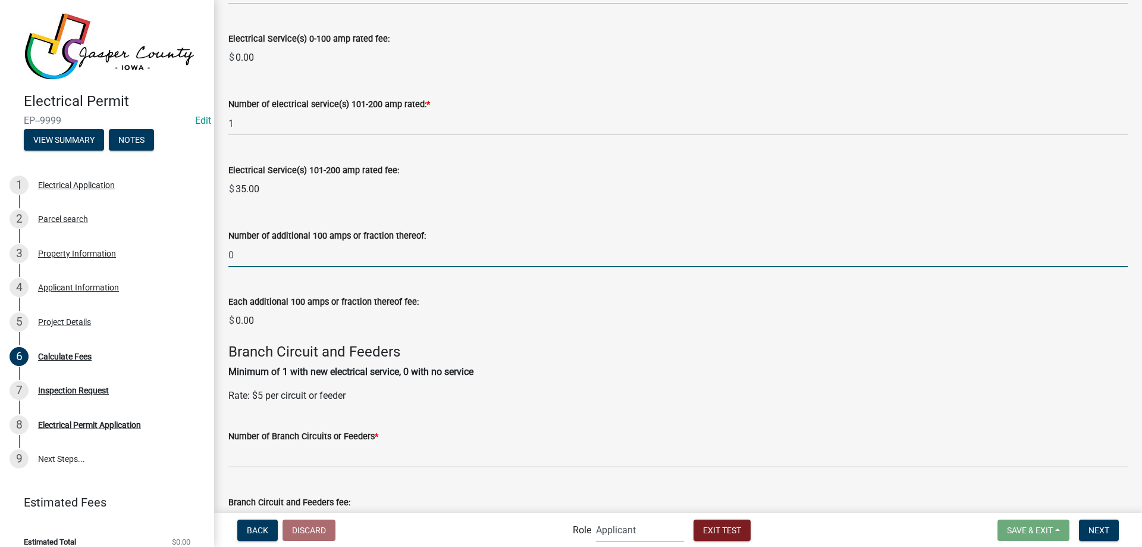
type input "0"
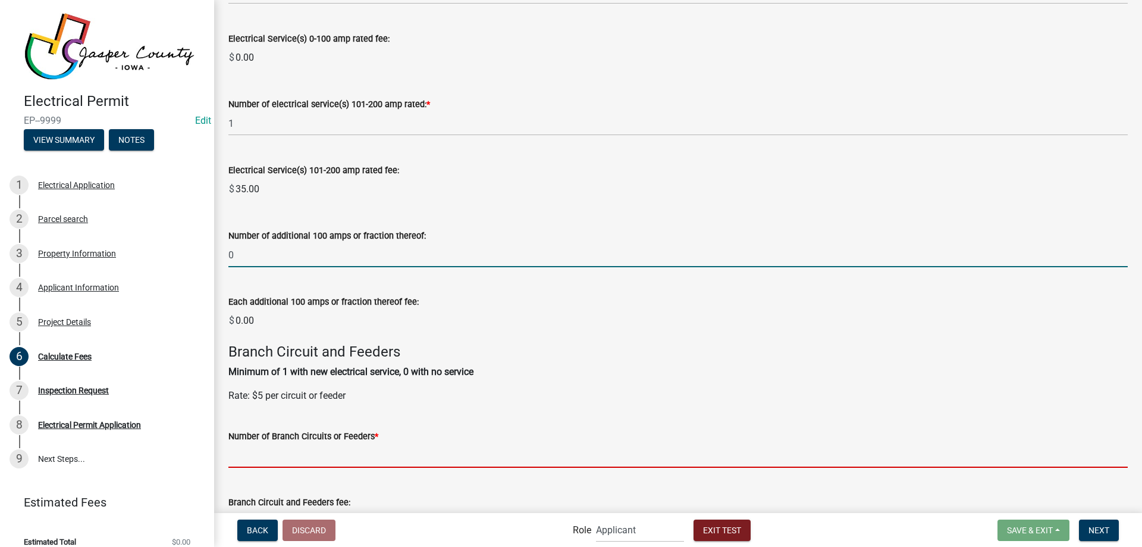
click at [246, 451] on wm-data-entity-input-list "Electrical Service Fees: For new services, changes of services, temporary servi…" at bounding box center [677, 342] width 899 height 1027
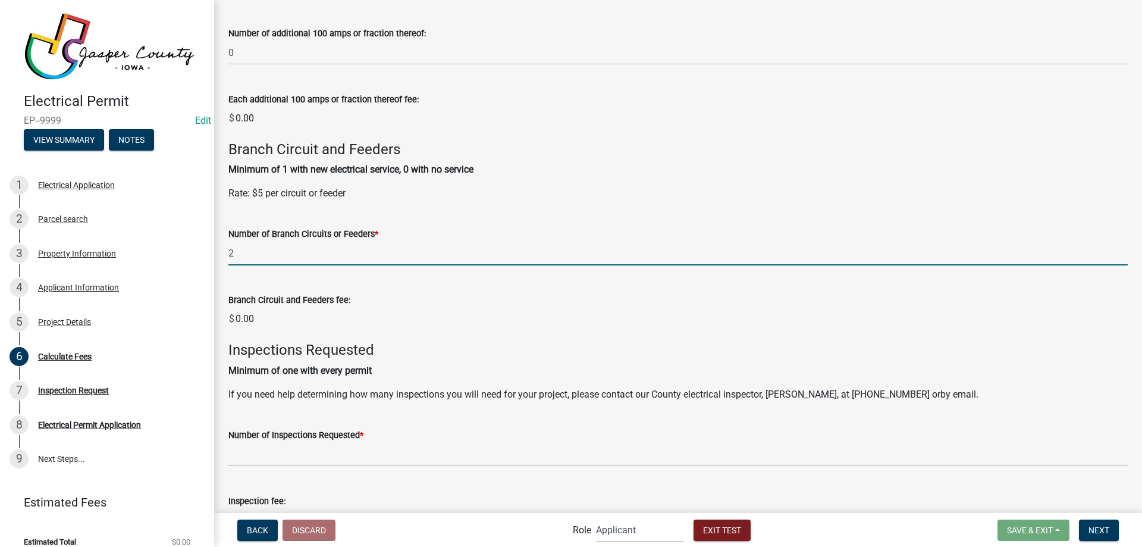
scroll to position [476, 0]
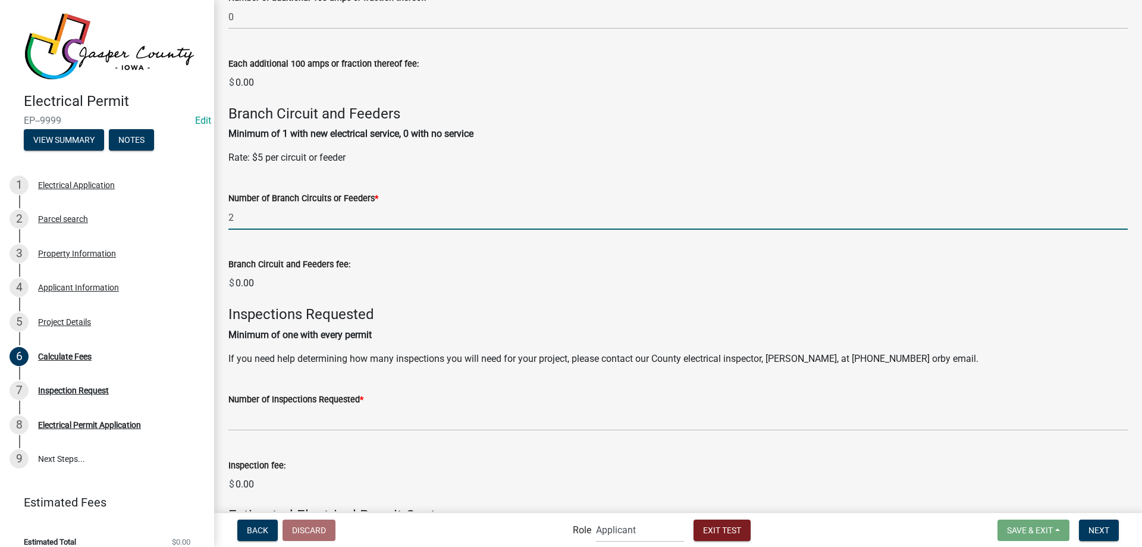
type input "2"
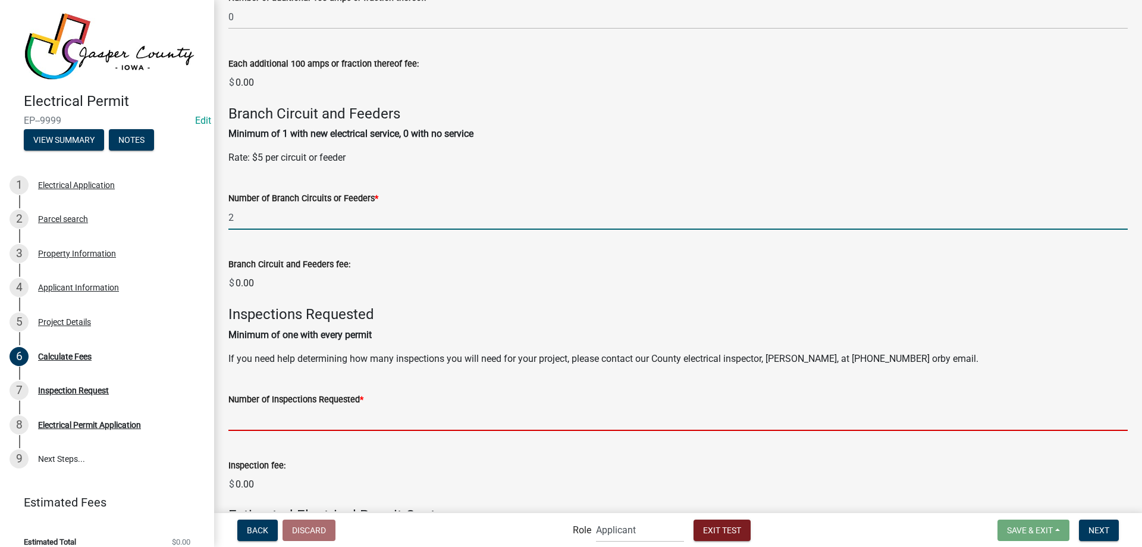
click at [258, 412] on wm-data-entity-input-list "Electrical Service Fees: For new services, changes of services, temporary servi…" at bounding box center [677, 82] width 899 height 982
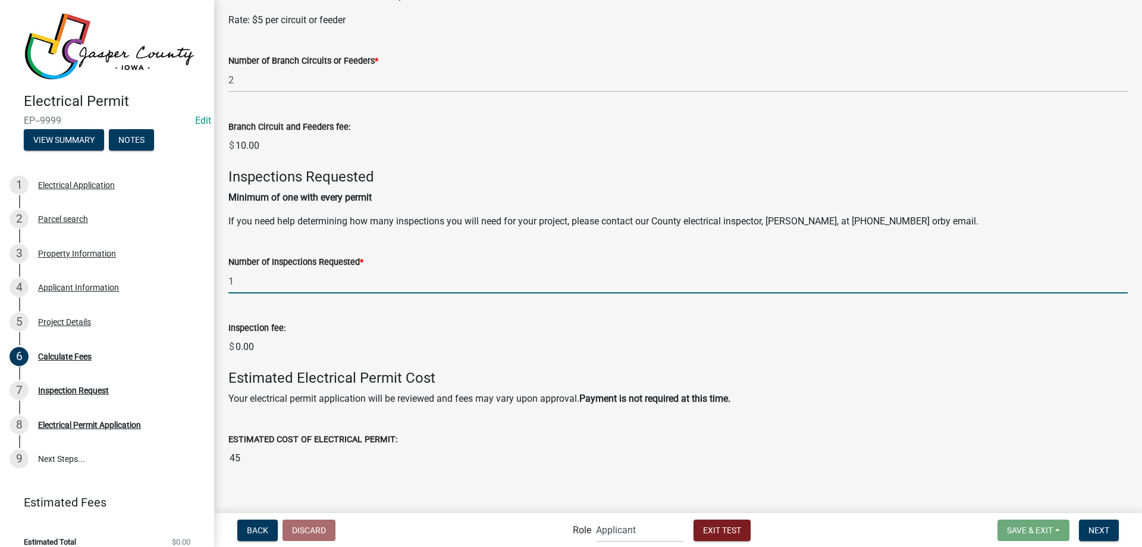
scroll to position [629, 0]
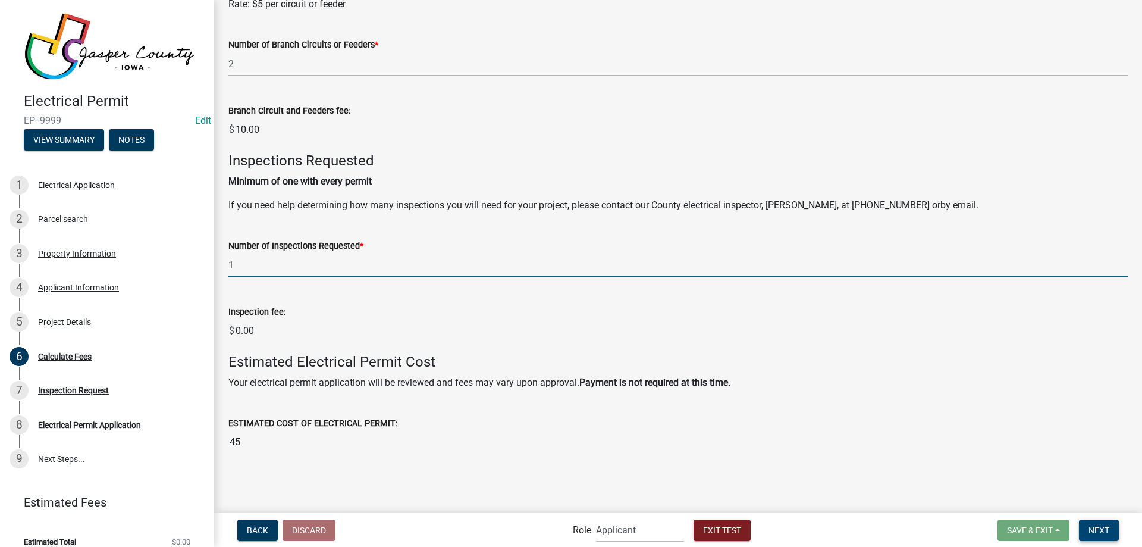
type input "1"
click at [1096, 529] on span "Next" at bounding box center [1098, 530] width 21 height 10
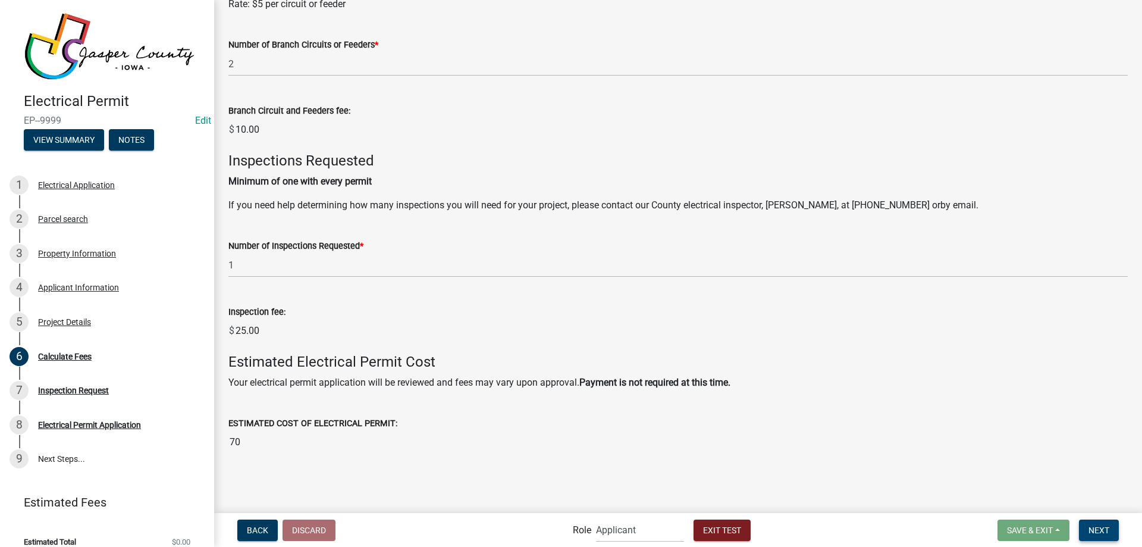
click at [1098, 530] on span "Next" at bounding box center [1098, 530] width 21 height 10
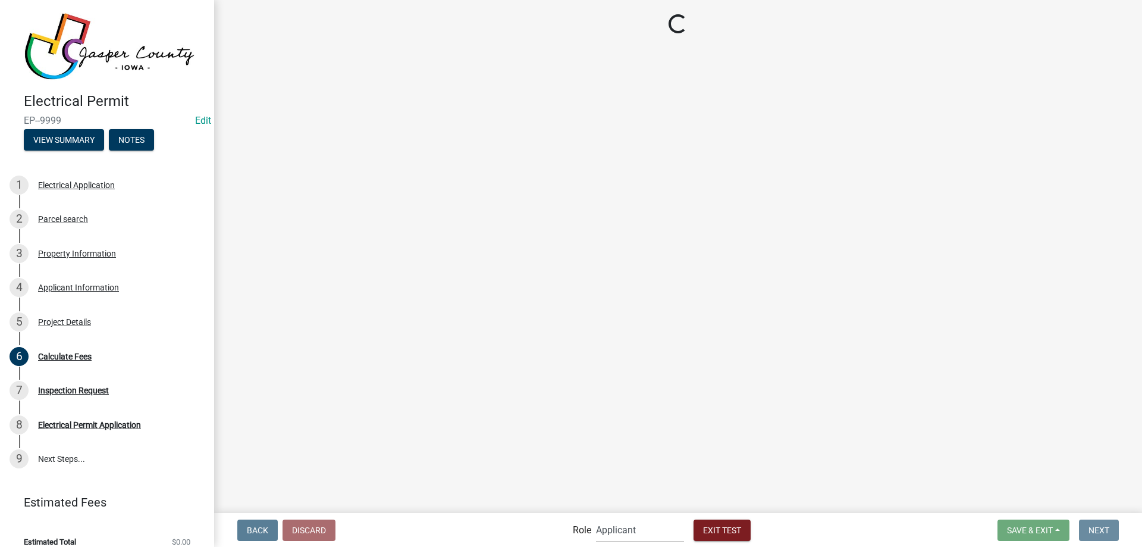
scroll to position [0, 0]
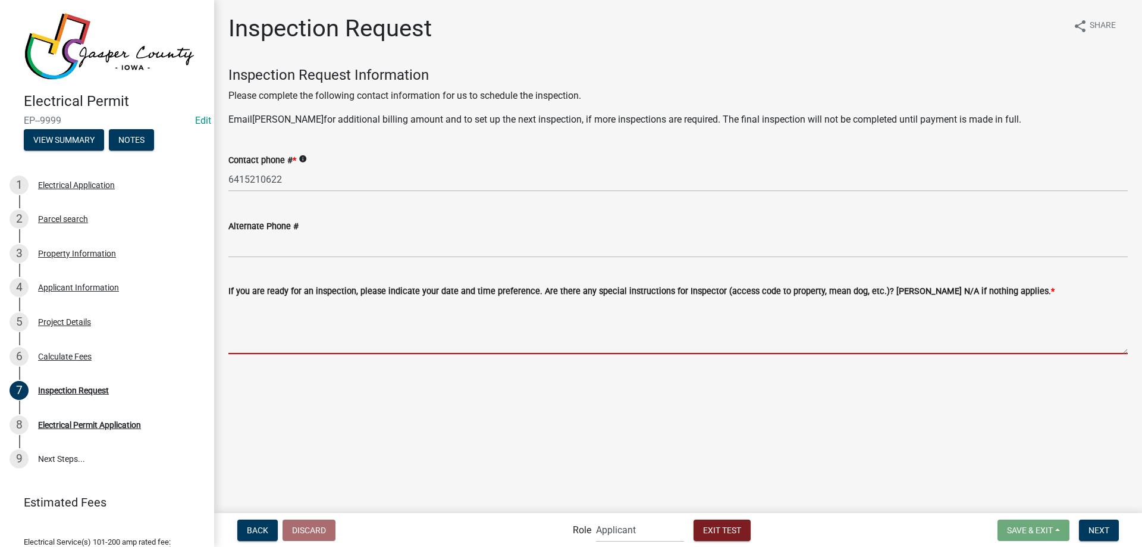
click at [408, 322] on textarea "If you are ready for an inspection, please indicate your date and time preferen…" at bounding box center [677, 326] width 899 height 56
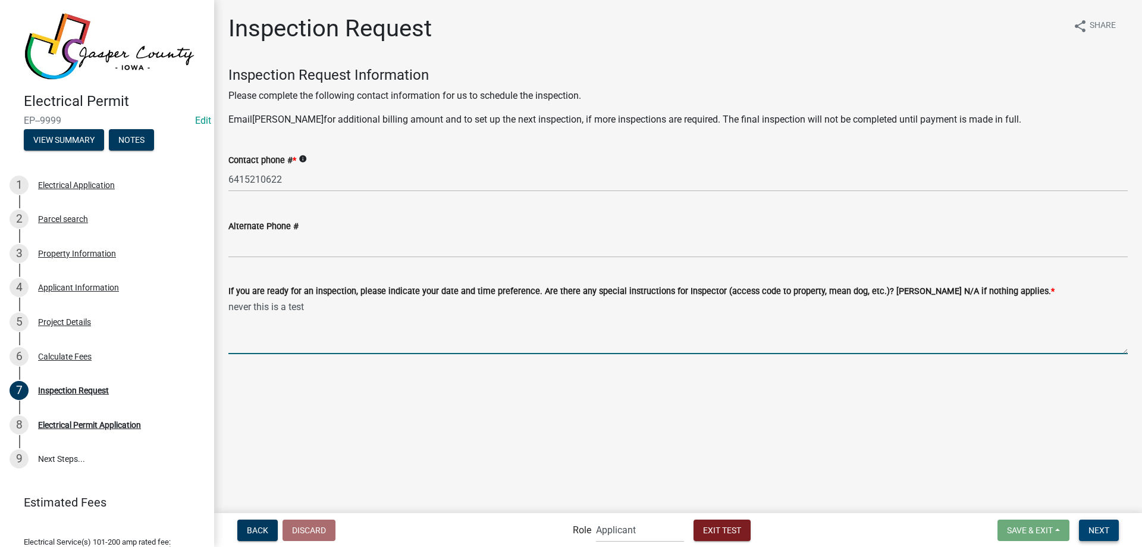
type textarea "never this is a test"
click at [1102, 526] on span "Next" at bounding box center [1098, 530] width 21 height 10
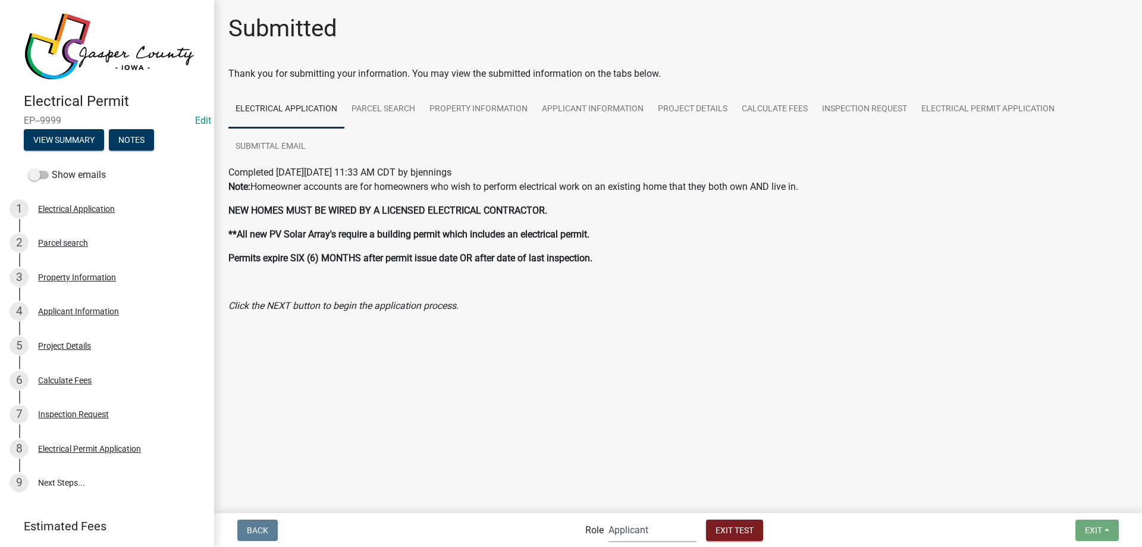
click at [651, 529] on select "Applicant Planning and Zoning Admin" at bounding box center [652, 529] width 88 height 24
select select "d392e26b-c0c0-45aa-bdb1-7f983545489e"
click at [608, 517] on select "Applicant Planning and Zoning Admin" at bounding box center [652, 529] width 88 height 24
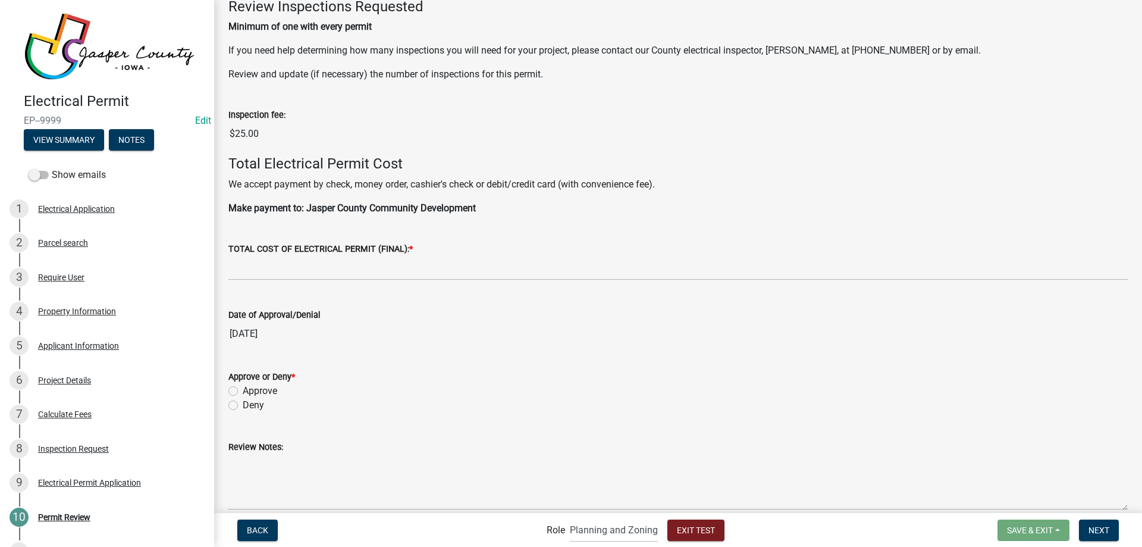
scroll to position [567, 0]
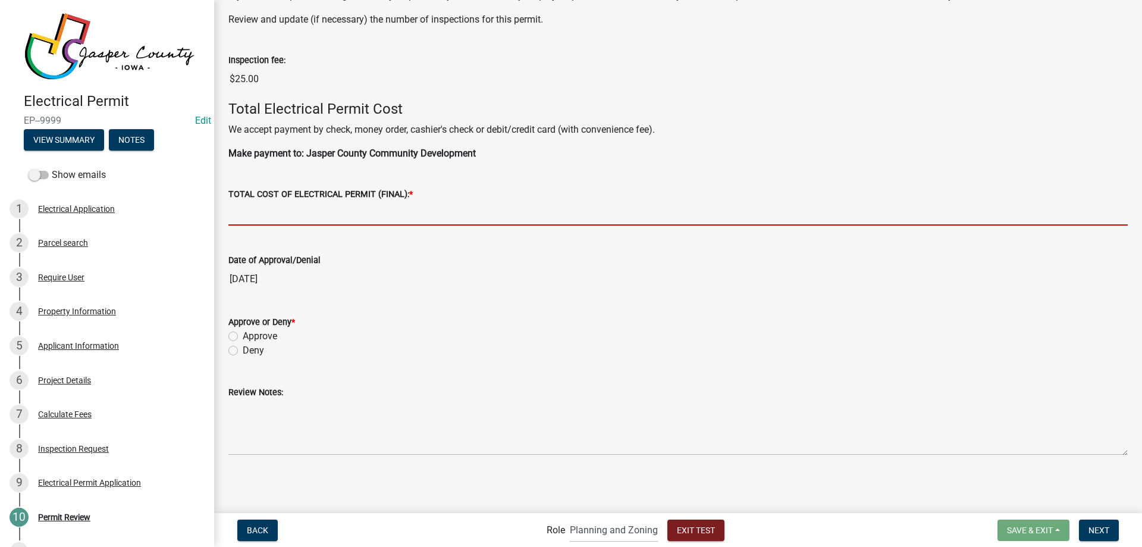
click at [240, 216] on input "text" at bounding box center [677, 213] width 899 height 24
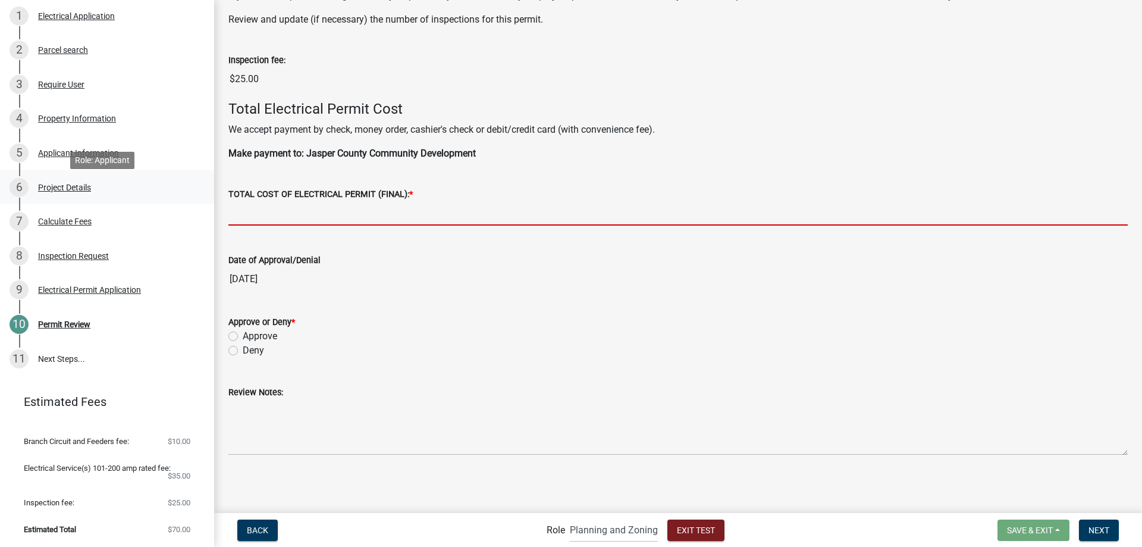
scroll to position [197, 0]
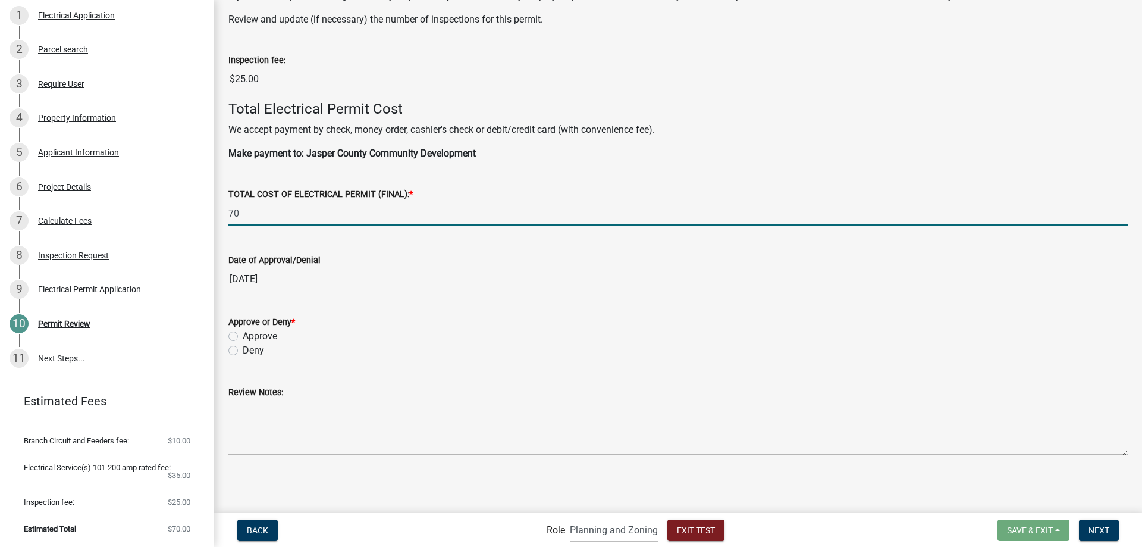
type input "70"
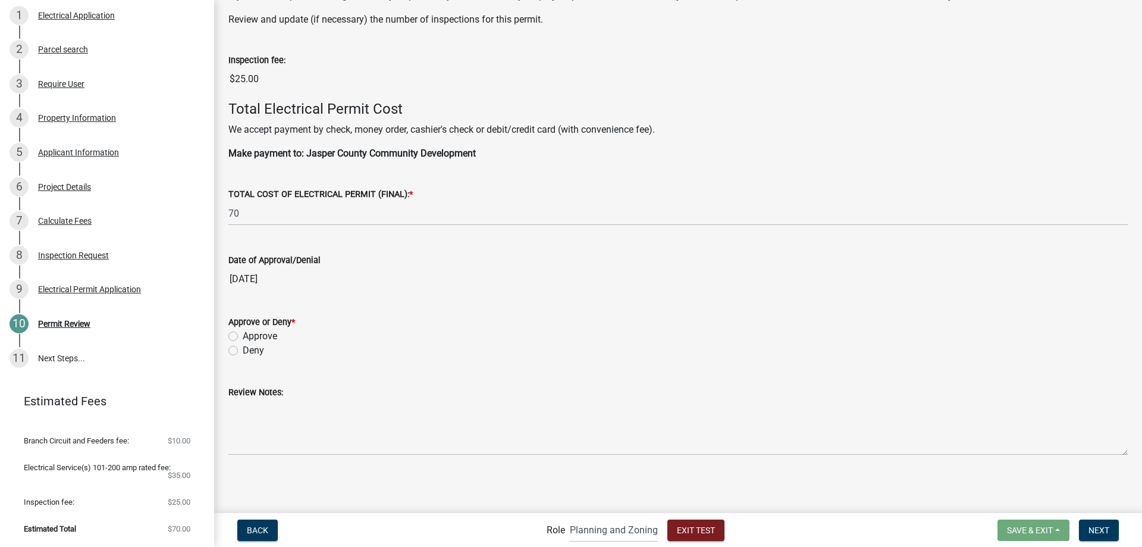
click at [243, 334] on label "Approve" at bounding box center [260, 336] width 34 height 14
click at [243, 334] on input "Approve" at bounding box center [247, 333] width 8 height 8
radio input "true"
click at [1094, 526] on span "Next" at bounding box center [1098, 530] width 21 height 10
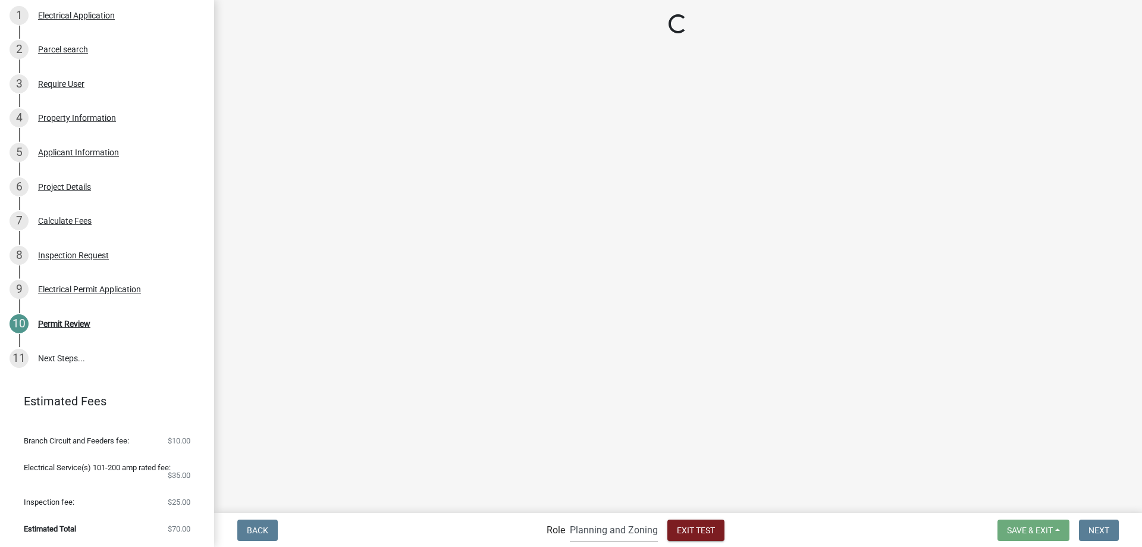
scroll to position [300, 0]
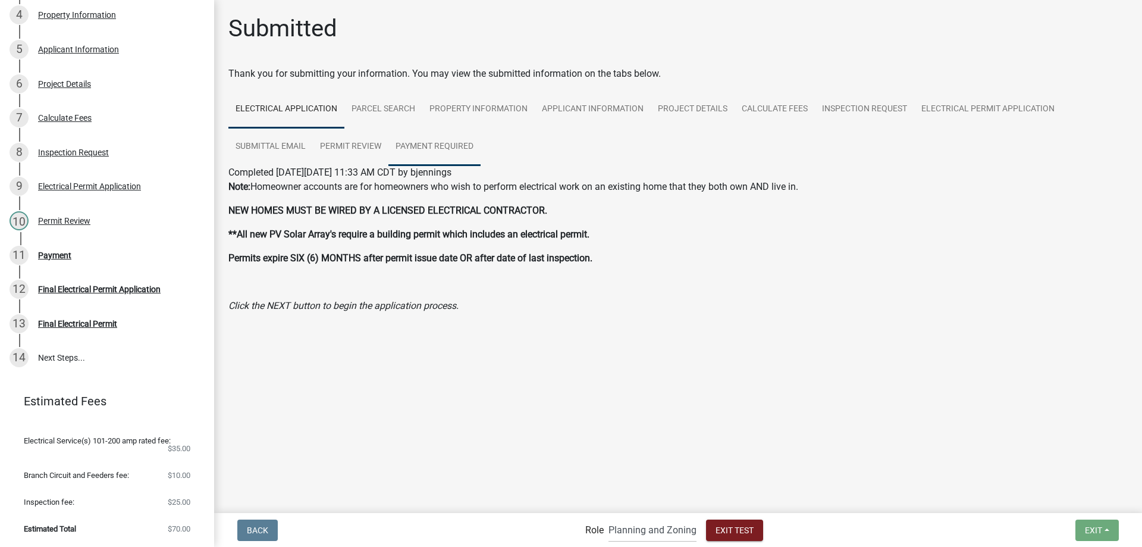
click at [457, 147] on link "Payment Required" at bounding box center [434, 147] width 92 height 38
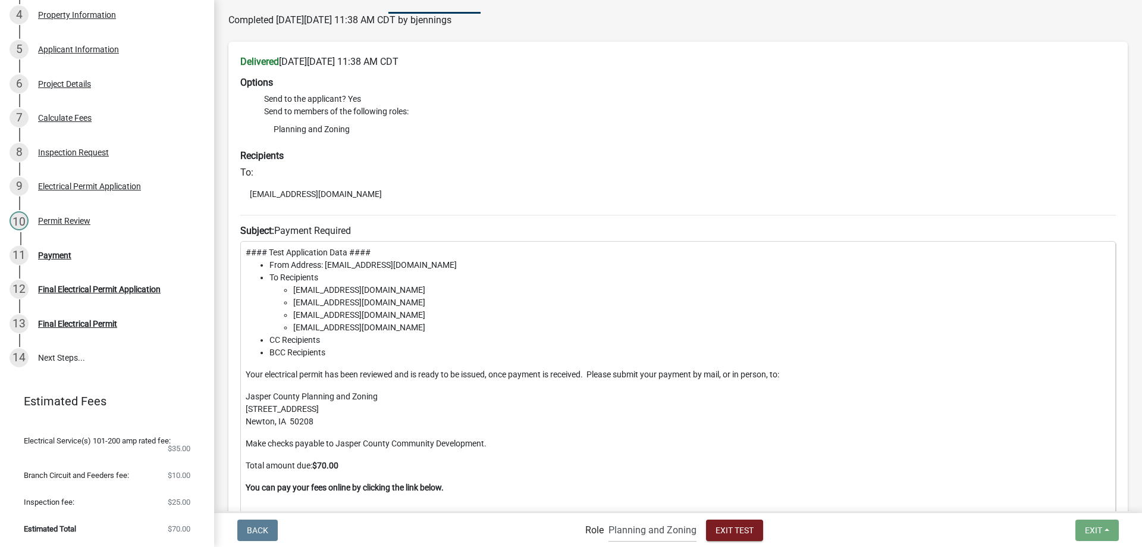
scroll to position [238, 0]
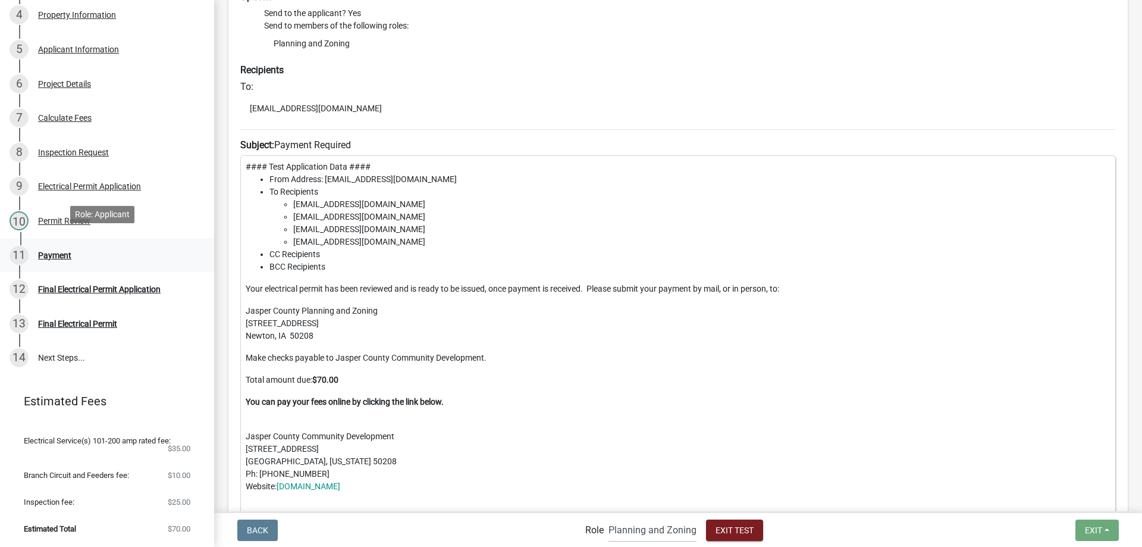
click at [47, 246] on div "11 Payment" at bounding box center [103, 255] width 186 height 19
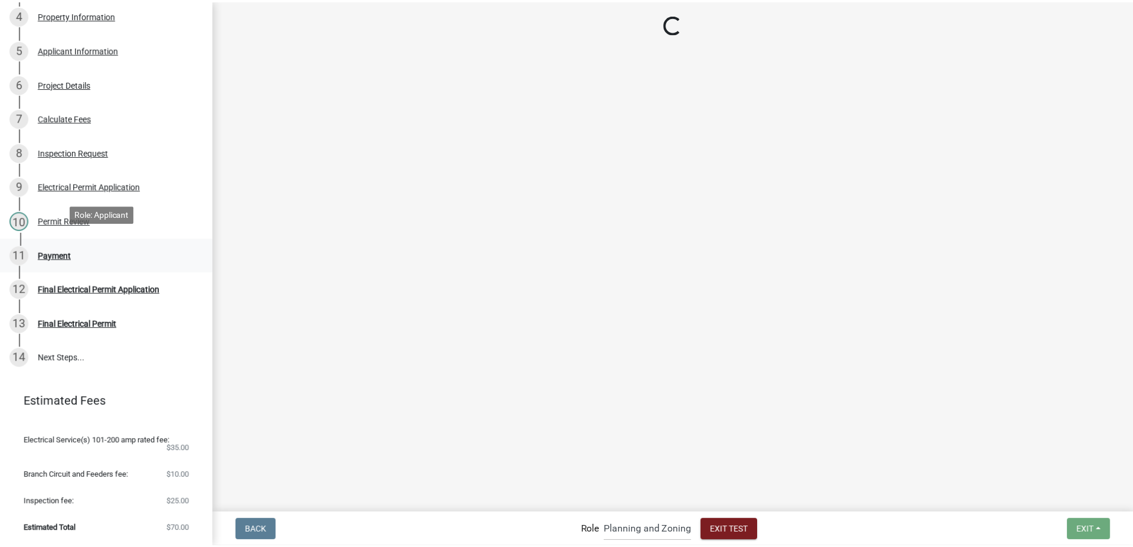
scroll to position [0, 0]
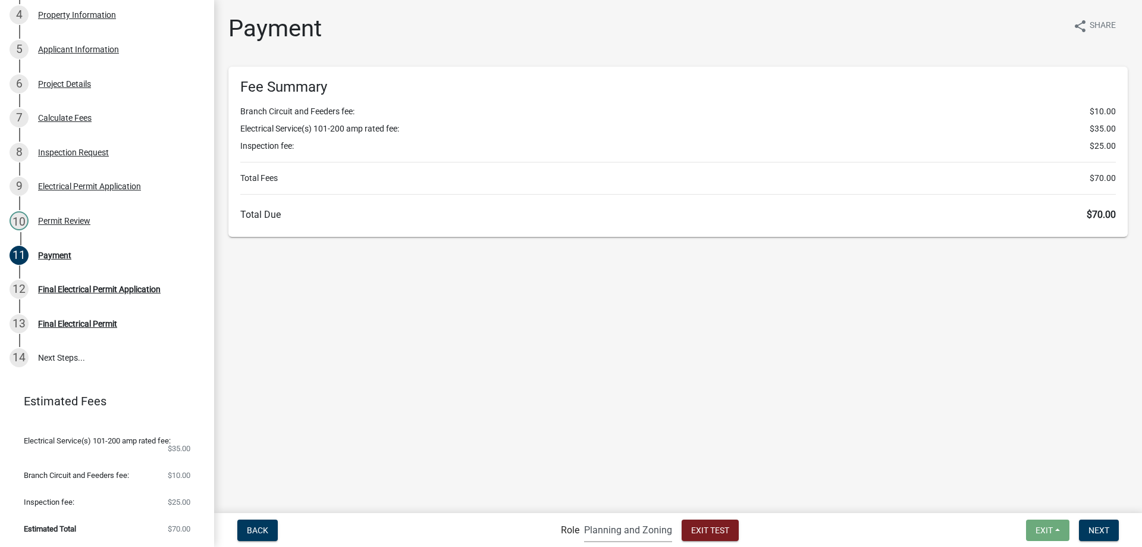
click at [604, 535] on select "Applicant Planning and Zoning Admin" at bounding box center [628, 529] width 88 height 24
select select "2b8b2721-0fb3-4c05-b1cf-a5b7c2c286a2"
click at [584, 517] on select "Applicant Planning and Zoning Admin" at bounding box center [628, 529] width 88 height 24
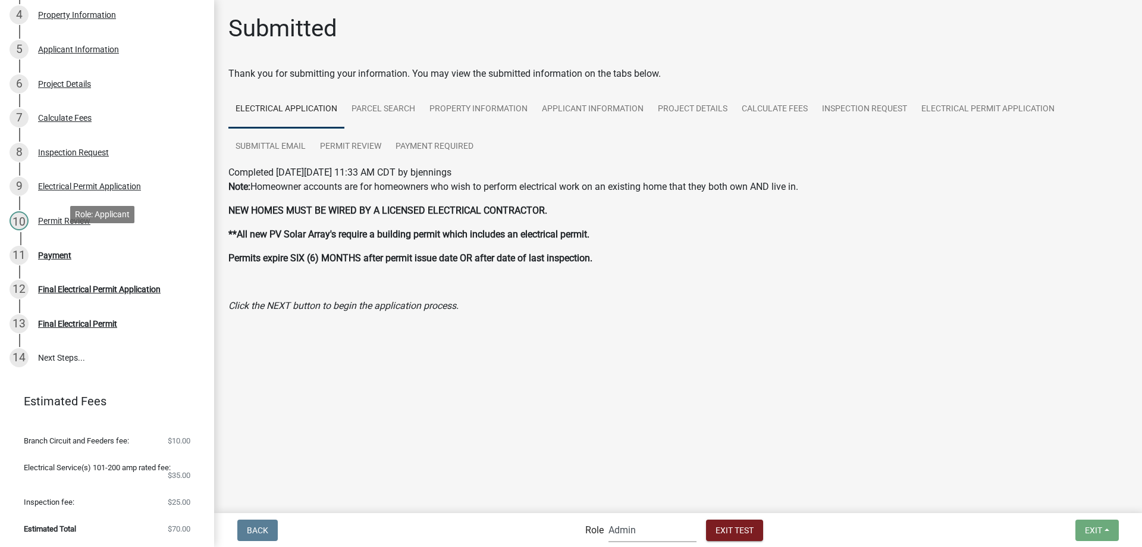
click at [59, 251] on div "Payment" at bounding box center [54, 255] width 33 height 8
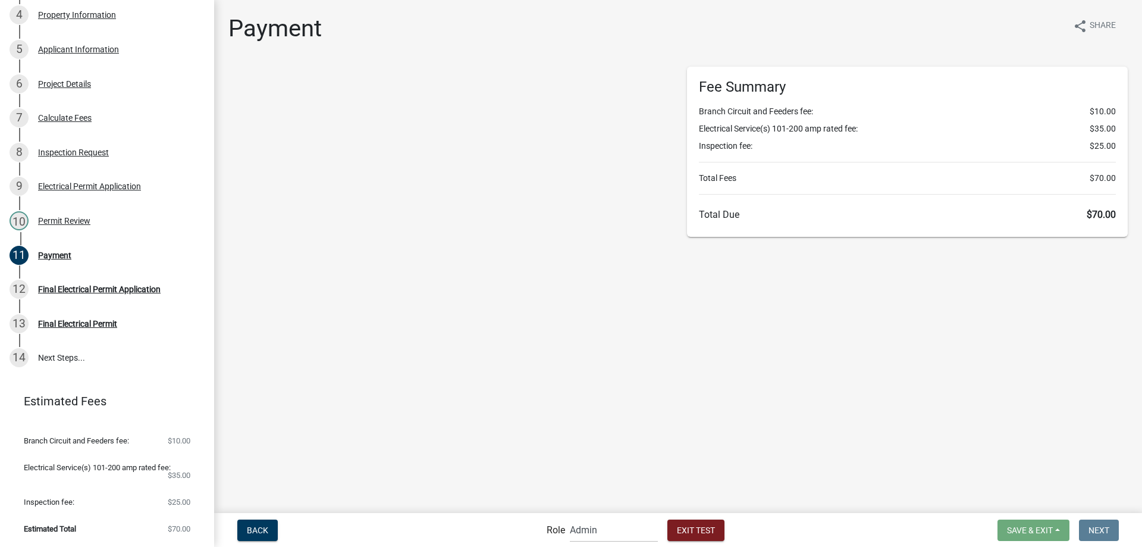
select select "2: 1"
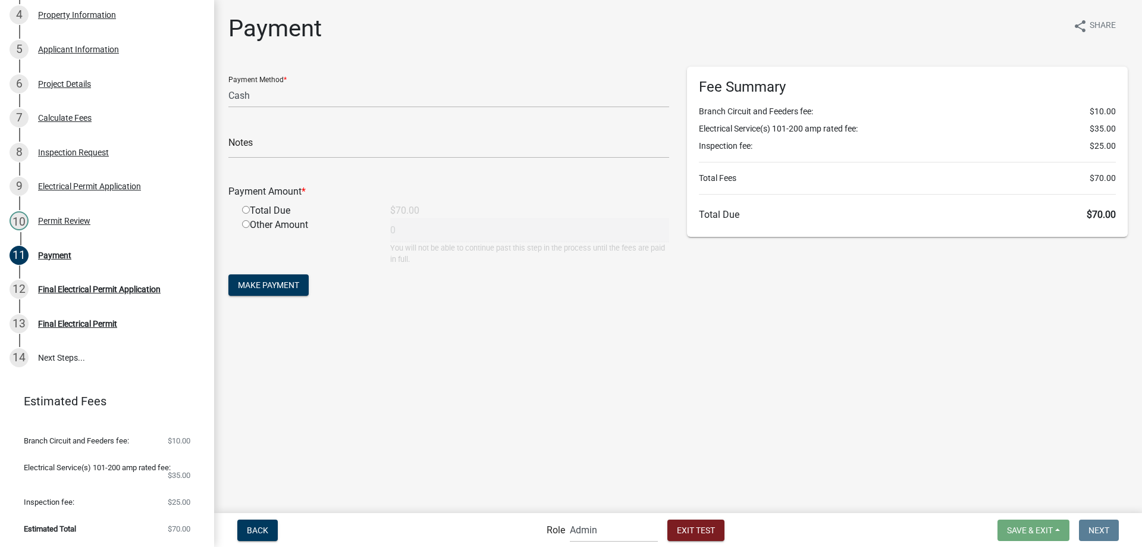
click at [244, 203] on div "Total Due" at bounding box center [307, 210] width 148 height 14
click at [245, 208] on input "radio" at bounding box center [246, 210] width 8 height 8
radio input "true"
type input "70"
click at [272, 284] on span "Make Payment" at bounding box center [268, 285] width 61 height 10
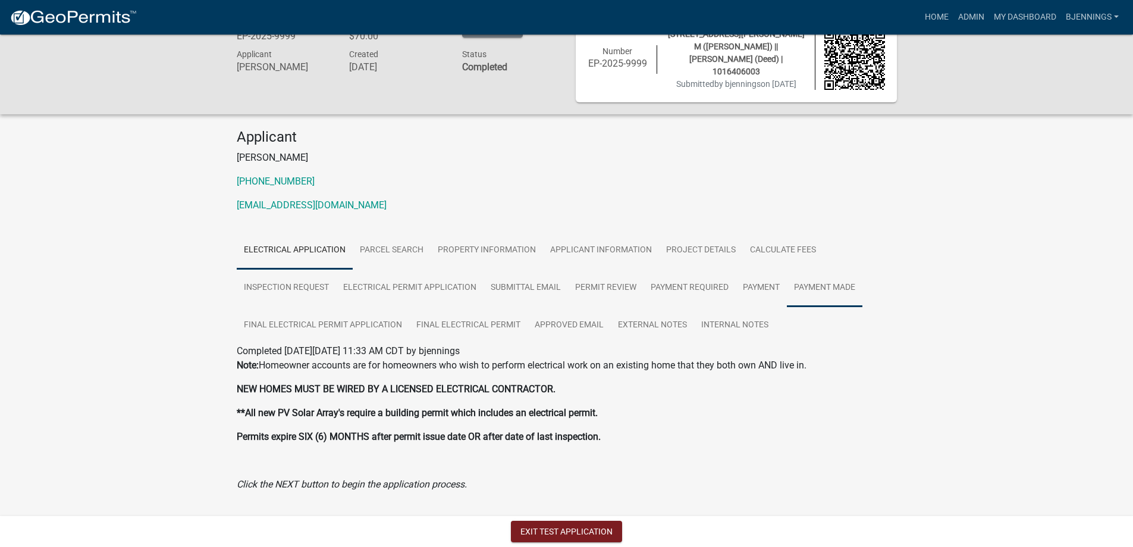
scroll to position [47, 0]
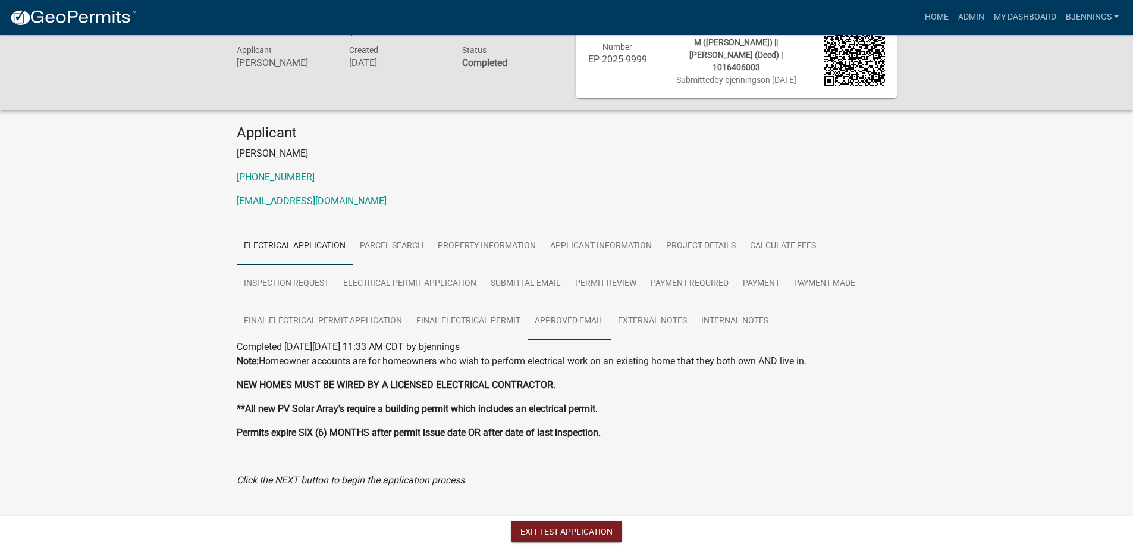
click at [570, 312] on link "Approved Email" at bounding box center [568, 321] width 83 height 38
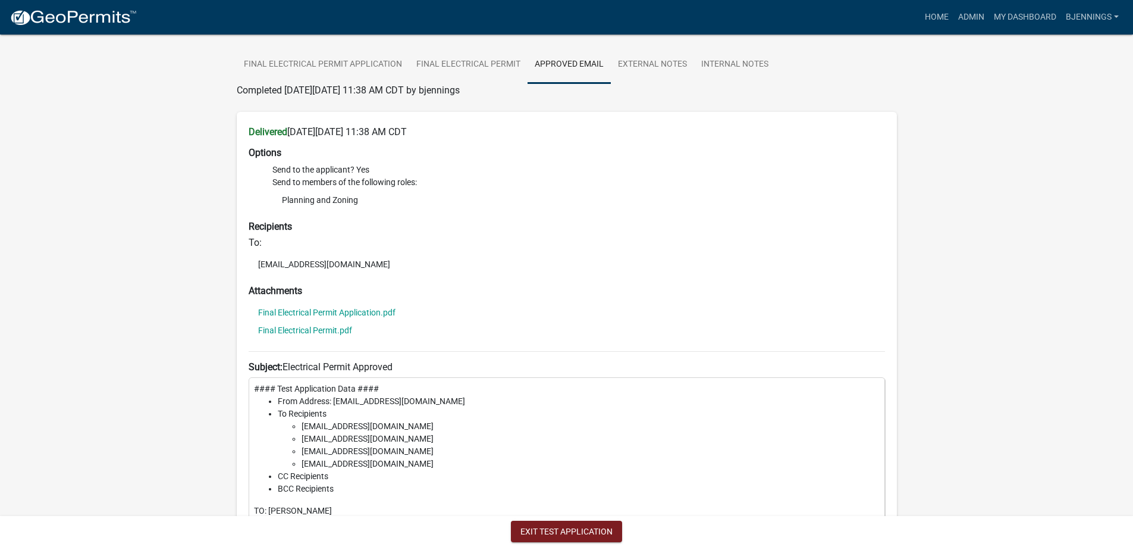
scroll to position [451, 0]
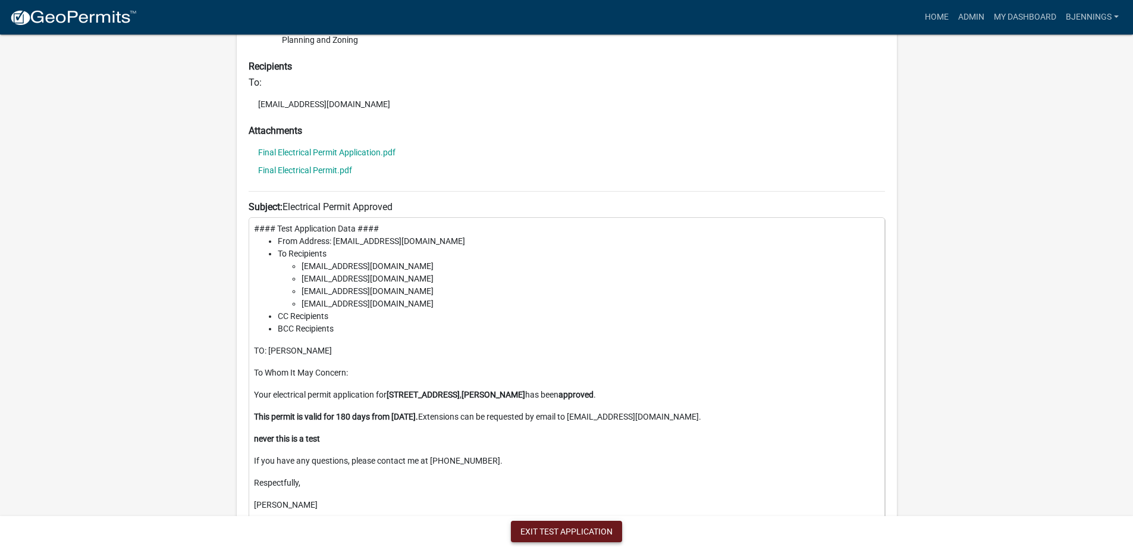
click at [562, 533] on button "Exit Test Application" at bounding box center [566, 530] width 111 height 21
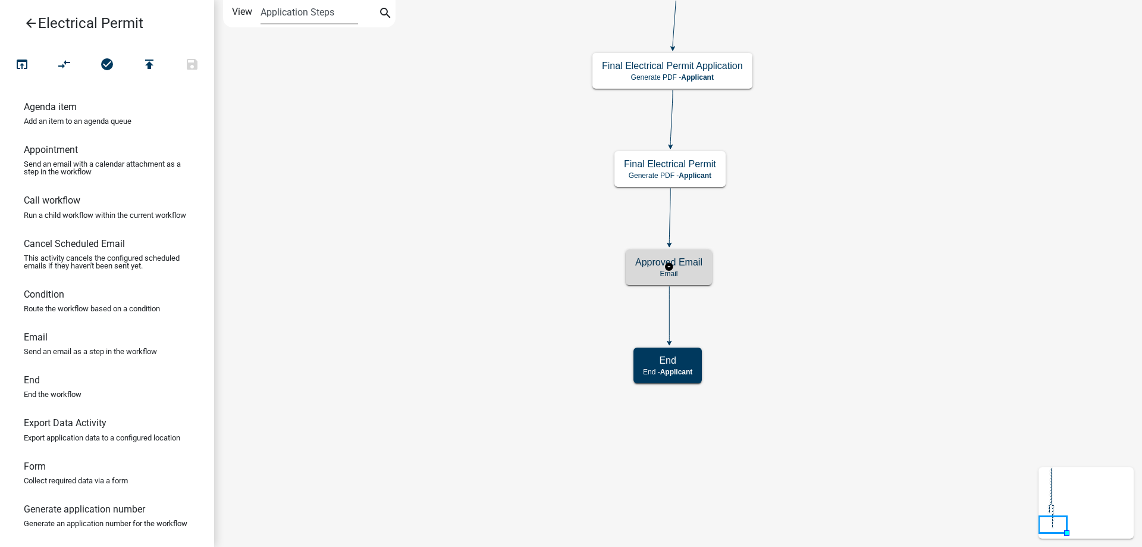
click at [690, 271] on p "Email" at bounding box center [668, 273] width 67 height 8
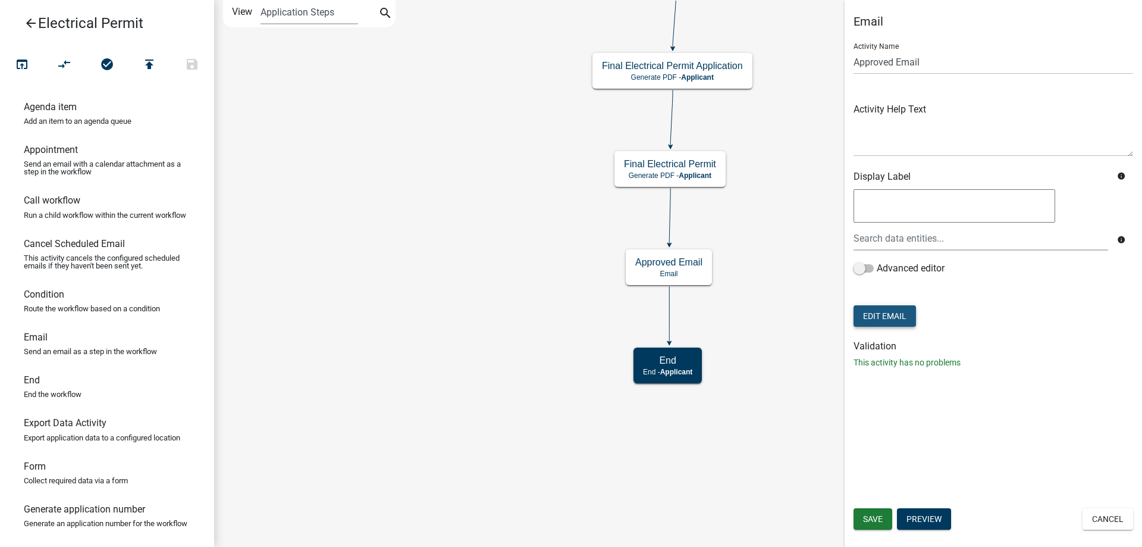
click at [891, 309] on button "Edit Email" at bounding box center [884, 315] width 62 height 21
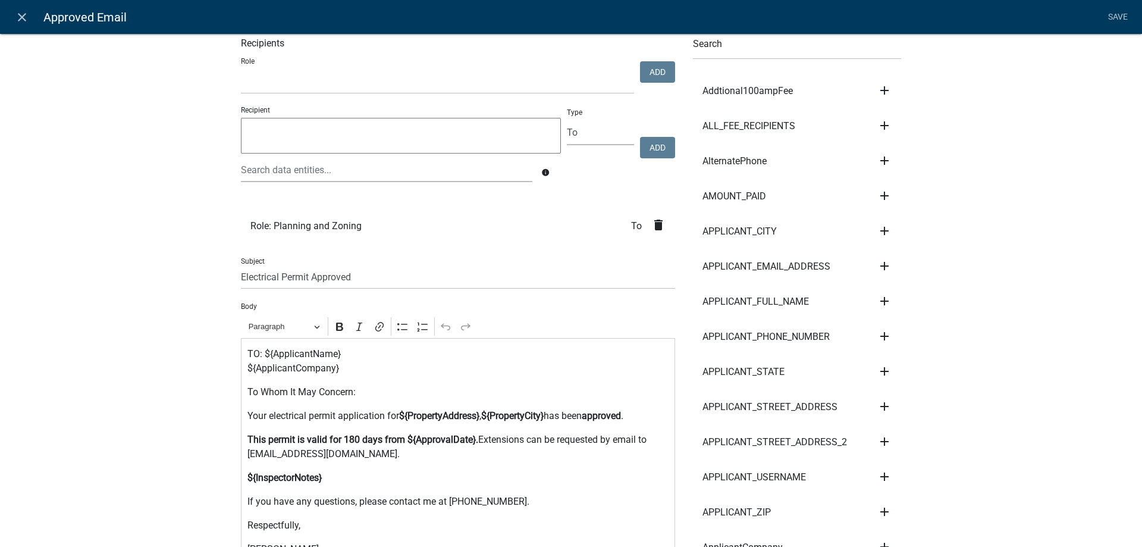
scroll to position [119, 0]
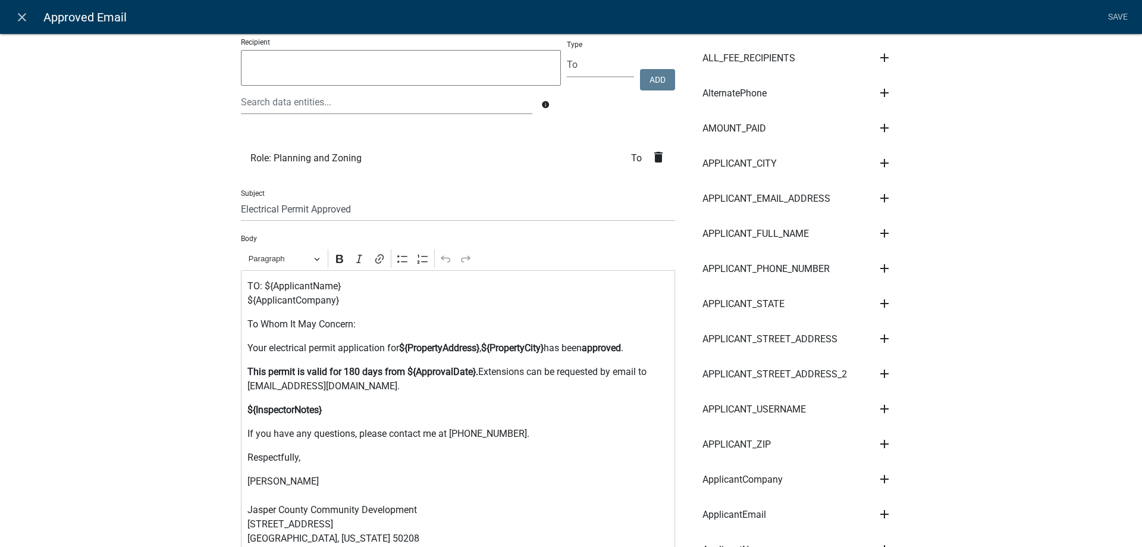
click at [247, 410] on strong "${InspectorNotes}" at bounding box center [284, 409] width 74 height 11
click at [570, 447] on div "TO: ${ApplicantName} ${ApplicantCompany} To Whom It May Concern: Your electrica…" at bounding box center [458, 443] width 434 height 347
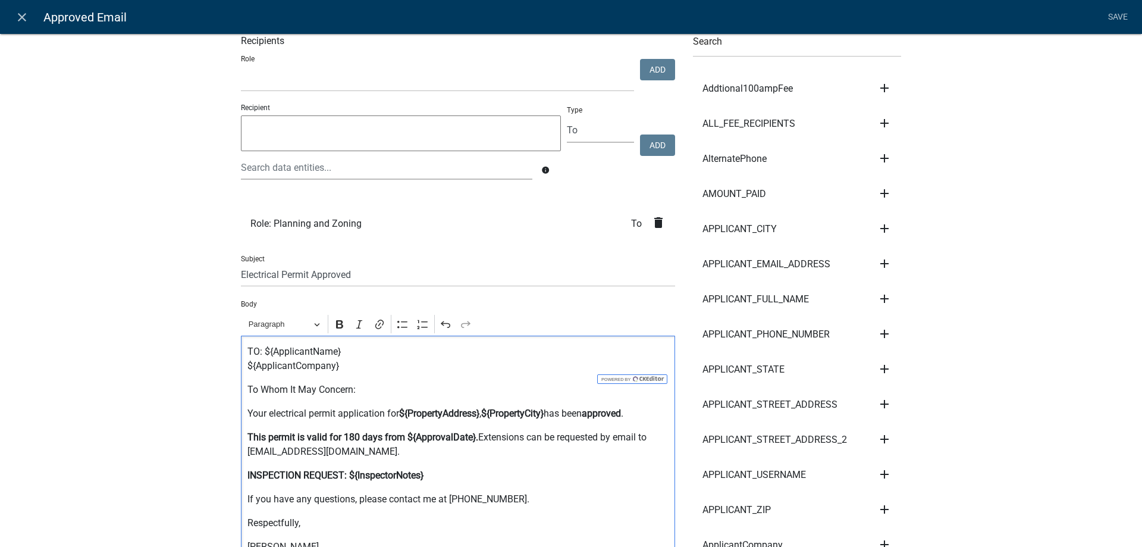
scroll to position [0, 0]
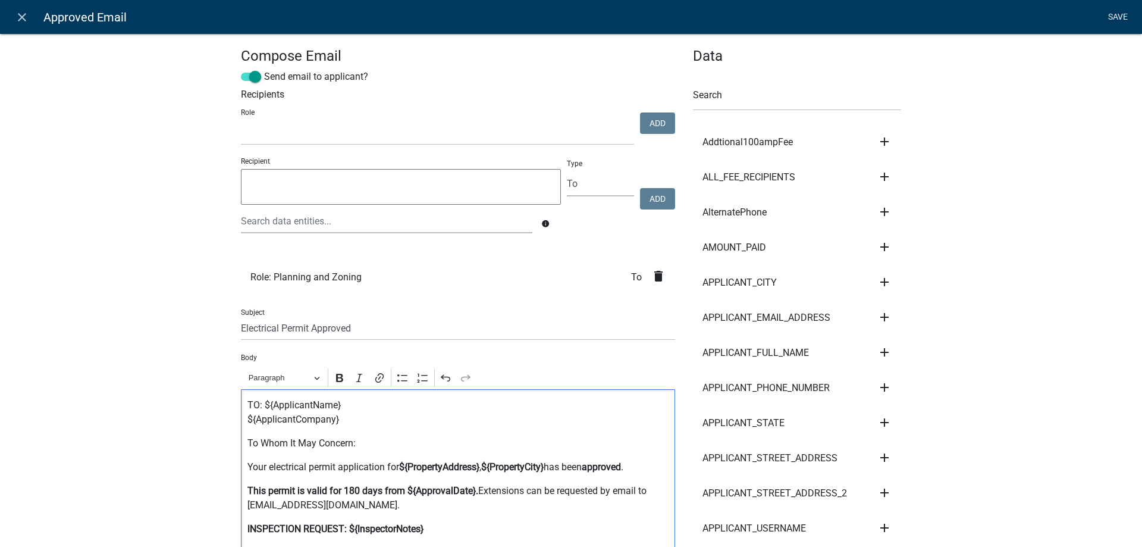
click at [1117, 14] on link "Save" at bounding box center [1118, 17] width 30 height 23
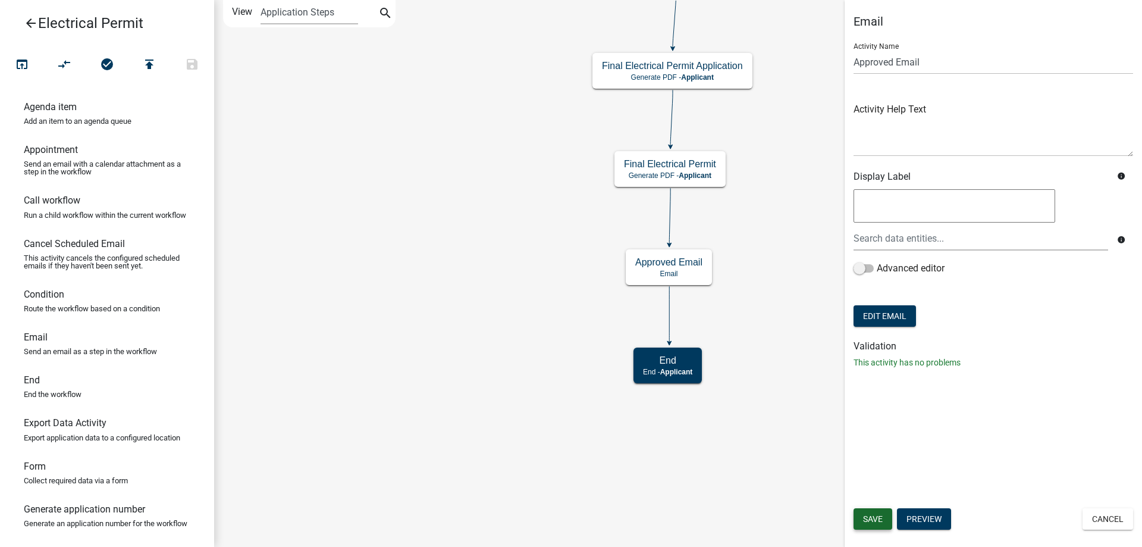
click at [875, 514] on span "Save" at bounding box center [873, 519] width 20 height 10
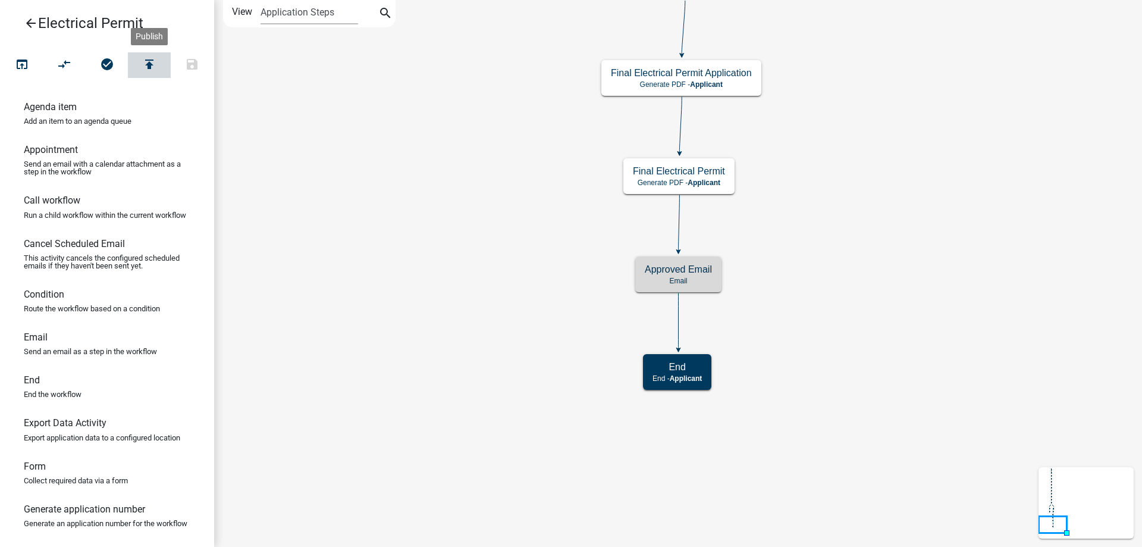
click at [156, 68] on icon "publish" at bounding box center [149, 65] width 14 height 17
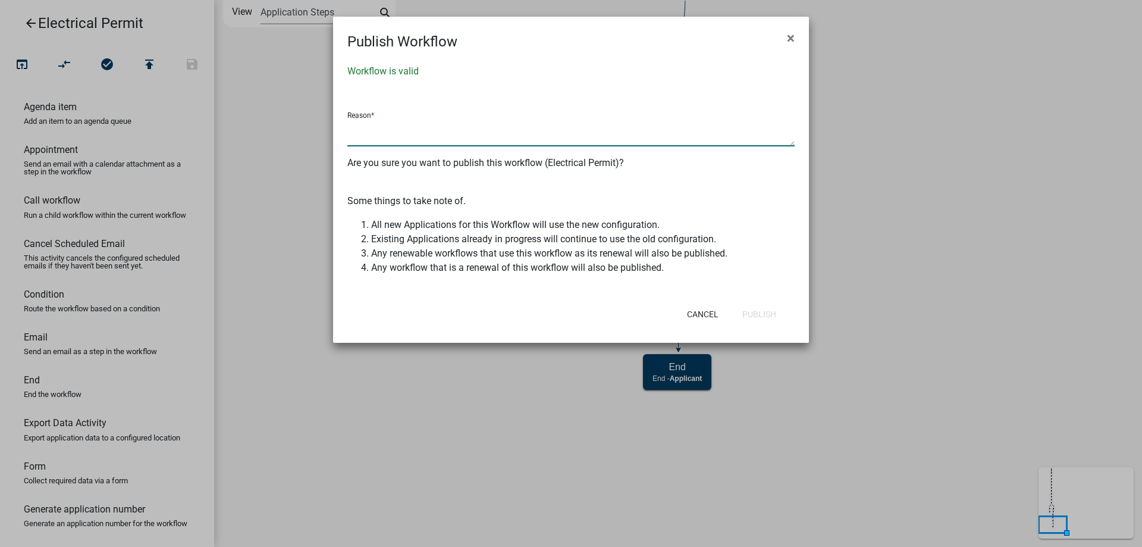
click at [382, 133] on textarea at bounding box center [570, 132] width 447 height 27
type textarea "updated permit email"
click at [773, 316] on button "Publish" at bounding box center [759, 313] width 53 height 21
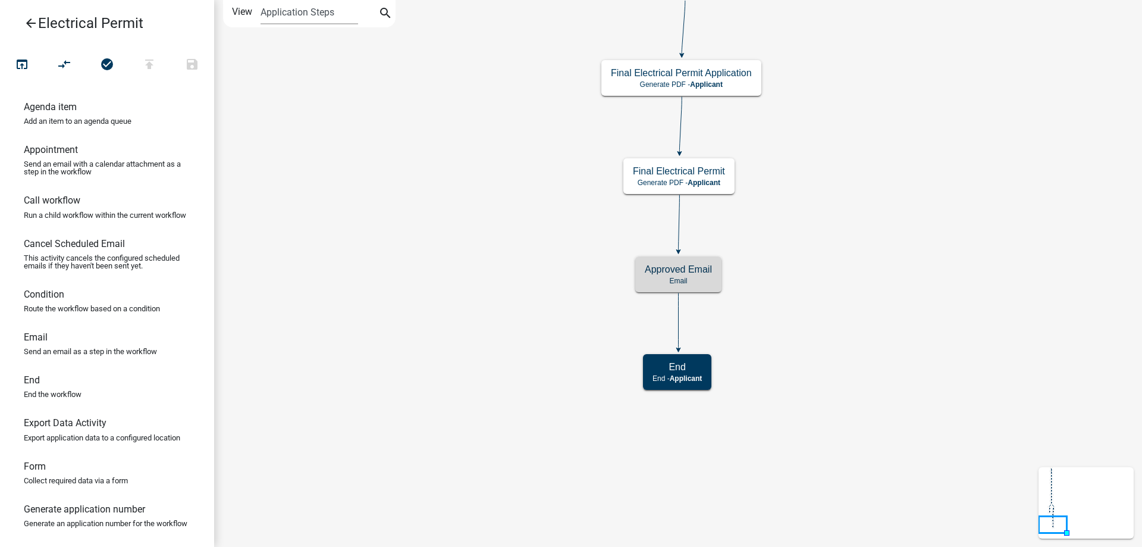
click at [26, 23] on icon "arrow_back" at bounding box center [31, 24] width 14 height 17
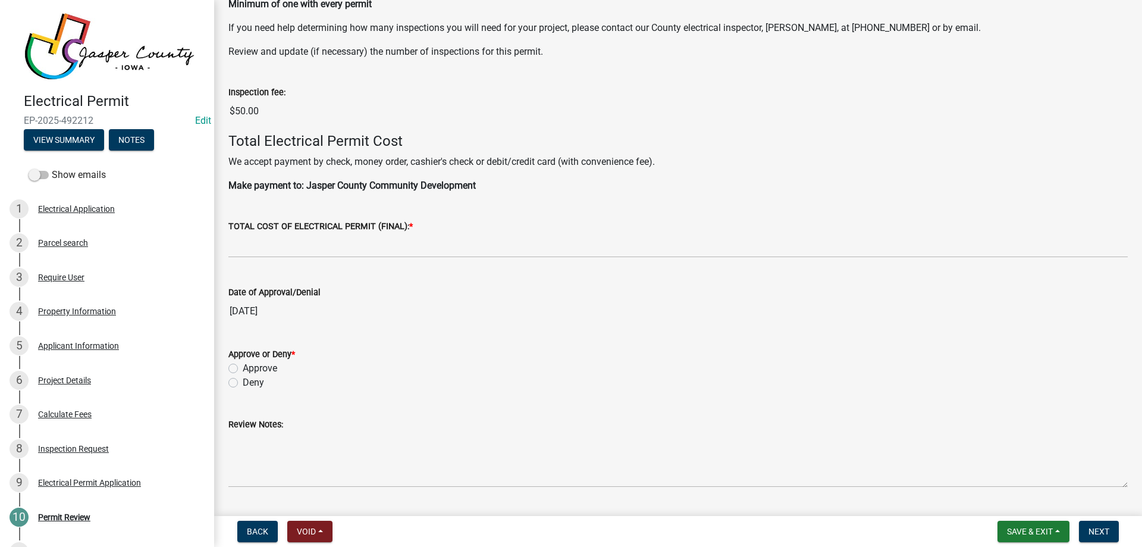
scroll to position [535, 0]
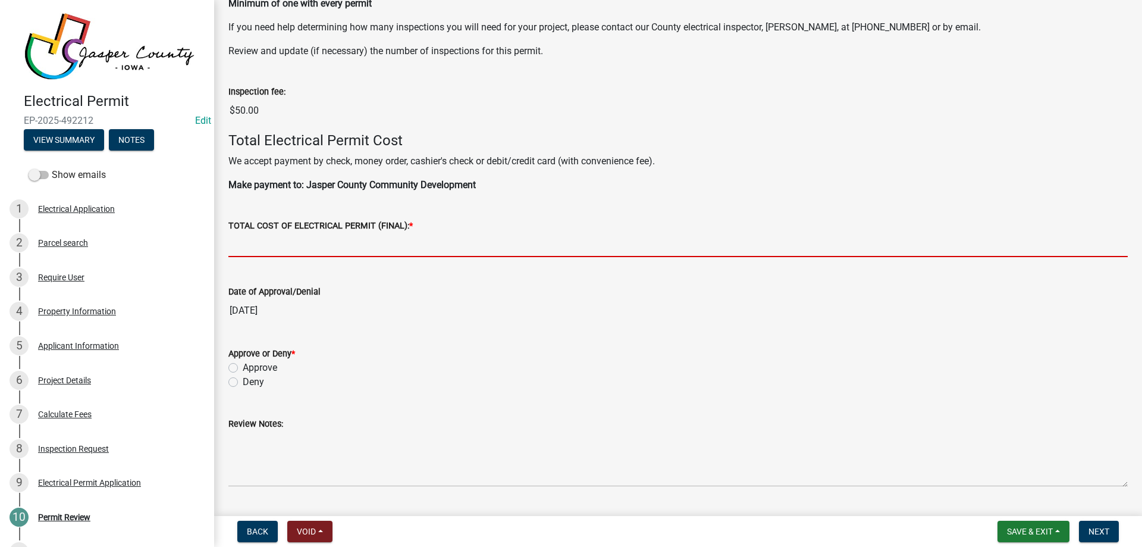
click at [374, 244] on input "text" at bounding box center [677, 245] width 899 height 24
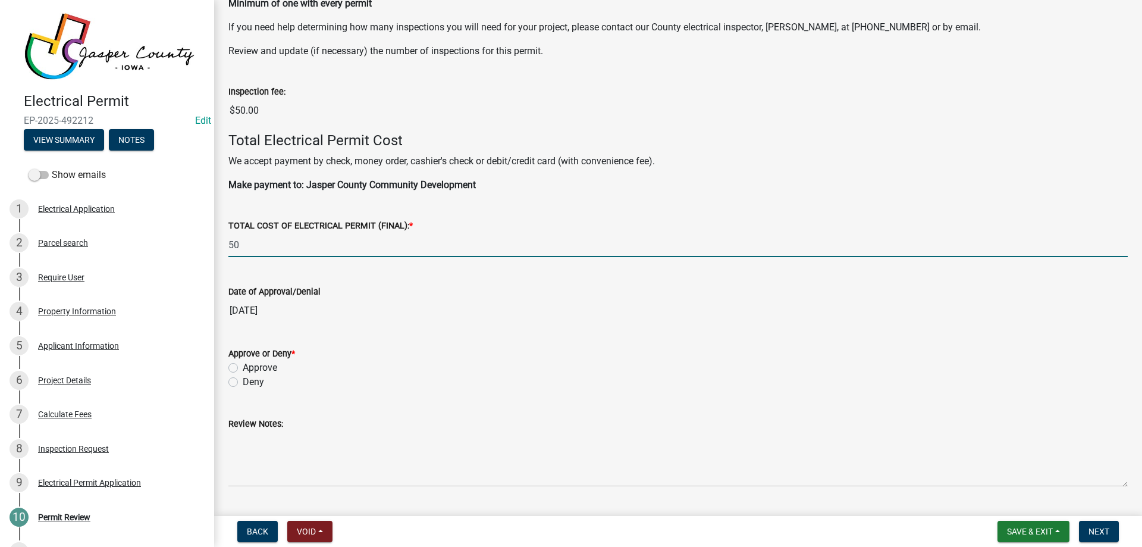
type input "5"
type input "205"
click at [409, 284] on div "Date of Approval/Denial [DATE]" at bounding box center [677, 295] width 899 height 55
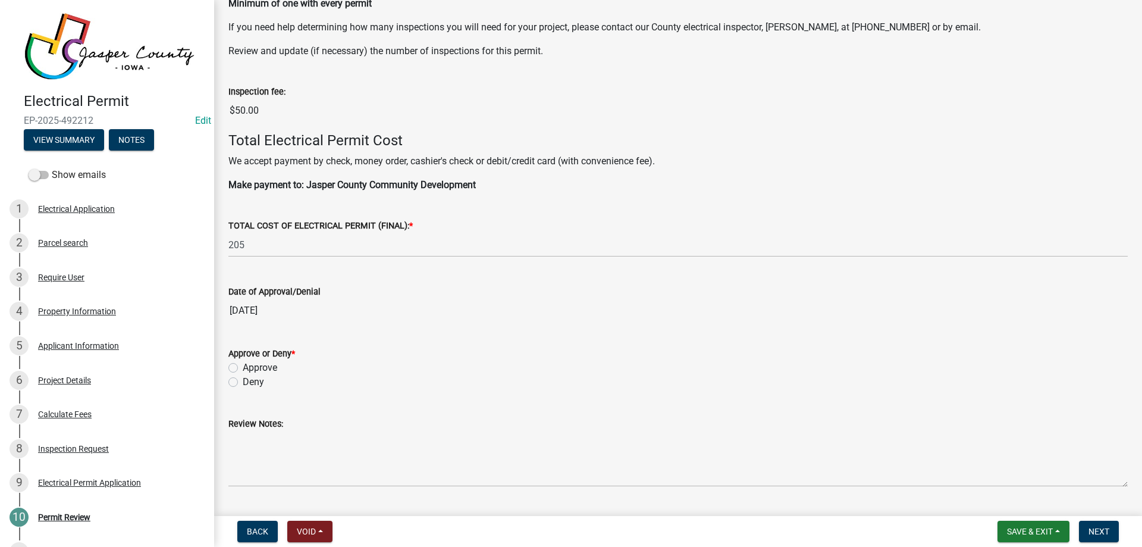
click at [243, 368] on label "Approve" at bounding box center [260, 367] width 34 height 14
click at [243, 368] on input "Approve" at bounding box center [247, 364] width 8 height 8
radio input "true"
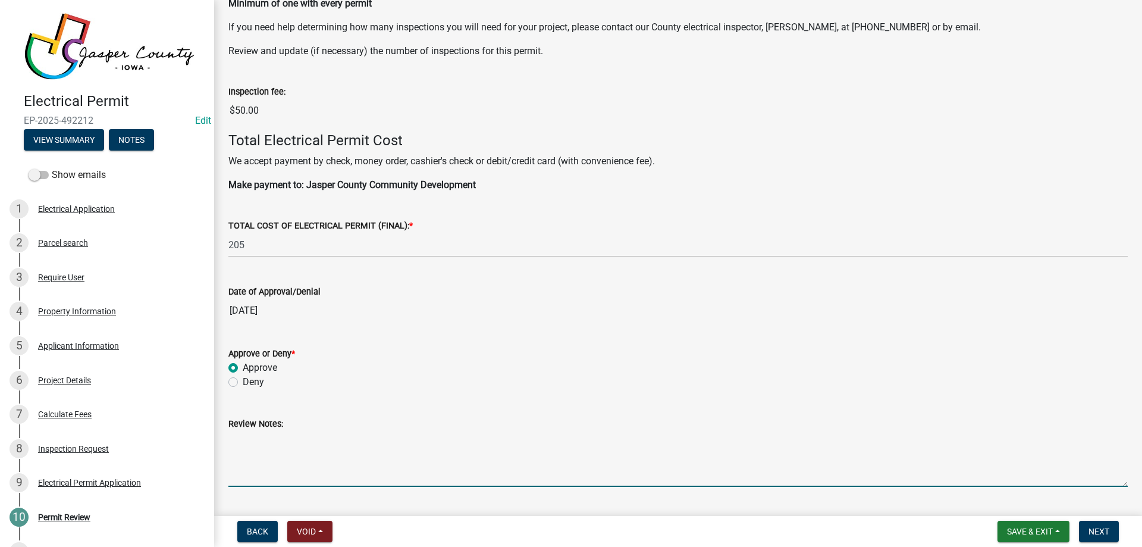
click at [235, 451] on textarea "Review Notes:" at bounding box center [677, 459] width 899 height 56
type textarea "2"
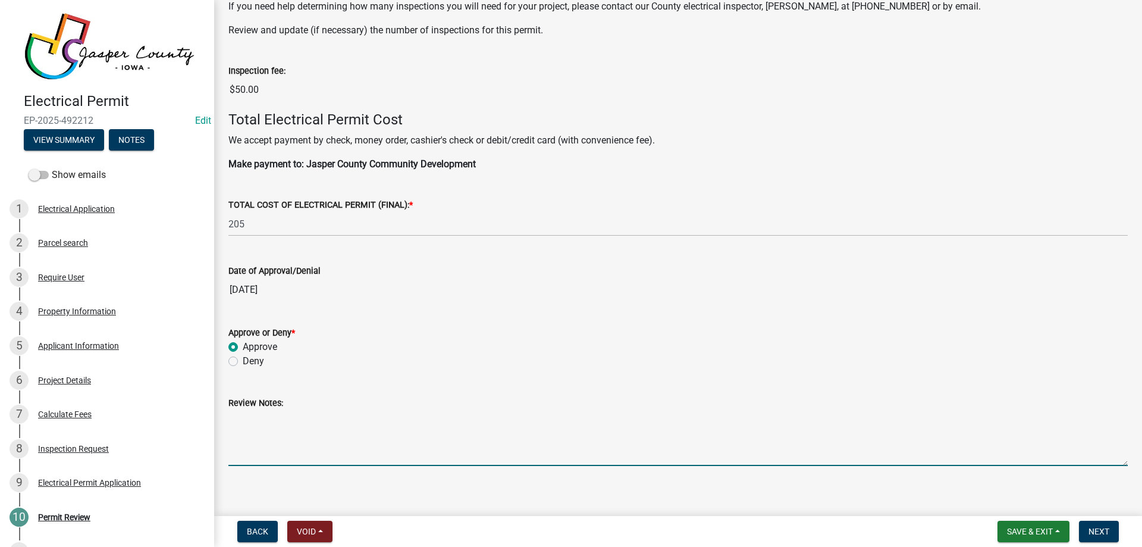
scroll to position [567, 0]
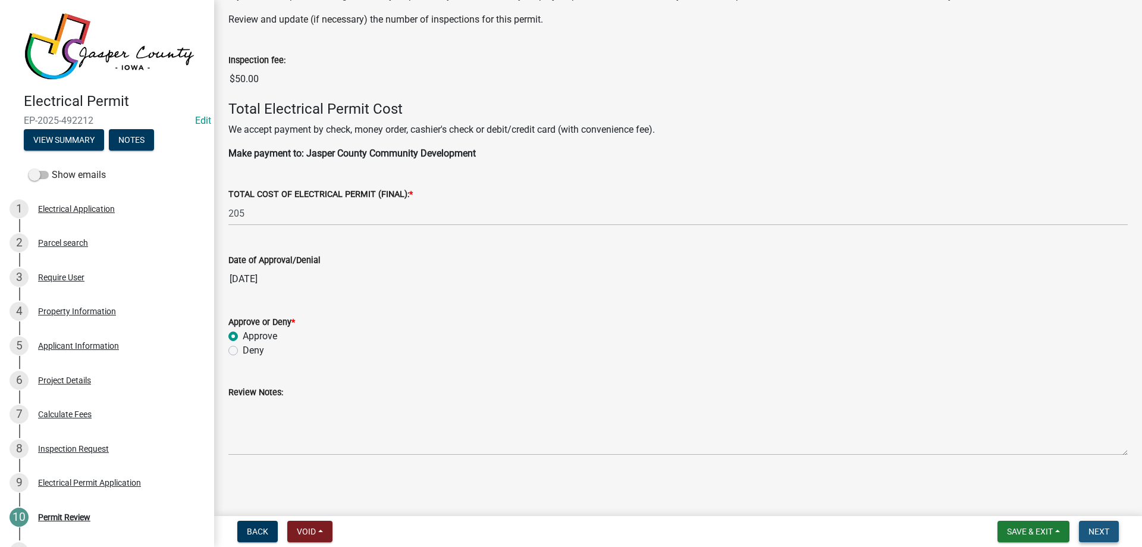
click at [1105, 538] on button "Next" at bounding box center [1099, 530] width 40 height 21
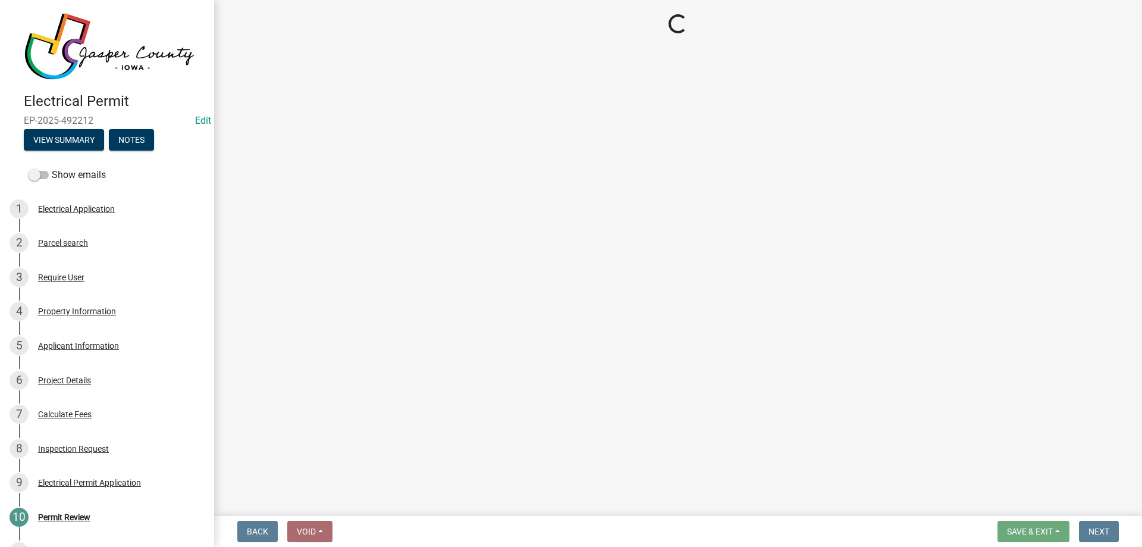
select select "3: 3"
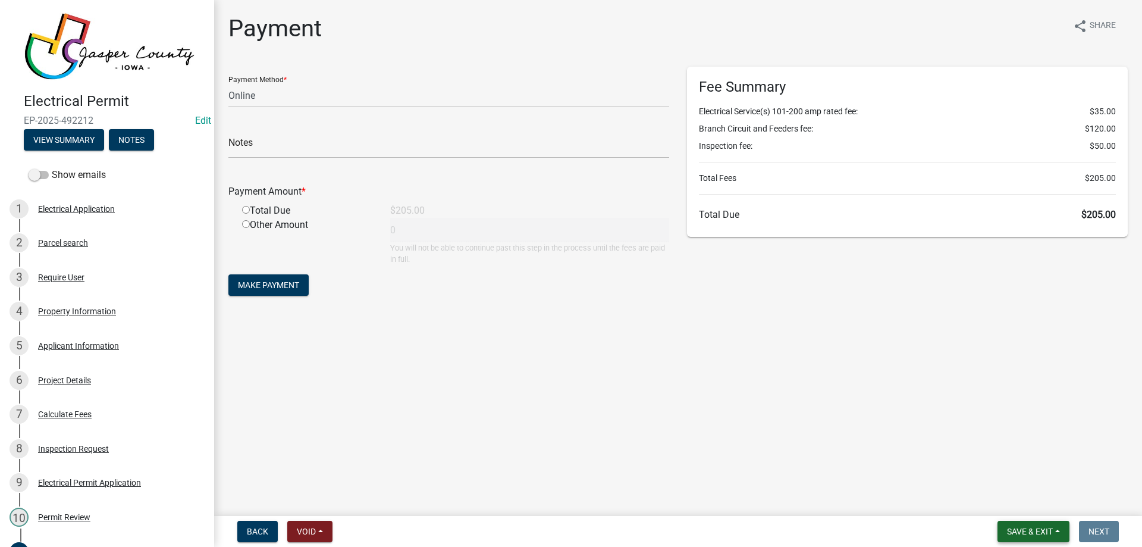
click at [1035, 527] on span "Save & Exit" at bounding box center [1030, 531] width 46 height 10
click at [1037, 503] on button "Save & Exit" at bounding box center [1021, 500] width 95 height 29
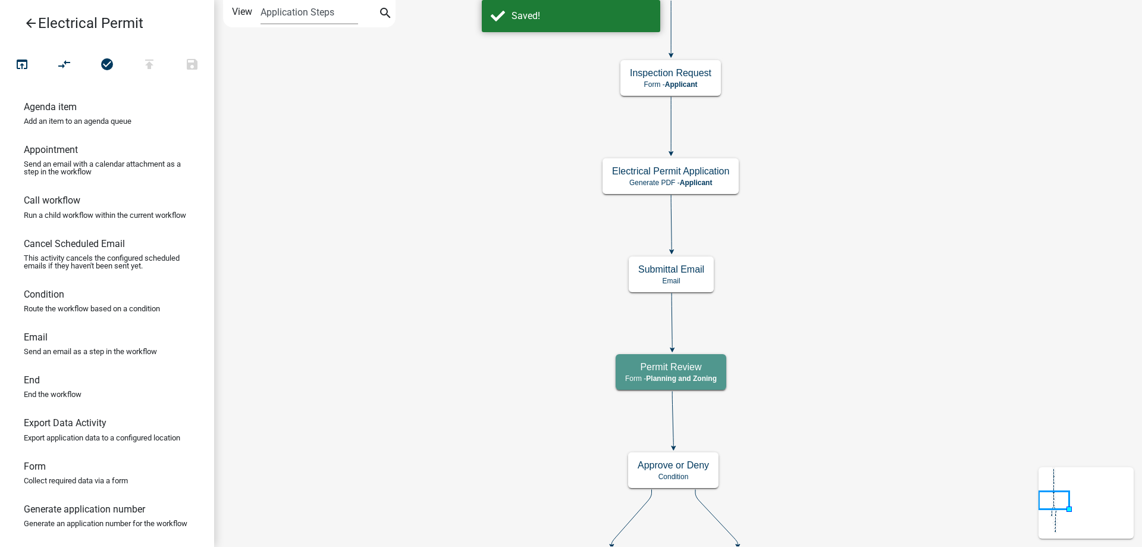
click at [30, 22] on icon "arrow_back" at bounding box center [31, 24] width 14 height 17
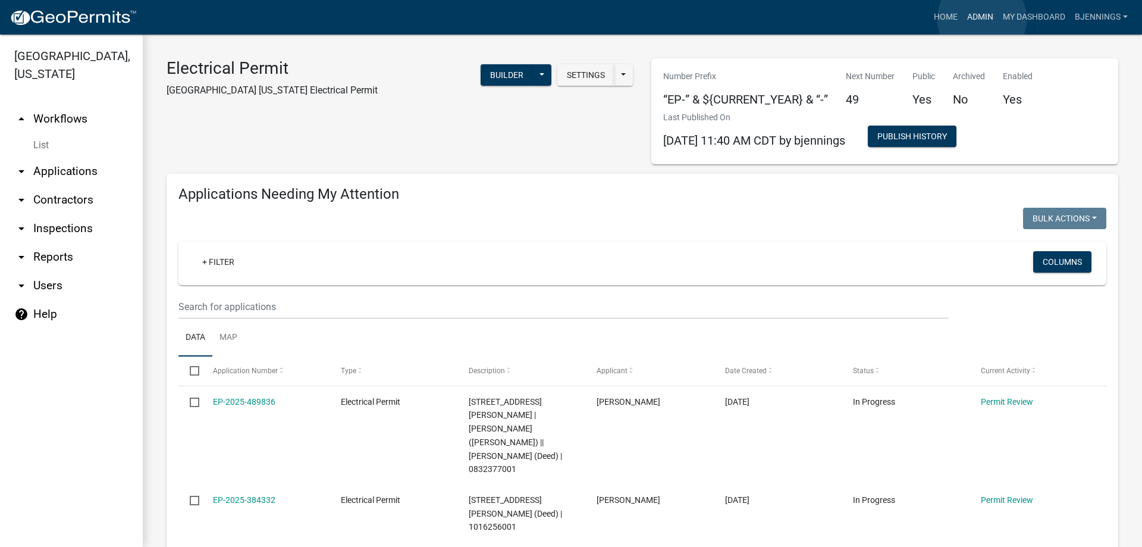
click at [982, 19] on link "Admin" at bounding box center [980, 17] width 36 height 23
